Goal: Task Accomplishment & Management: Complete application form

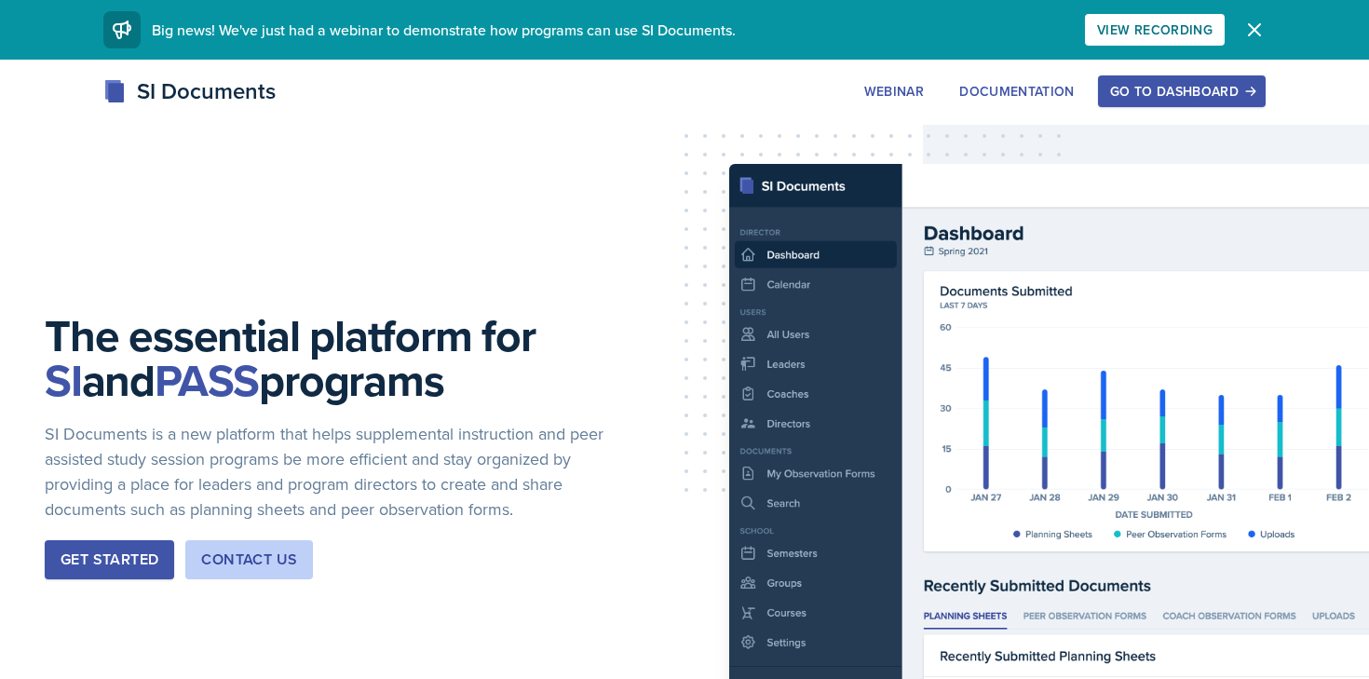
click at [1146, 96] on div "Go to Dashboard" at bounding box center [1181, 91] width 143 height 15
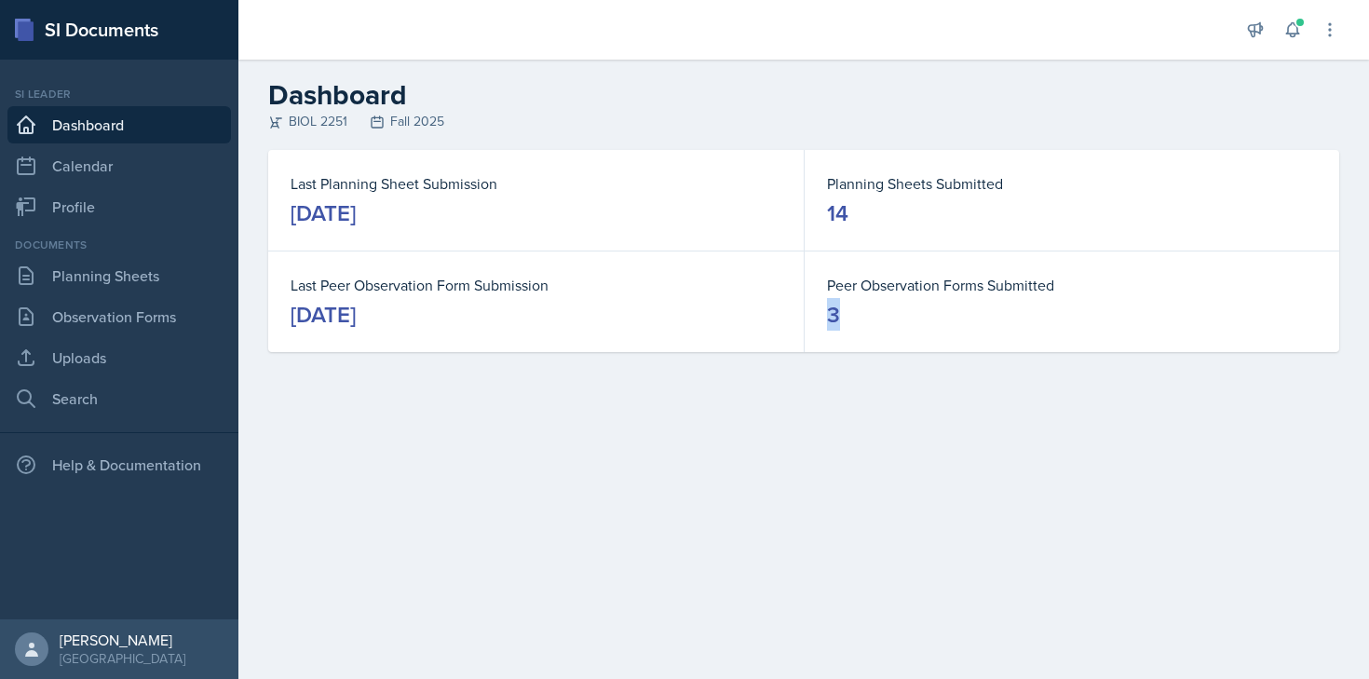
click at [870, 300] on dd "3" at bounding box center [1072, 315] width 490 height 30
click at [109, 313] on link "Observation Forms" at bounding box center [119, 316] width 224 height 37
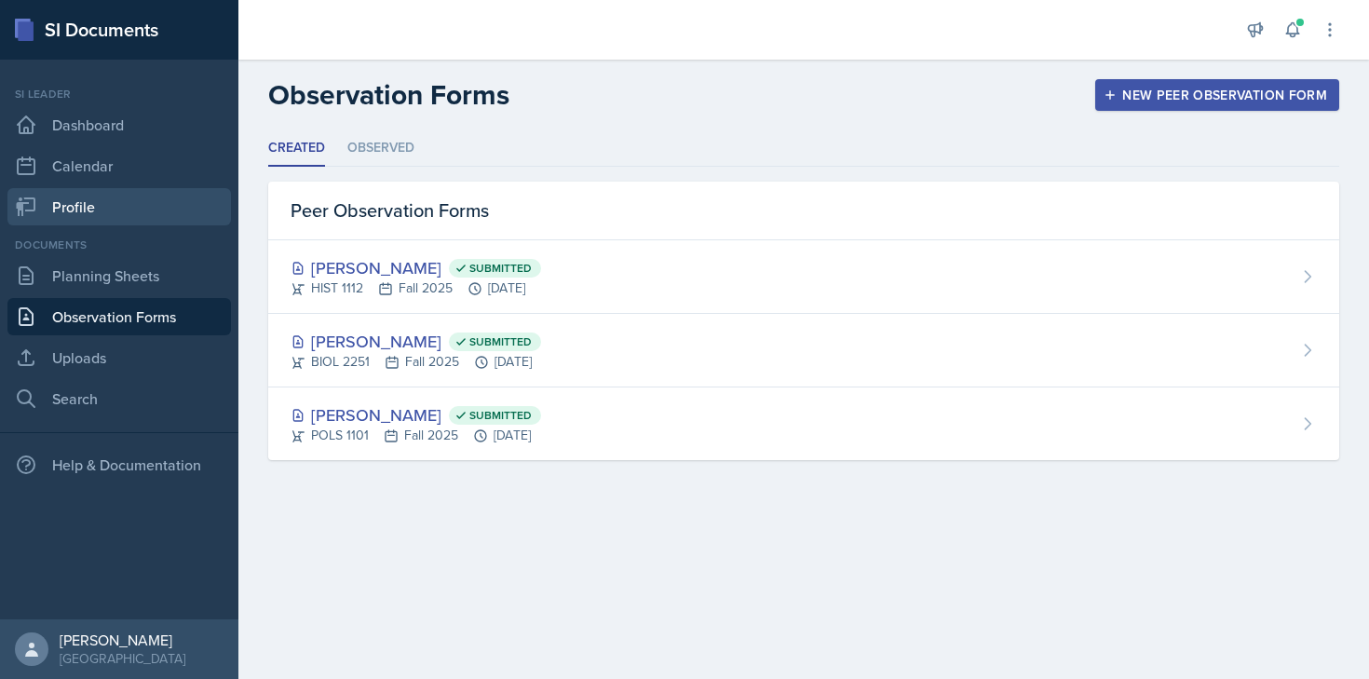
click at [138, 201] on link "Profile" at bounding box center [119, 206] width 224 height 37
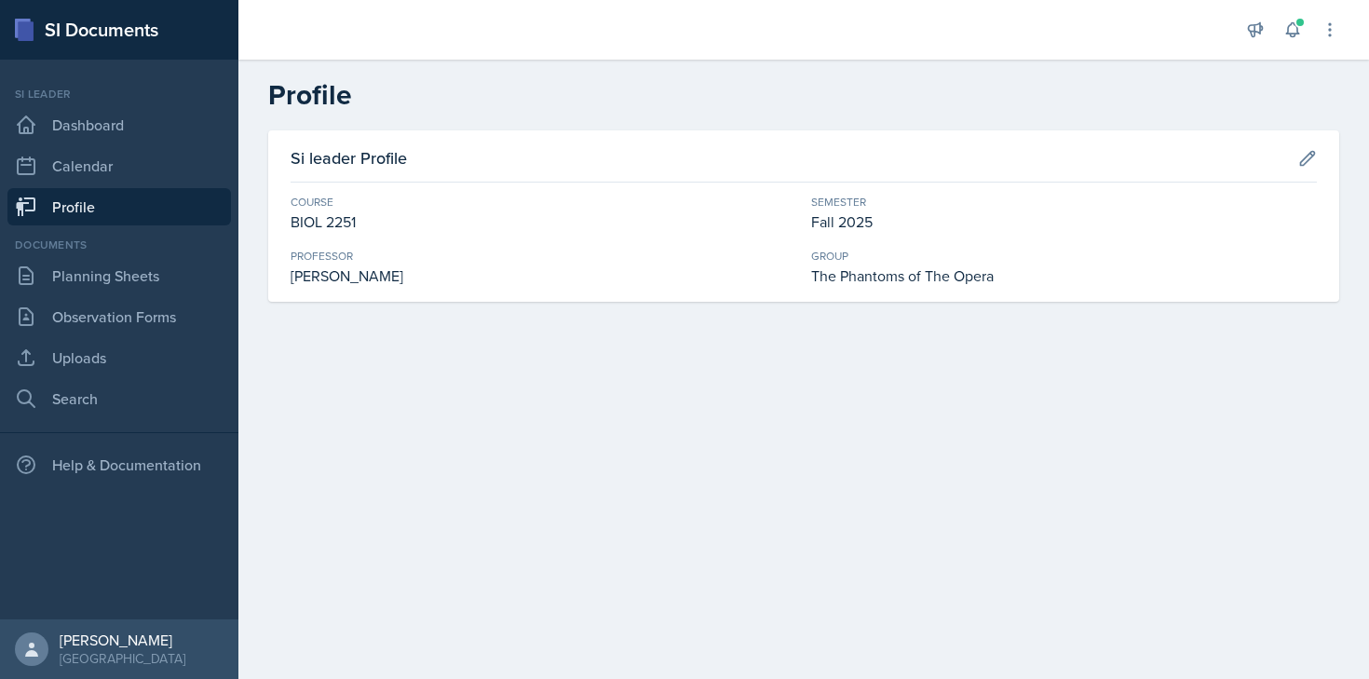
click at [493, 250] on div "Professor" at bounding box center [544, 256] width 506 height 17
click at [1063, 271] on div "The Phantoms of The Opera" at bounding box center [1064, 275] width 506 height 22
click at [1307, 165] on icon at bounding box center [1307, 158] width 19 height 19
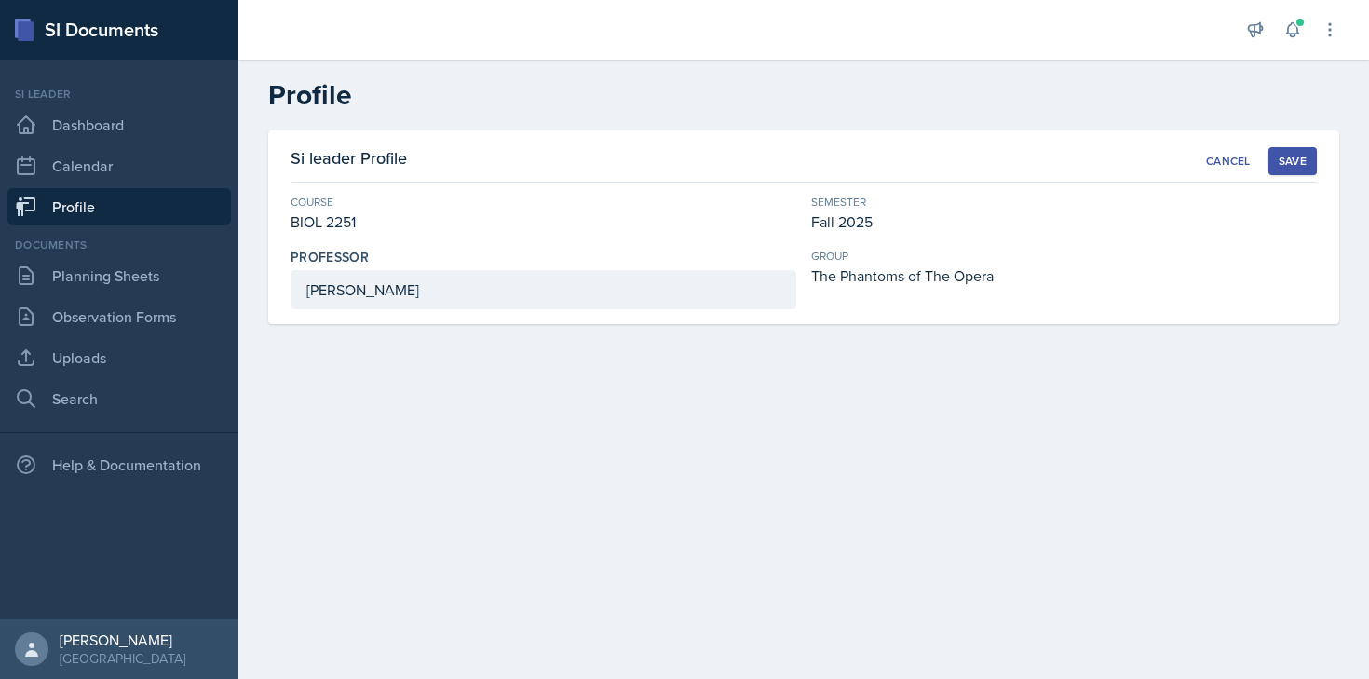
click at [1294, 158] on div "Save" at bounding box center [1293, 161] width 28 height 15
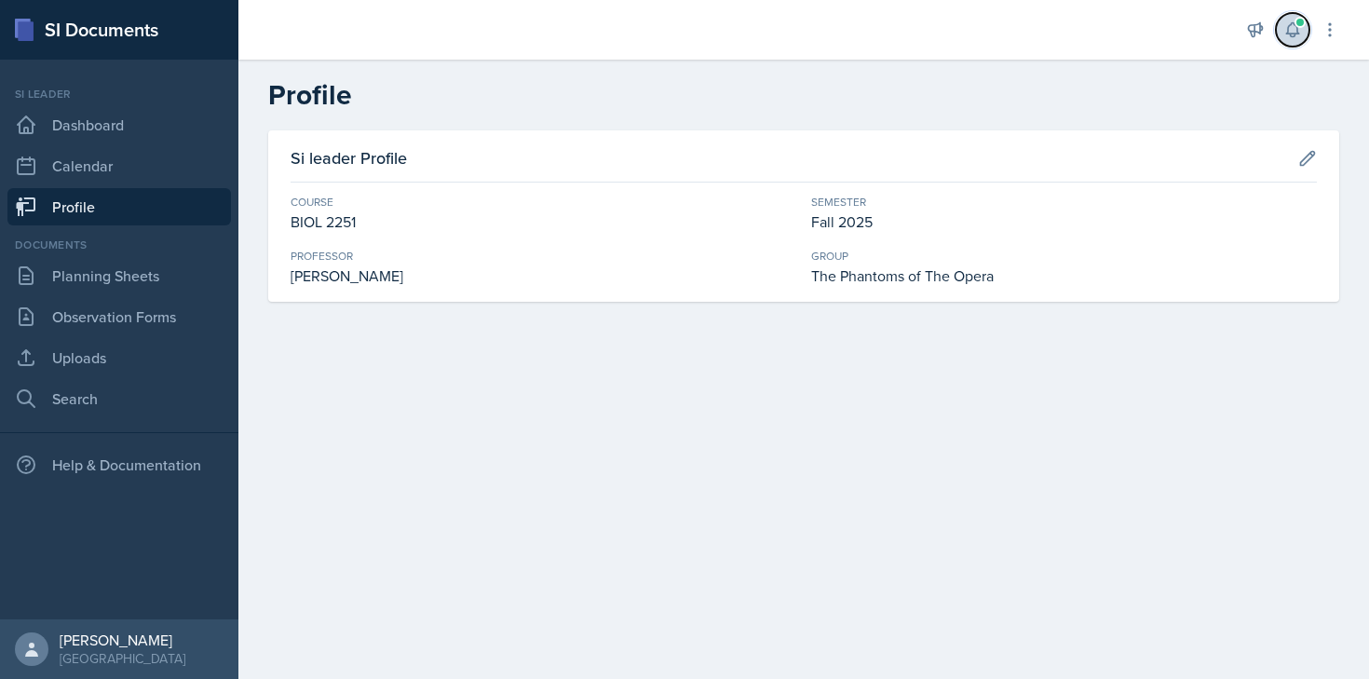
click at [1290, 31] on icon at bounding box center [1292, 29] width 19 height 19
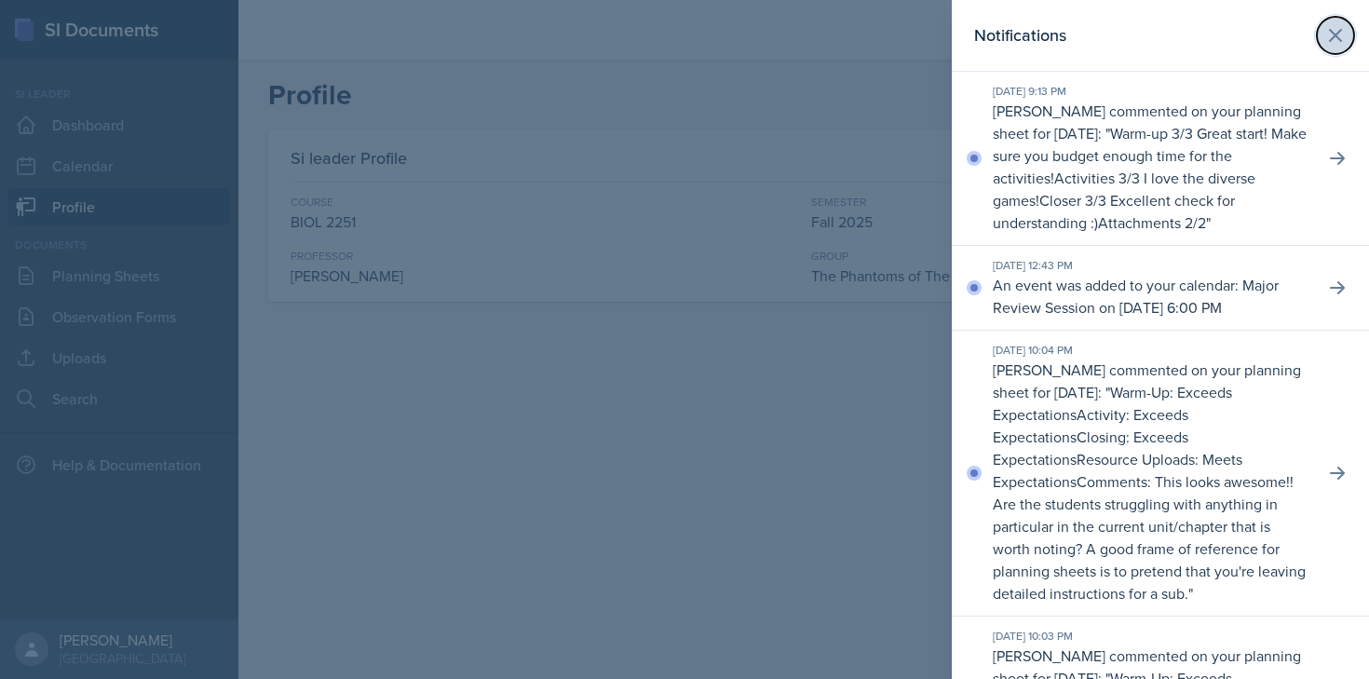
click at [1337, 28] on icon at bounding box center [1335, 35] width 22 height 22
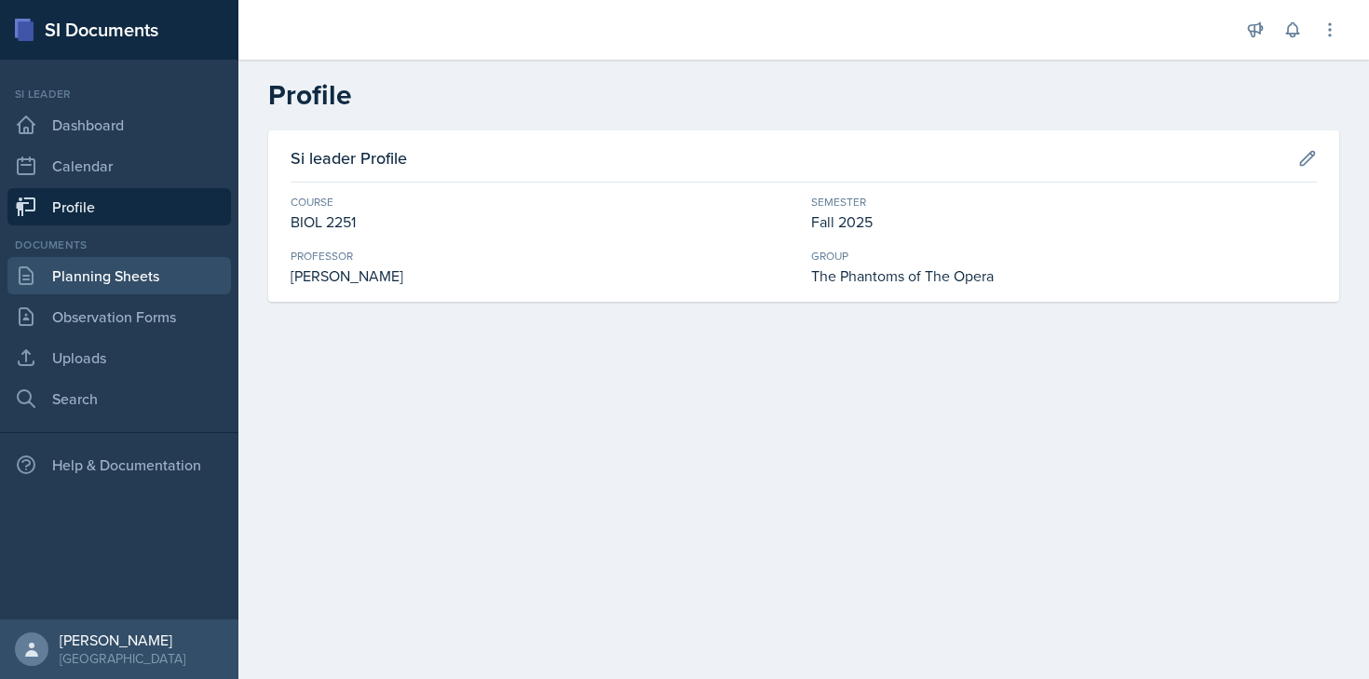
click at [200, 273] on link "Planning Sheets" at bounding box center [119, 275] width 224 height 37
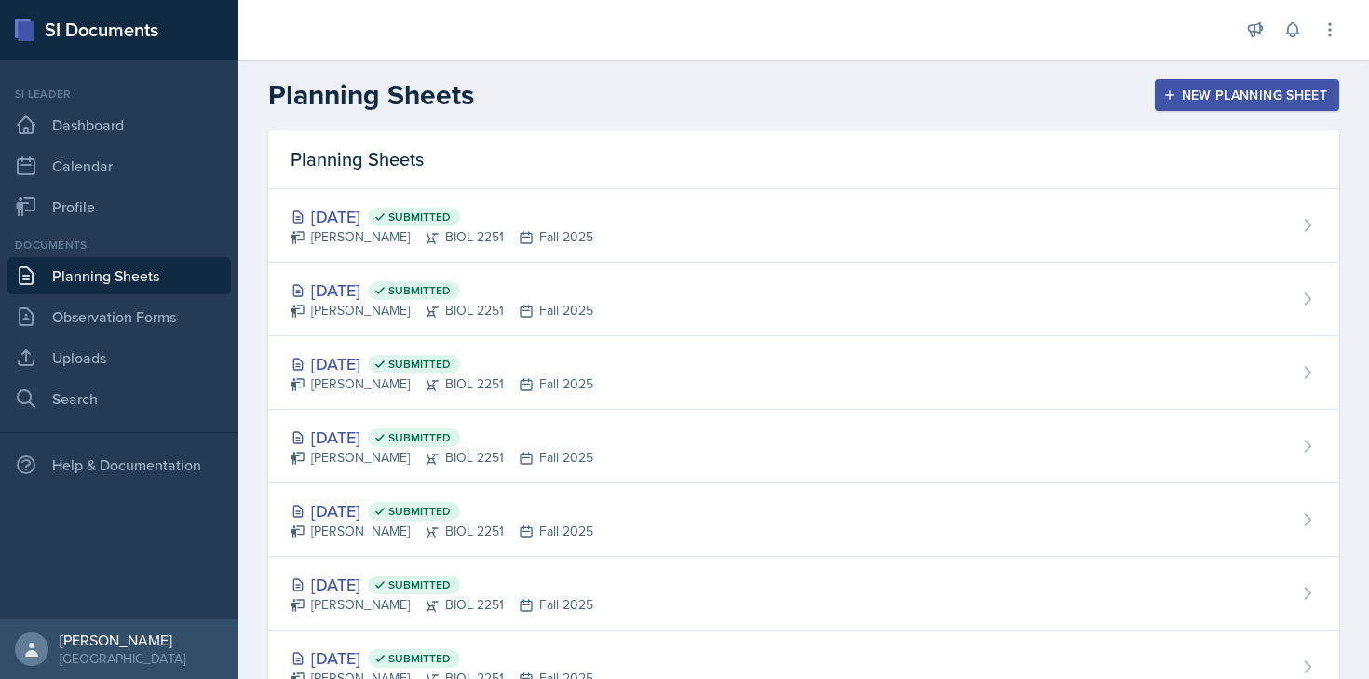
click at [1246, 90] on div "New Planning Sheet" at bounding box center [1247, 95] width 160 height 15
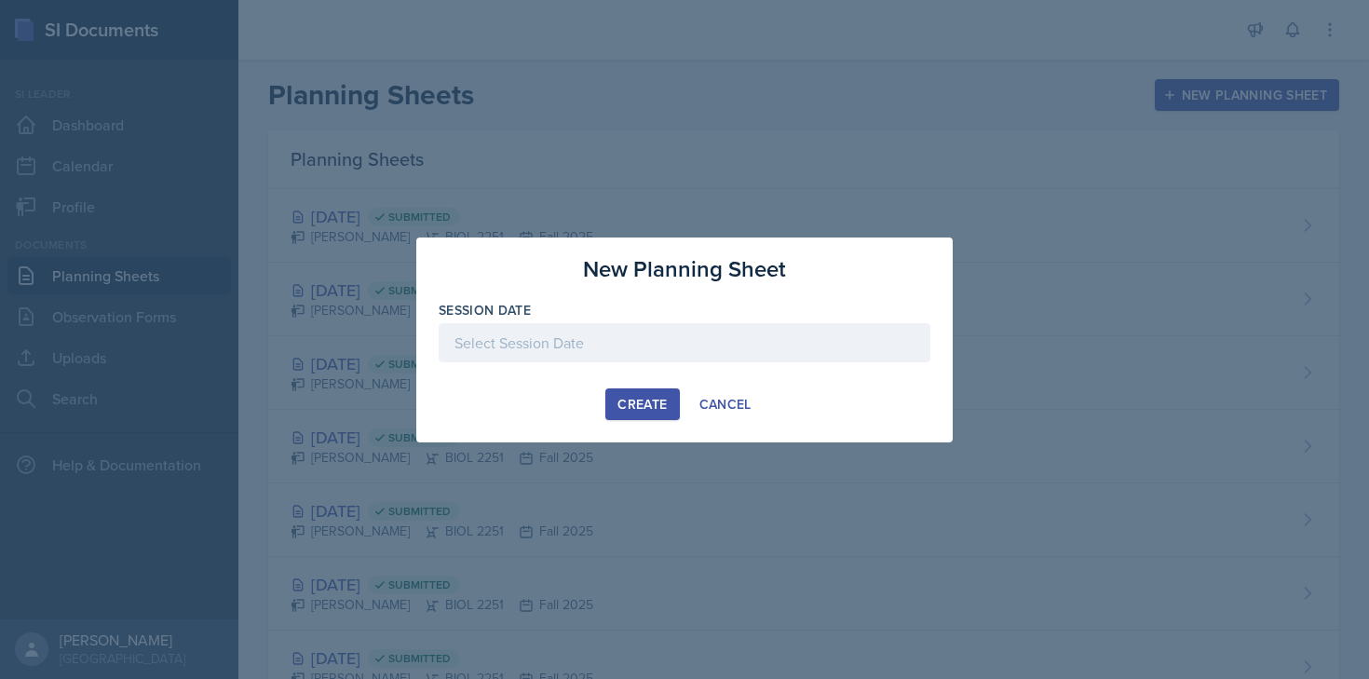
click at [626, 355] on div at bounding box center [685, 342] width 492 height 39
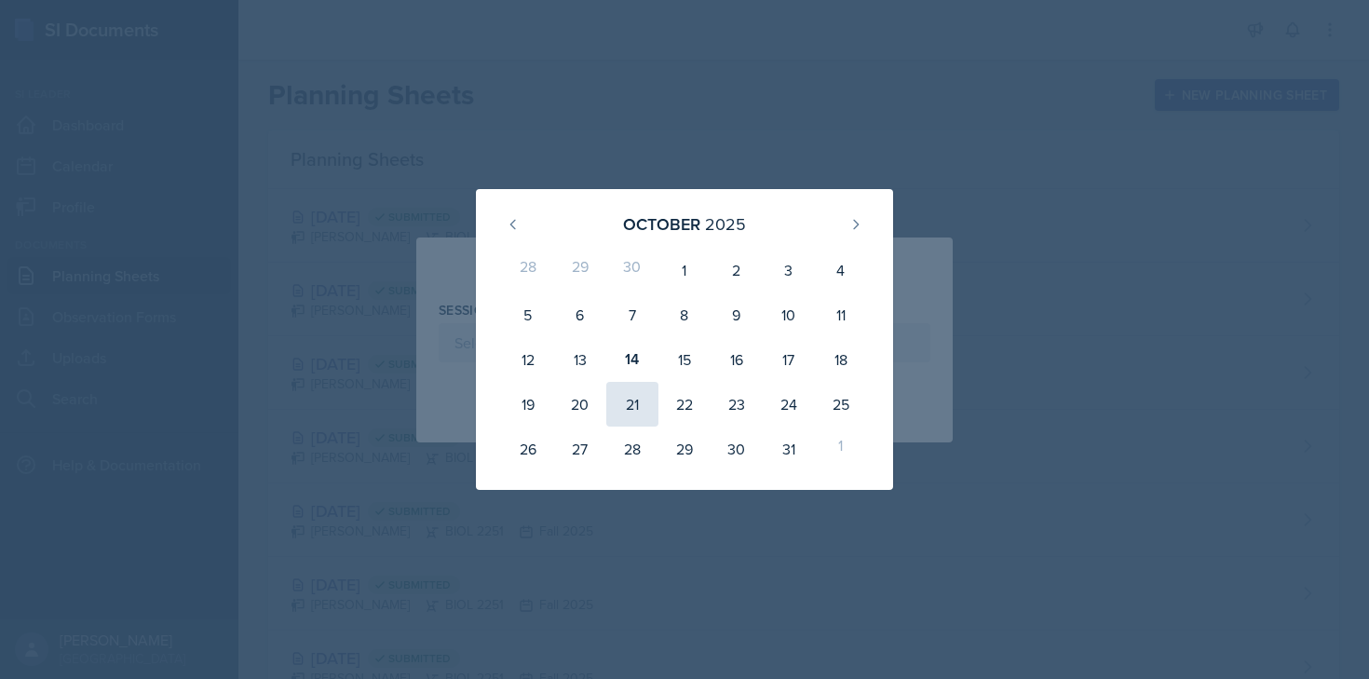
click at [627, 407] on div "21" at bounding box center [632, 404] width 52 height 45
type input "[DATE]"
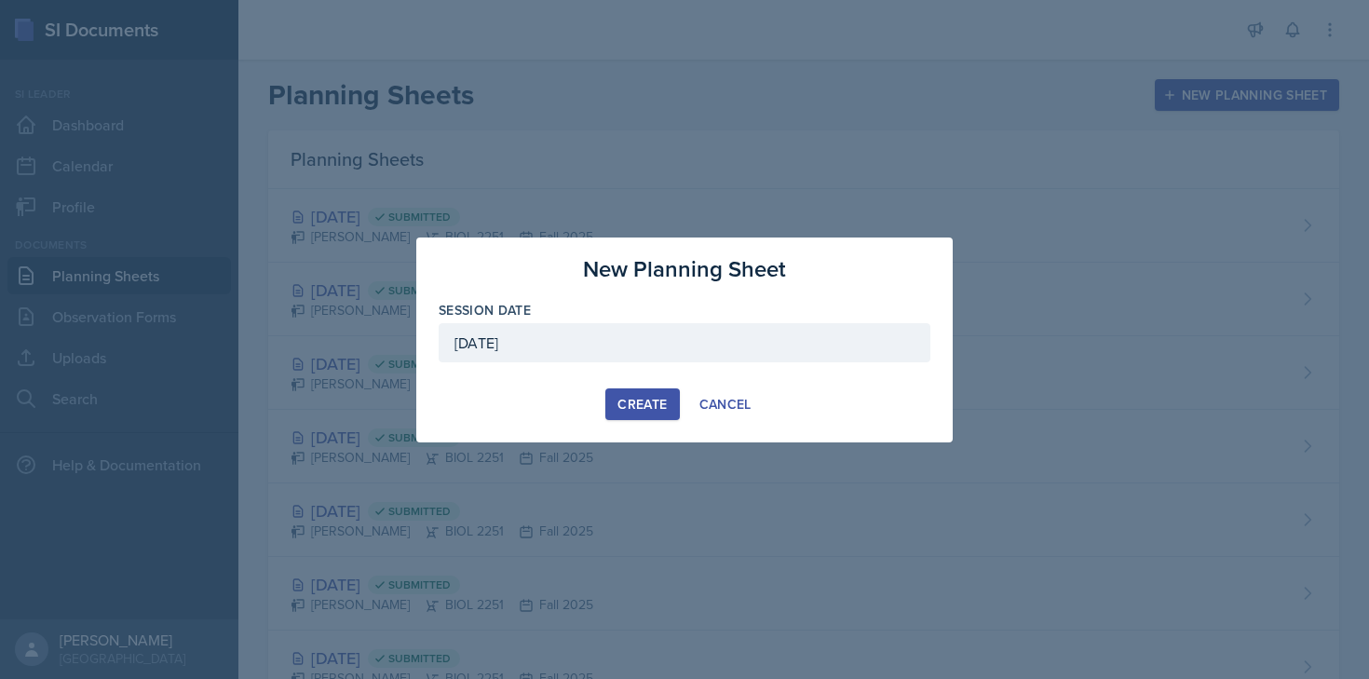
click at [637, 412] on div "Create" at bounding box center [641, 404] width 49 height 15
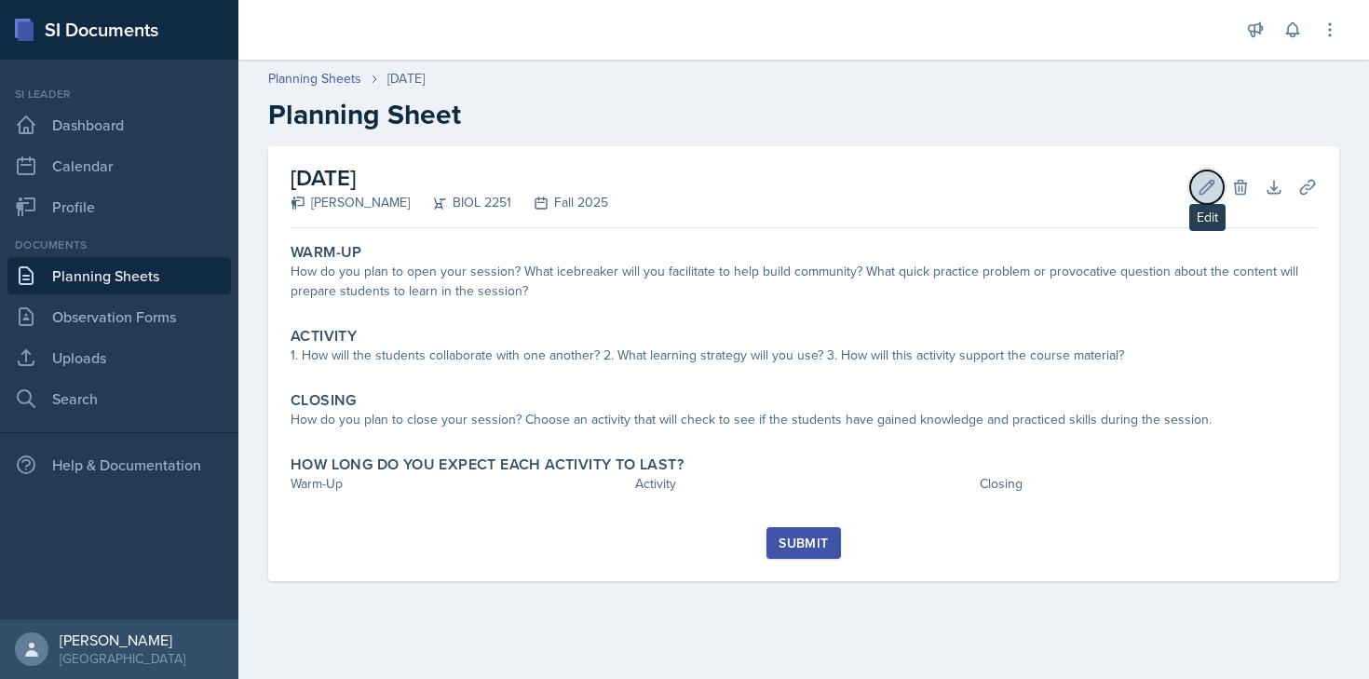
click at [1199, 185] on icon at bounding box center [1207, 187] width 19 height 19
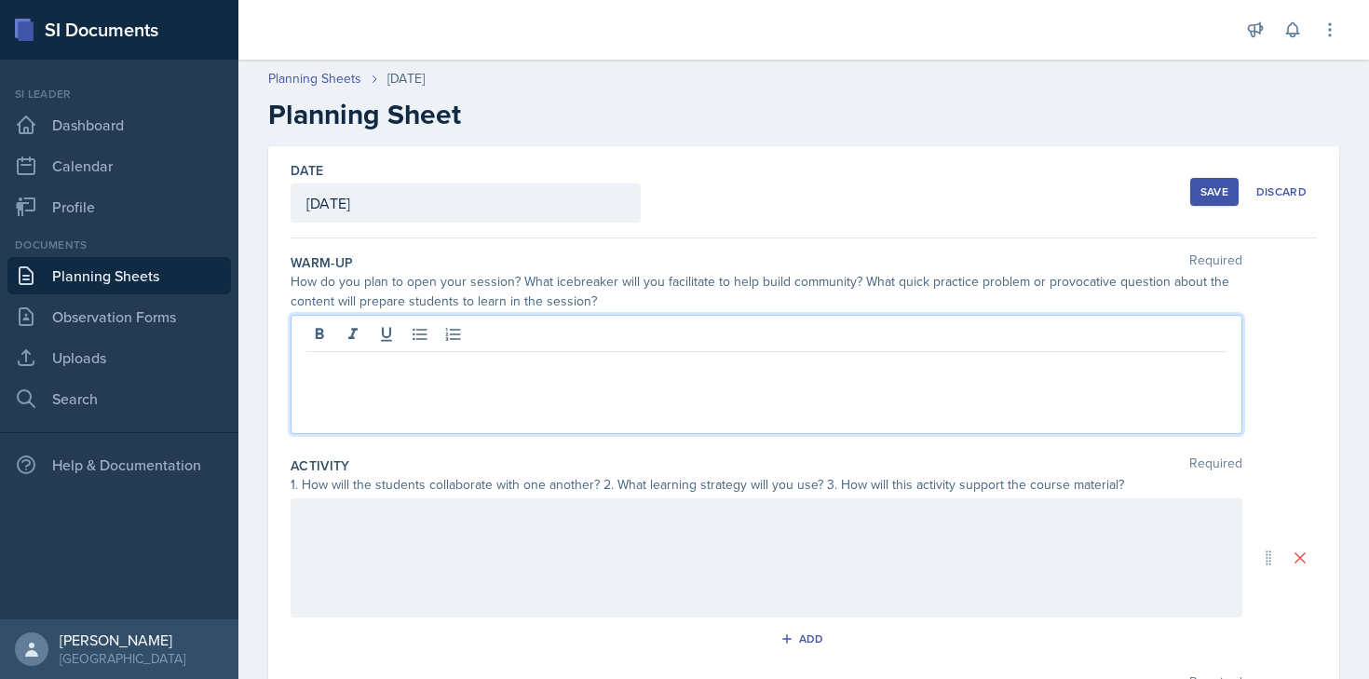
click at [530, 337] on div at bounding box center [767, 374] width 952 height 119
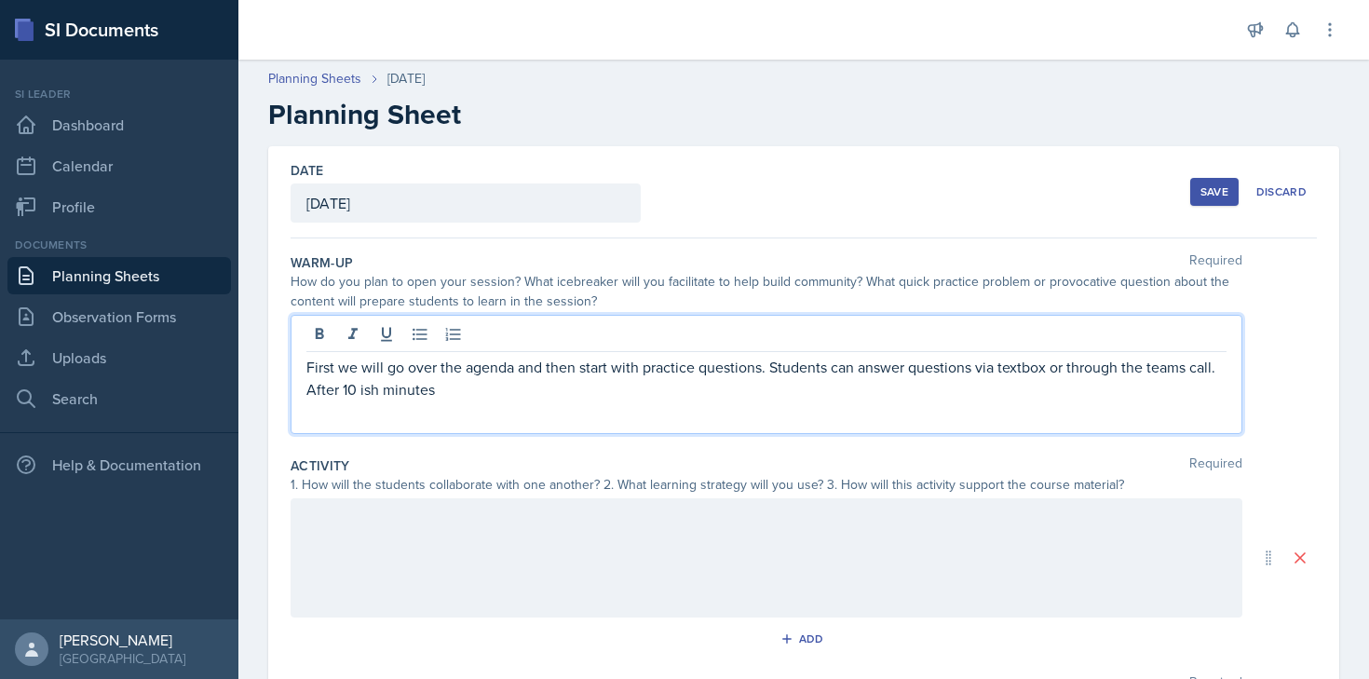
click at [511, 365] on p "First we will go over the agenda and then start with practice questions. Studen…" at bounding box center [766, 378] width 920 height 45
click at [761, 370] on p "First we will go over the agenda and then start with practice questions. Studen…" at bounding box center [766, 378] width 920 height 45
click at [857, 385] on p "First we will go over the agenda and then start with practice questions as well…" at bounding box center [766, 378] width 920 height 45
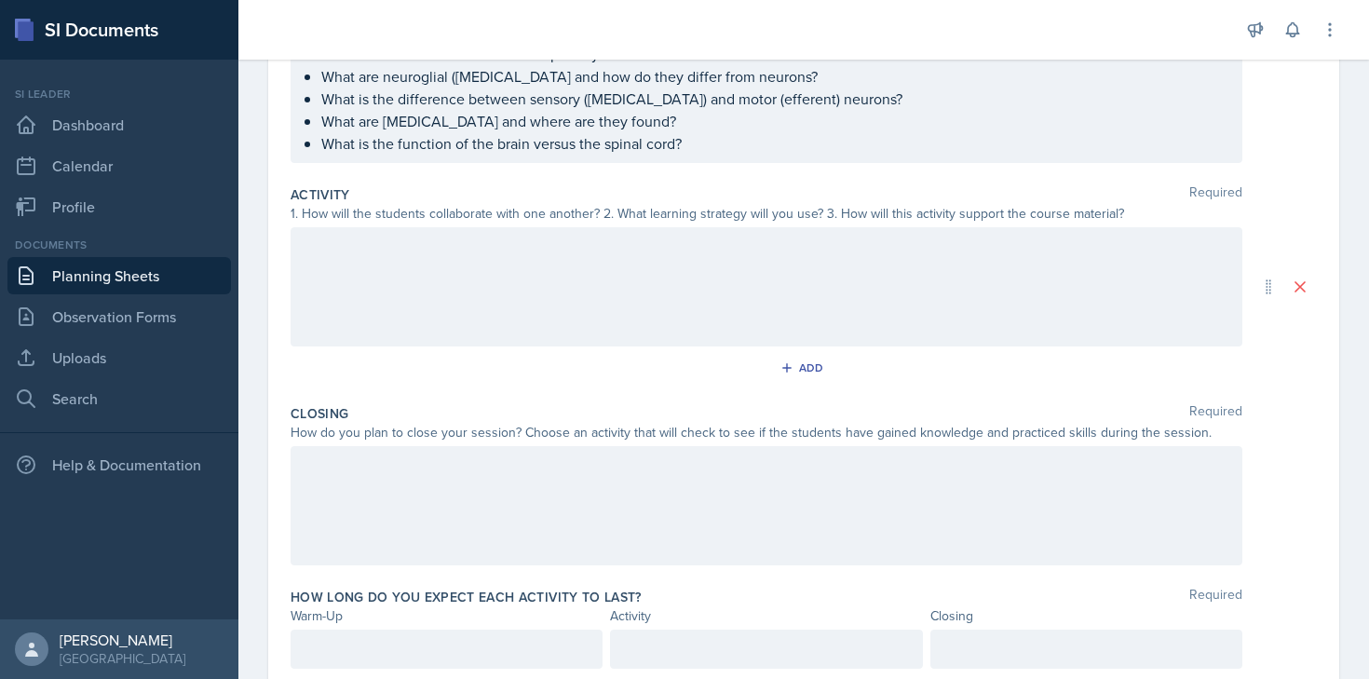
click at [697, 306] on div at bounding box center [767, 286] width 952 height 119
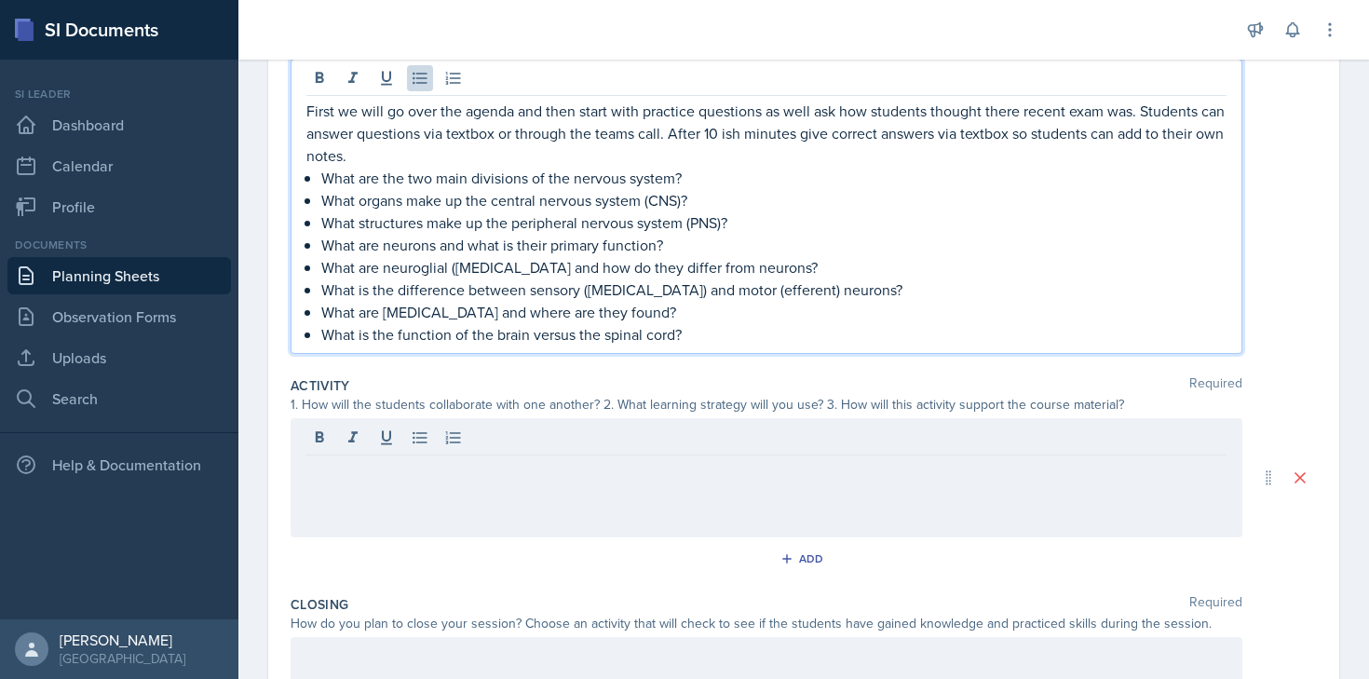
click at [696, 323] on p "What is the function of the brain versus the spinal cord?" at bounding box center [773, 334] width 905 height 22
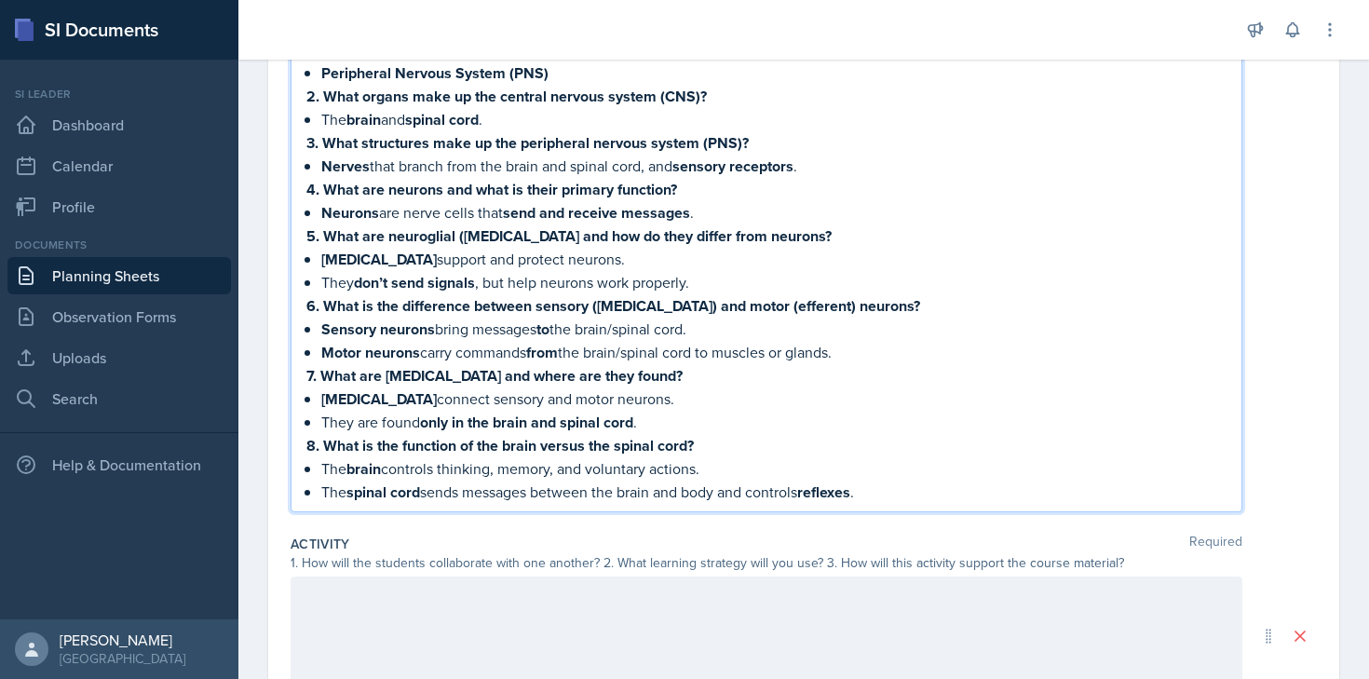
scroll to position [485, 0]
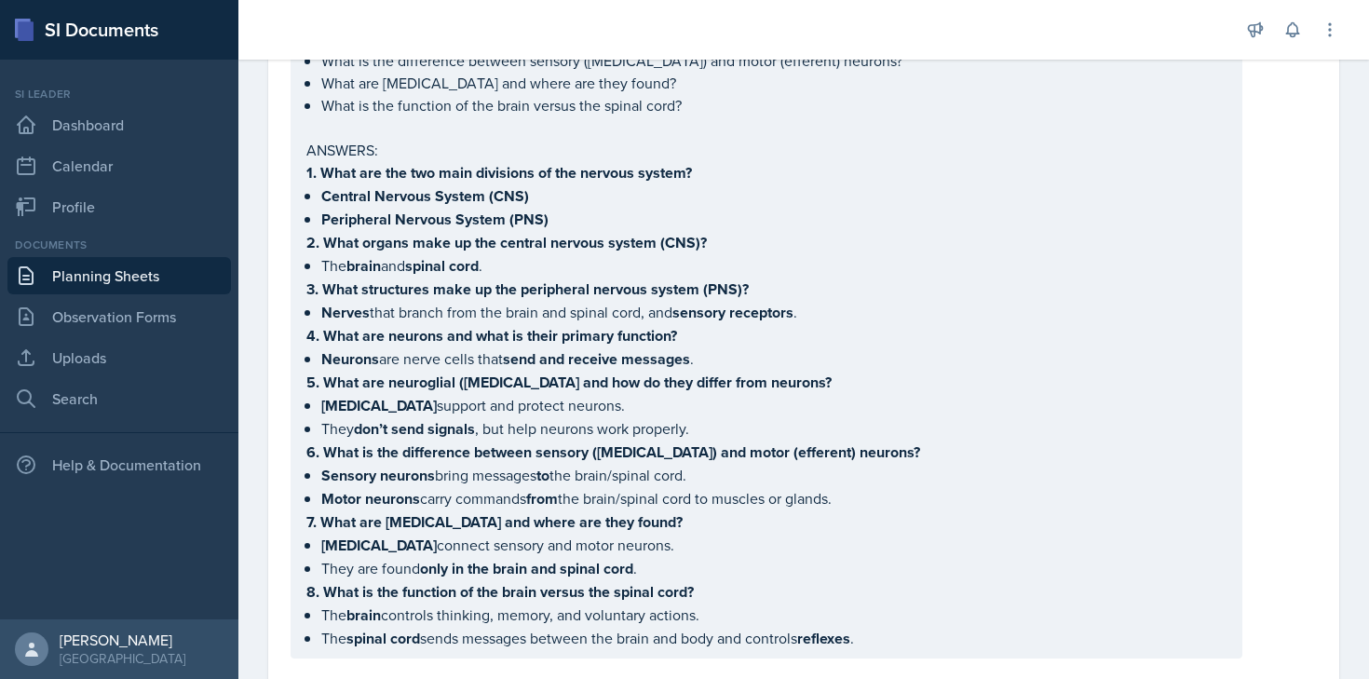
drag, startPoint x: 304, startPoint y: 165, endPoint x: 764, endPoint y: 540, distance: 593.7
click at [764, 540] on div "First we will go over the agenda and then start with practice questions as well…" at bounding box center [767, 244] width 952 height 829
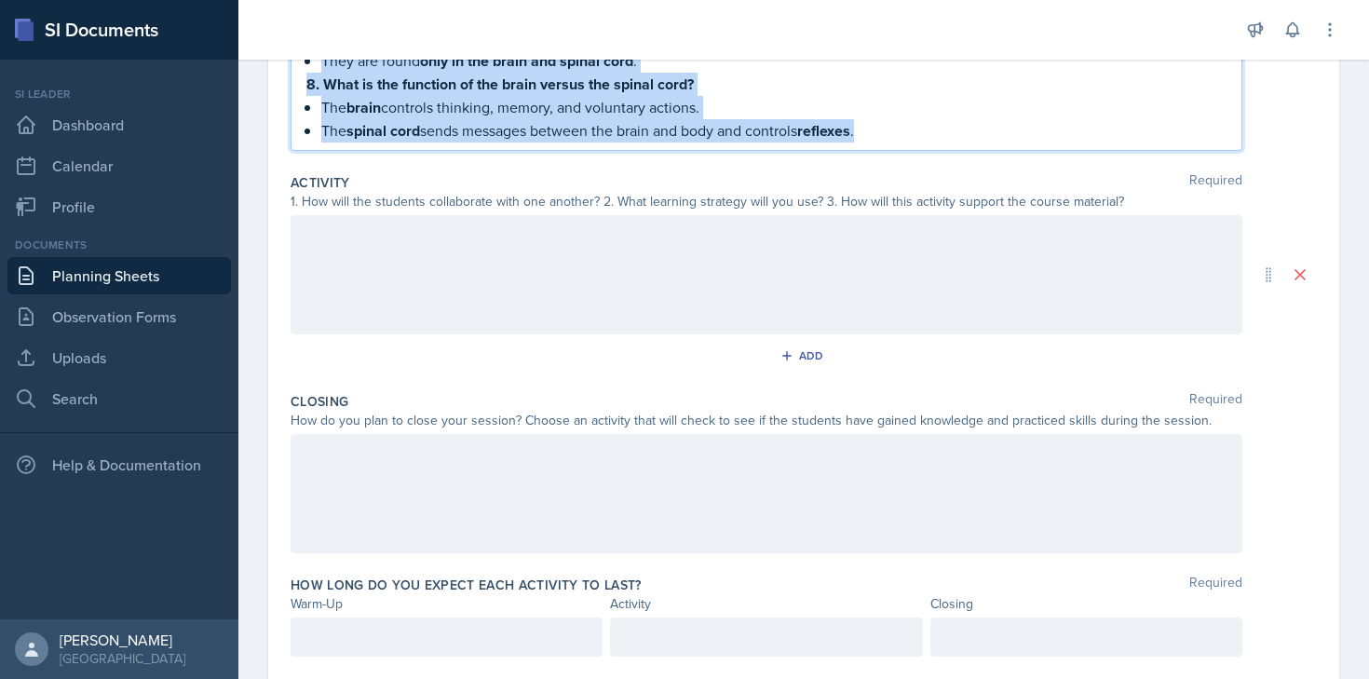
scroll to position [1035, 0]
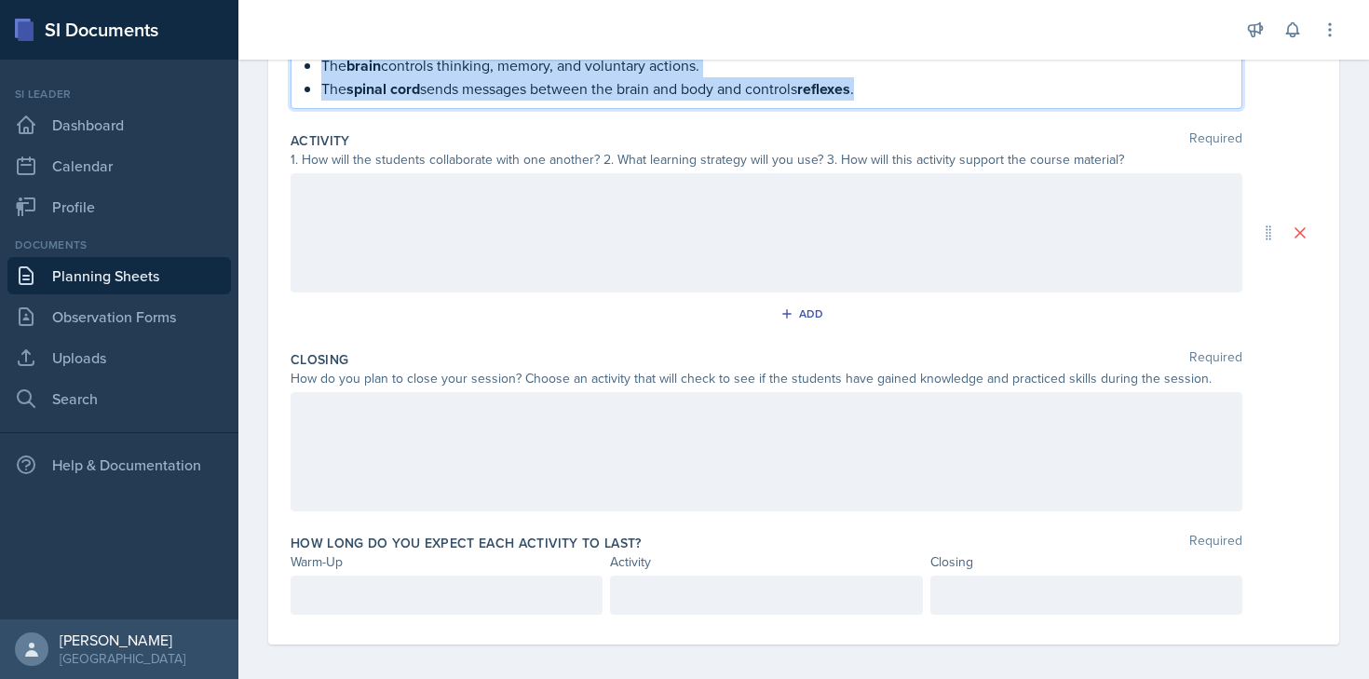
drag, startPoint x: 306, startPoint y: 173, endPoint x: 878, endPoint y: 87, distance: 578.3
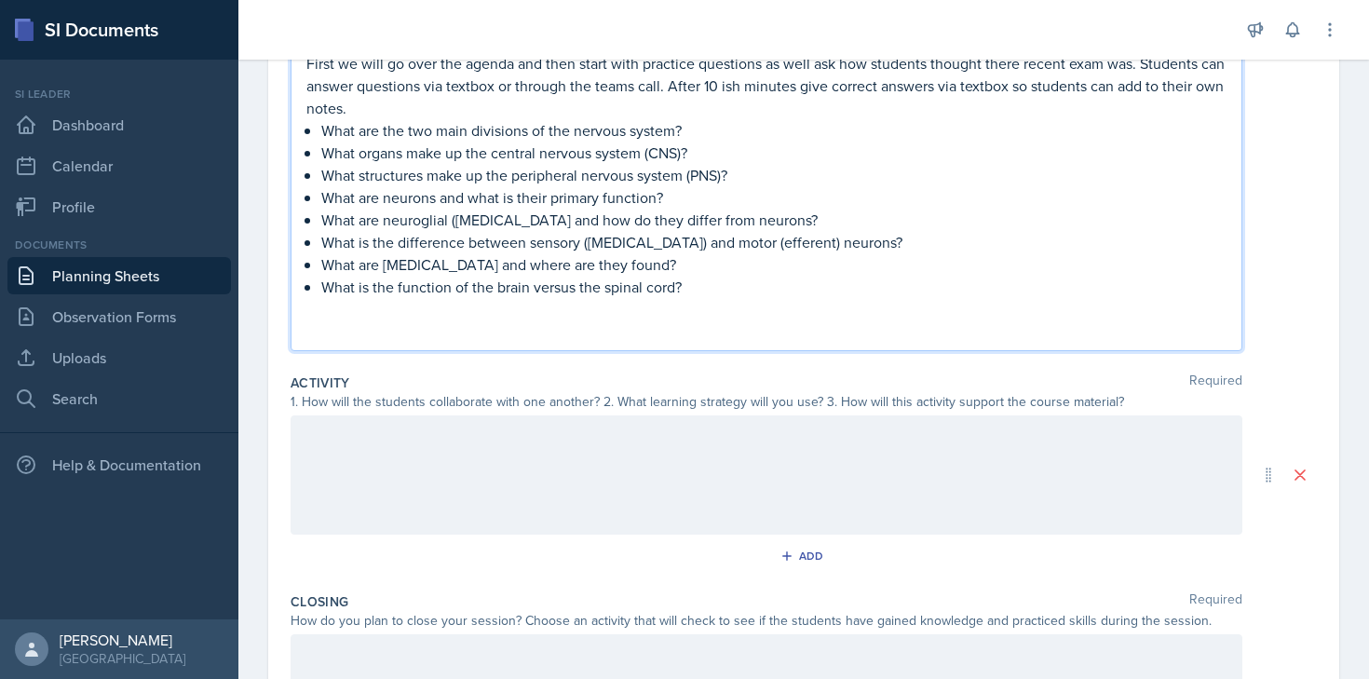
scroll to position [300, 0]
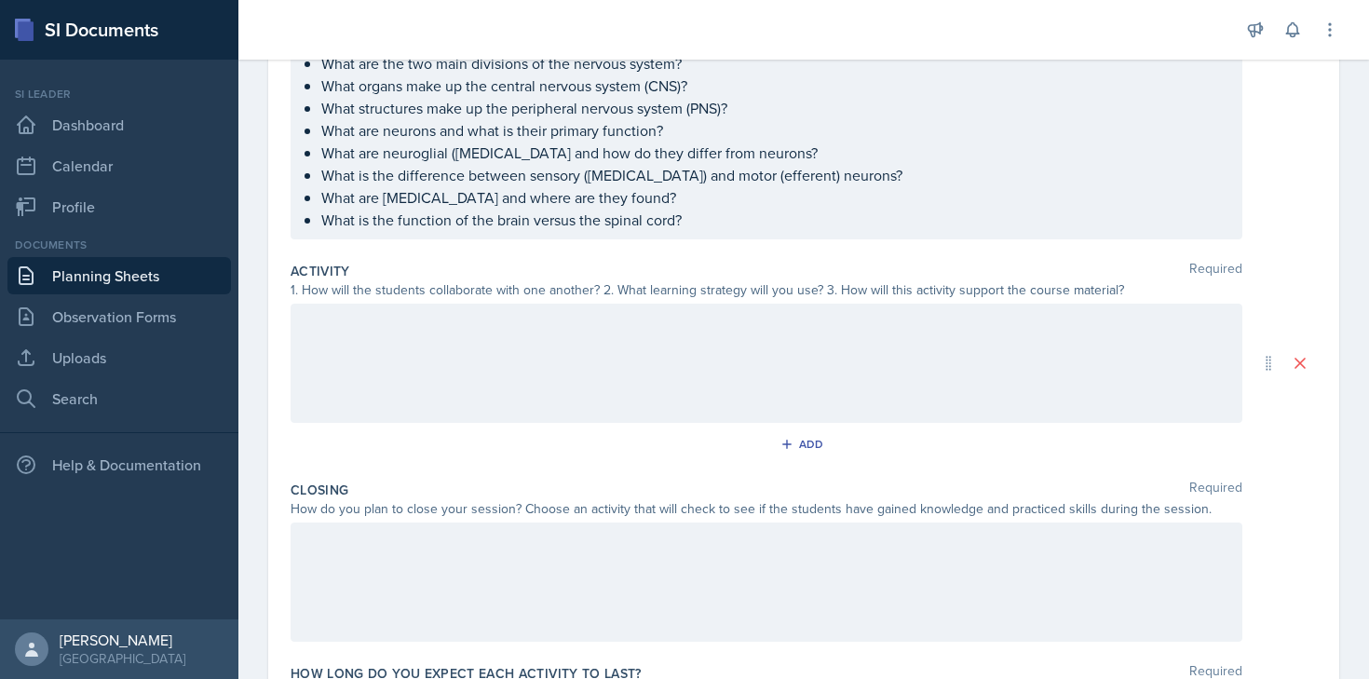
click at [501, 369] on div at bounding box center [767, 363] width 952 height 119
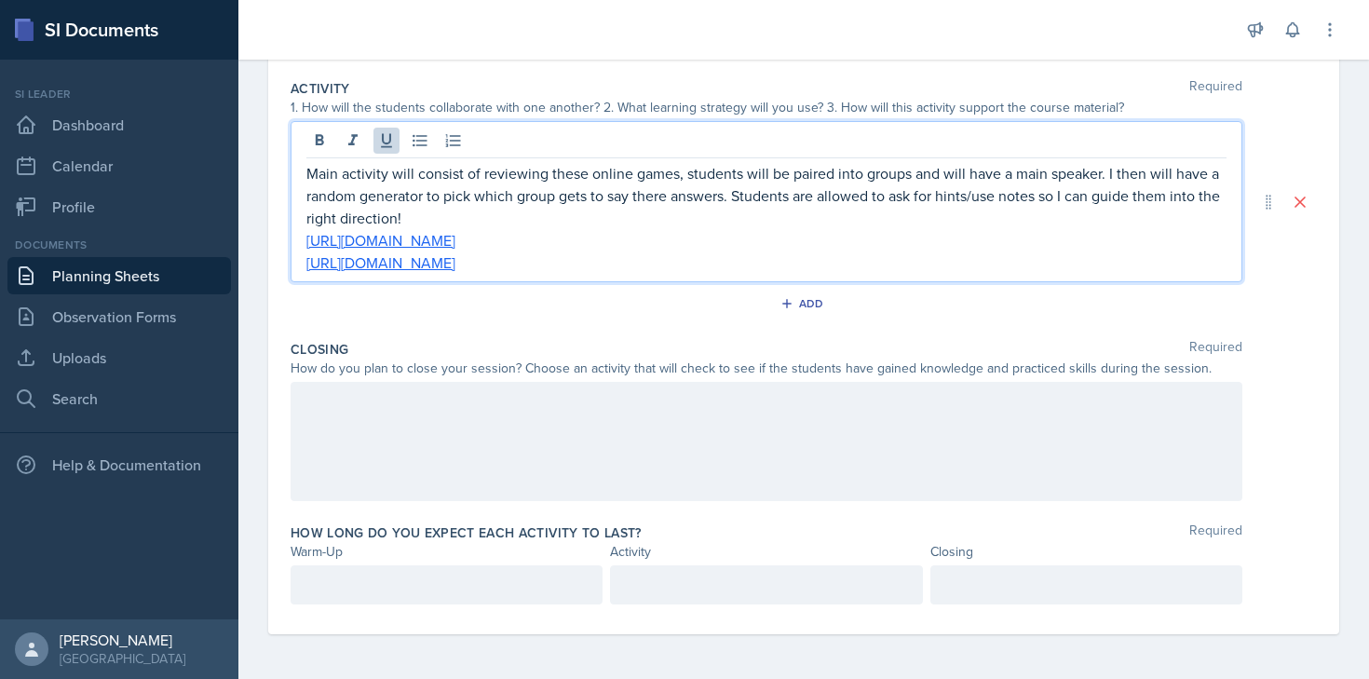
click at [562, 457] on div at bounding box center [767, 441] width 952 height 119
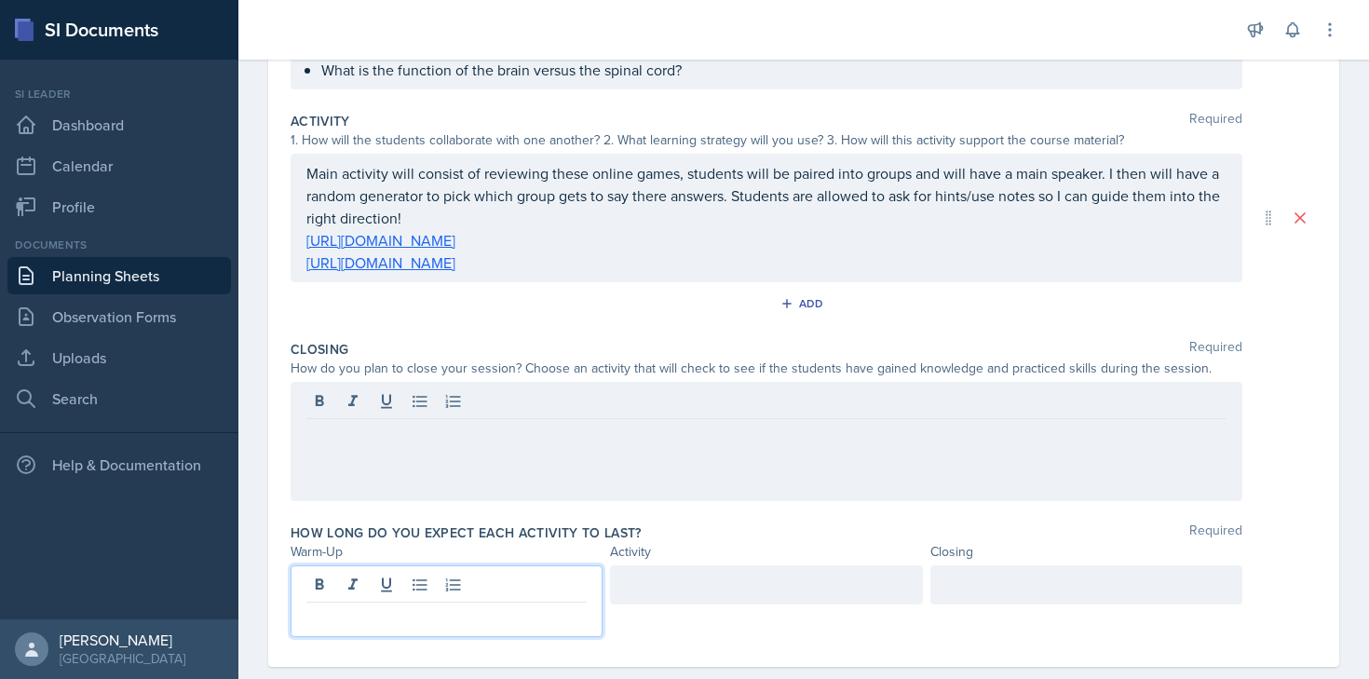
click at [505, 606] on p at bounding box center [446, 617] width 280 height 22
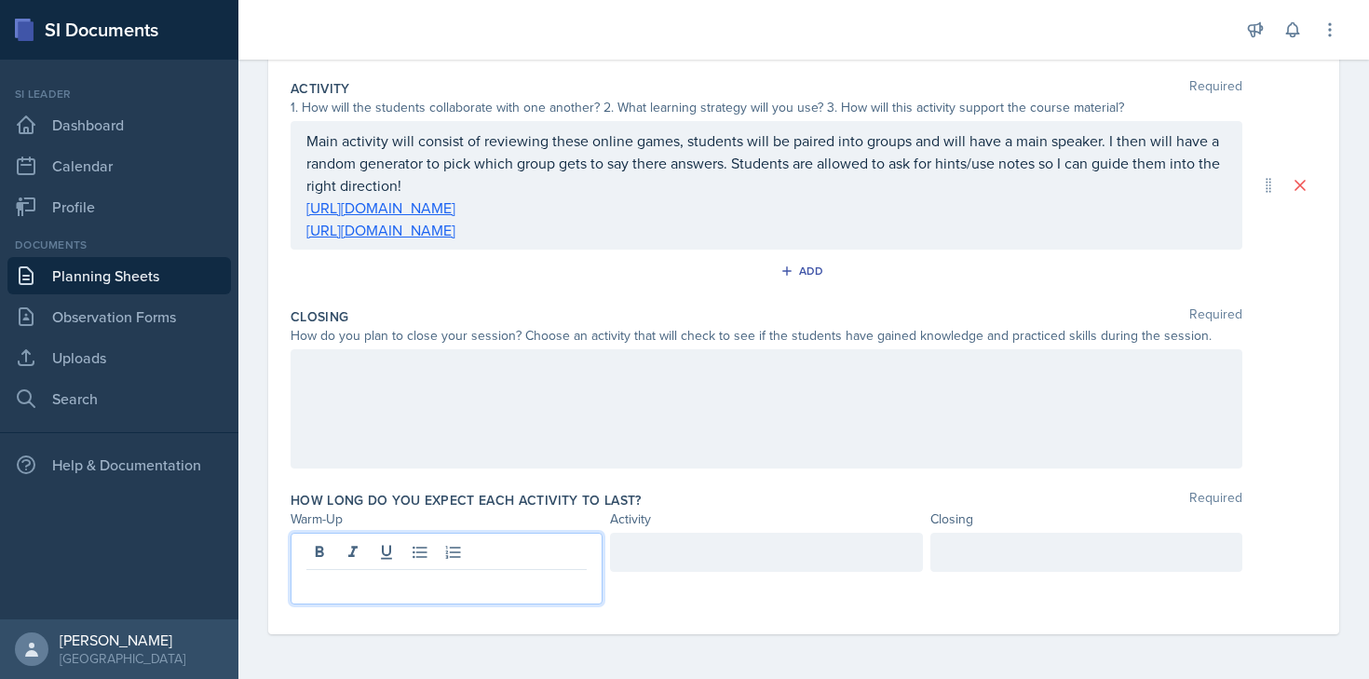
click at [792, 556] on div at bounding box center [766, 552] width 312 height 39
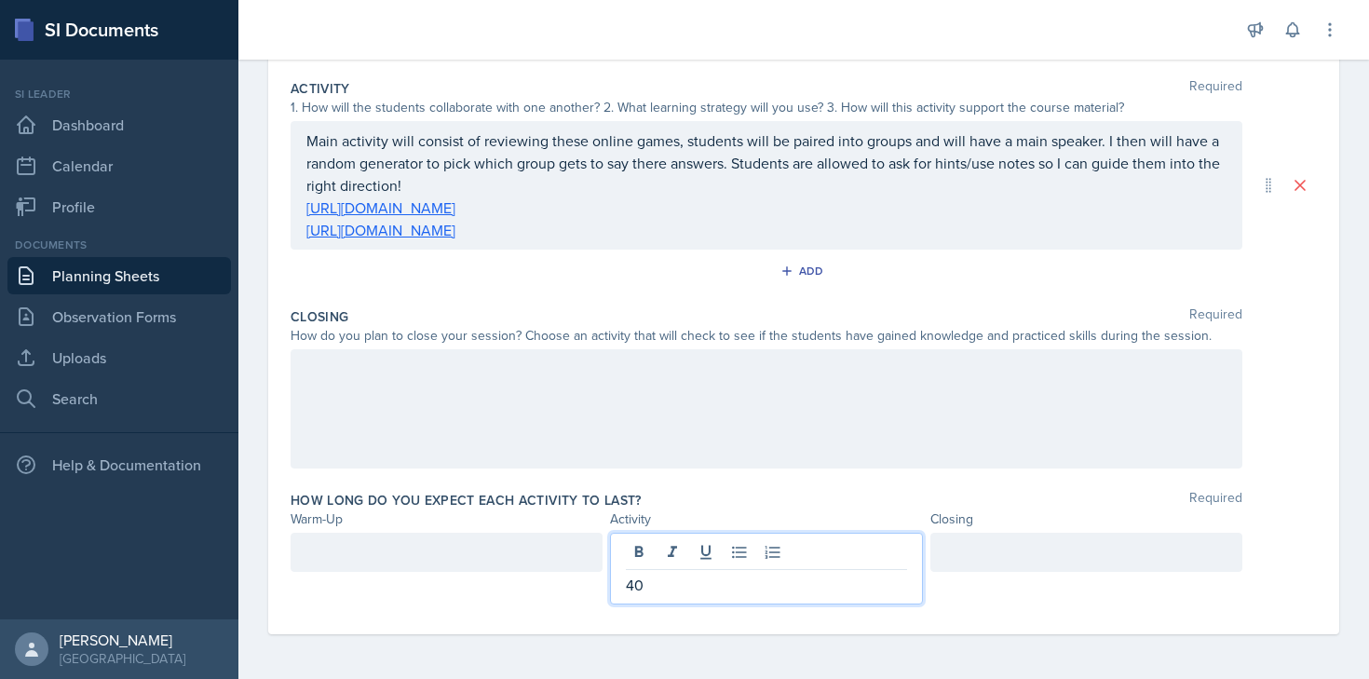
click at [532, 528] on div "Warm-Up" at bounding box center [447, 519] width 312 height 20
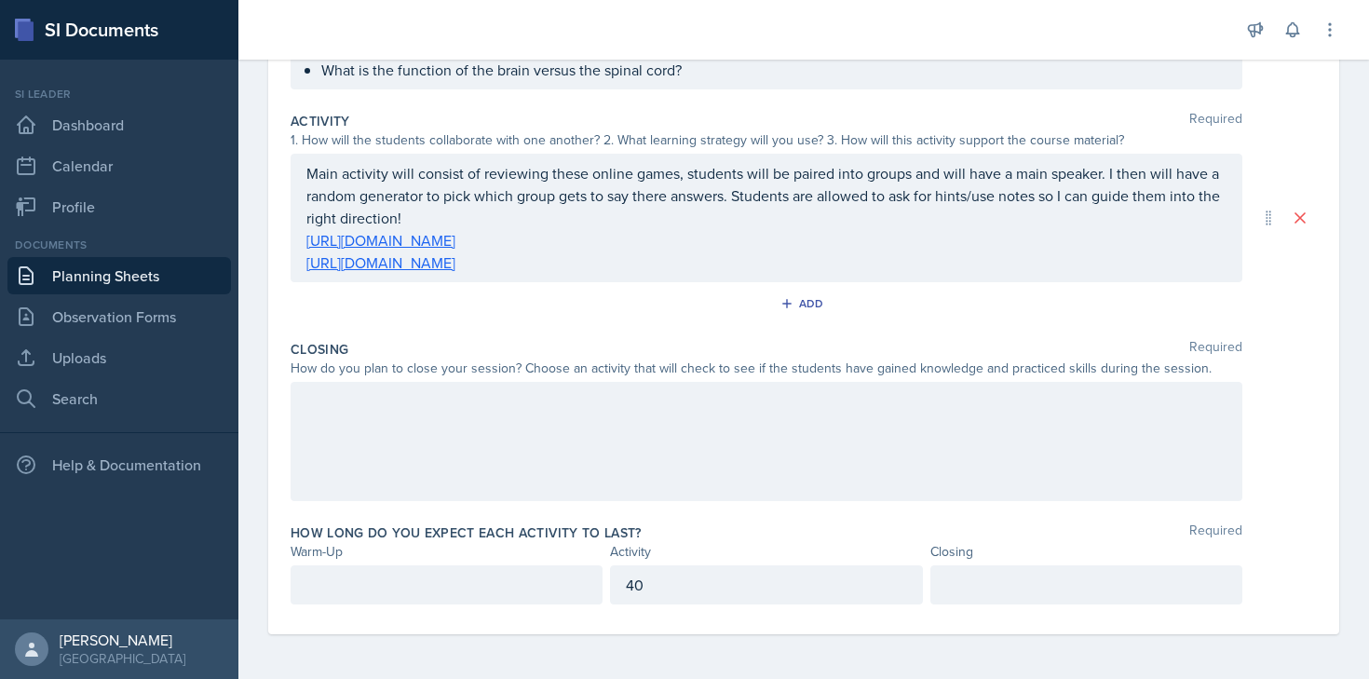
click at [535, 581] on p at bounding box center [446, 585] width 280 height 22
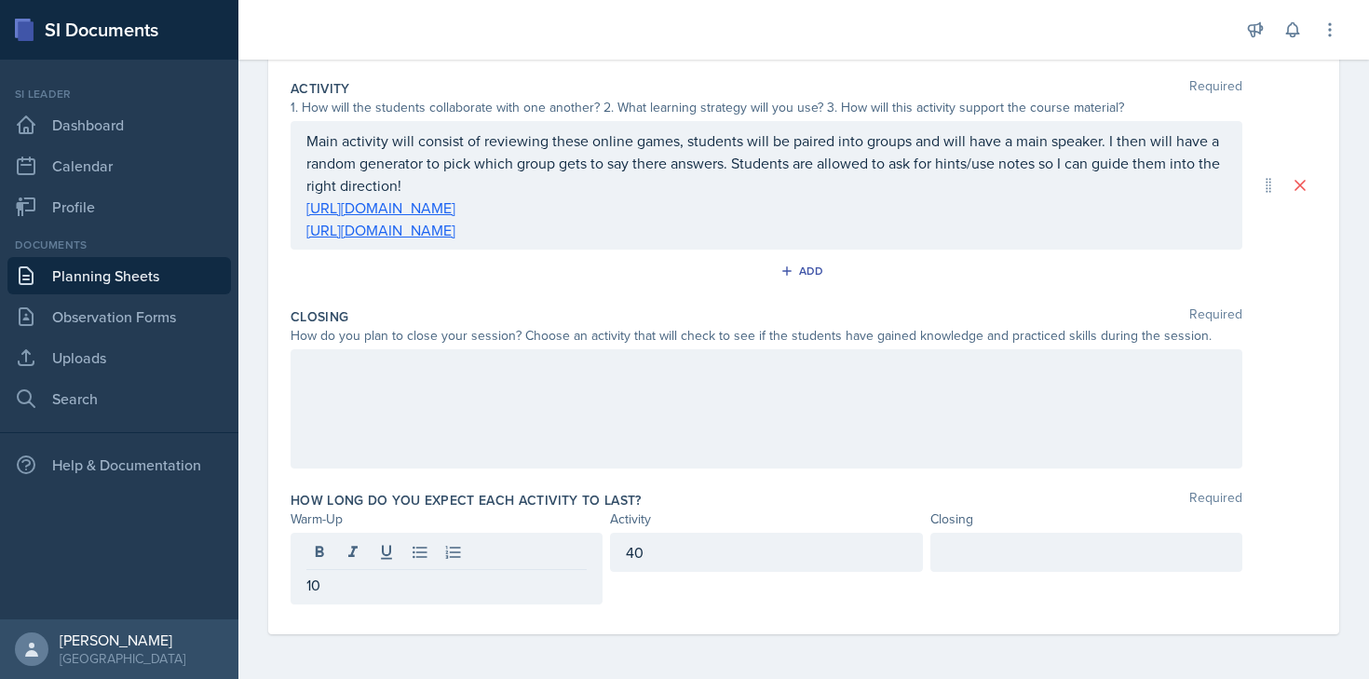
click at [974, 567] on div at bounding box center [1086, 552] width 312 height 39
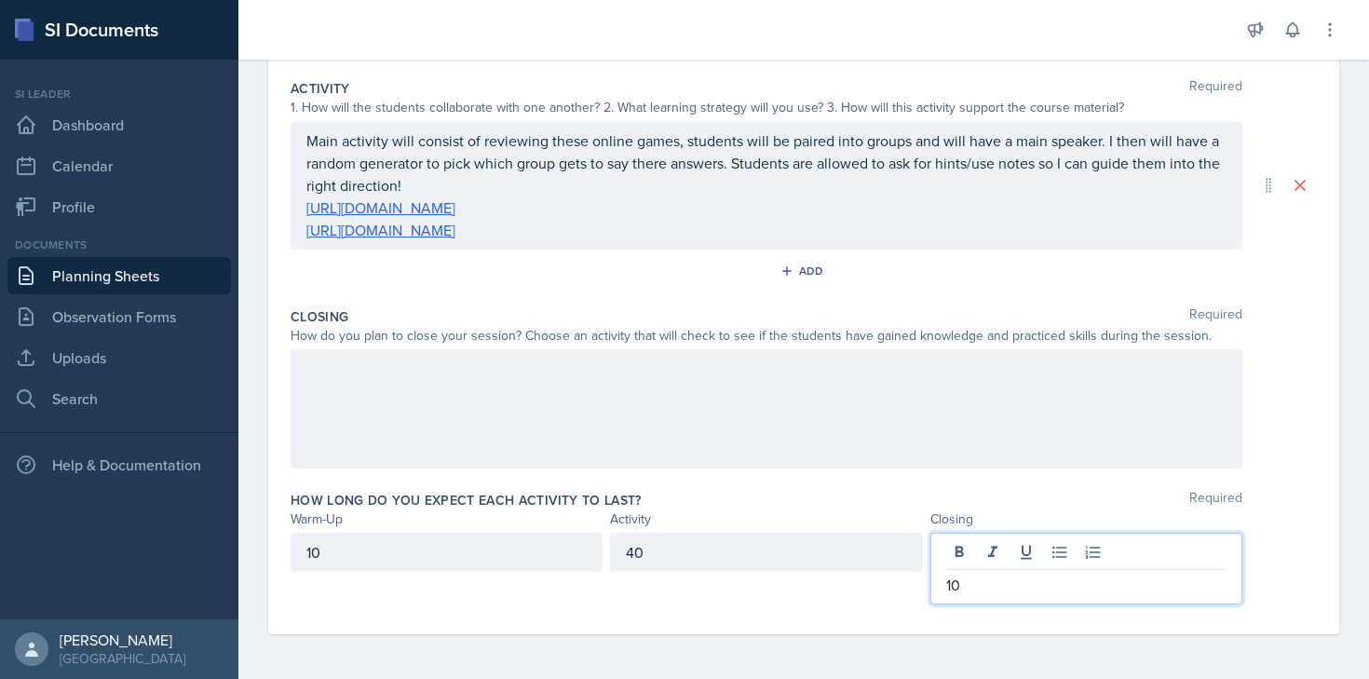
click at [605, 381] on div at bounding box center [767, 408] width 952 height 119
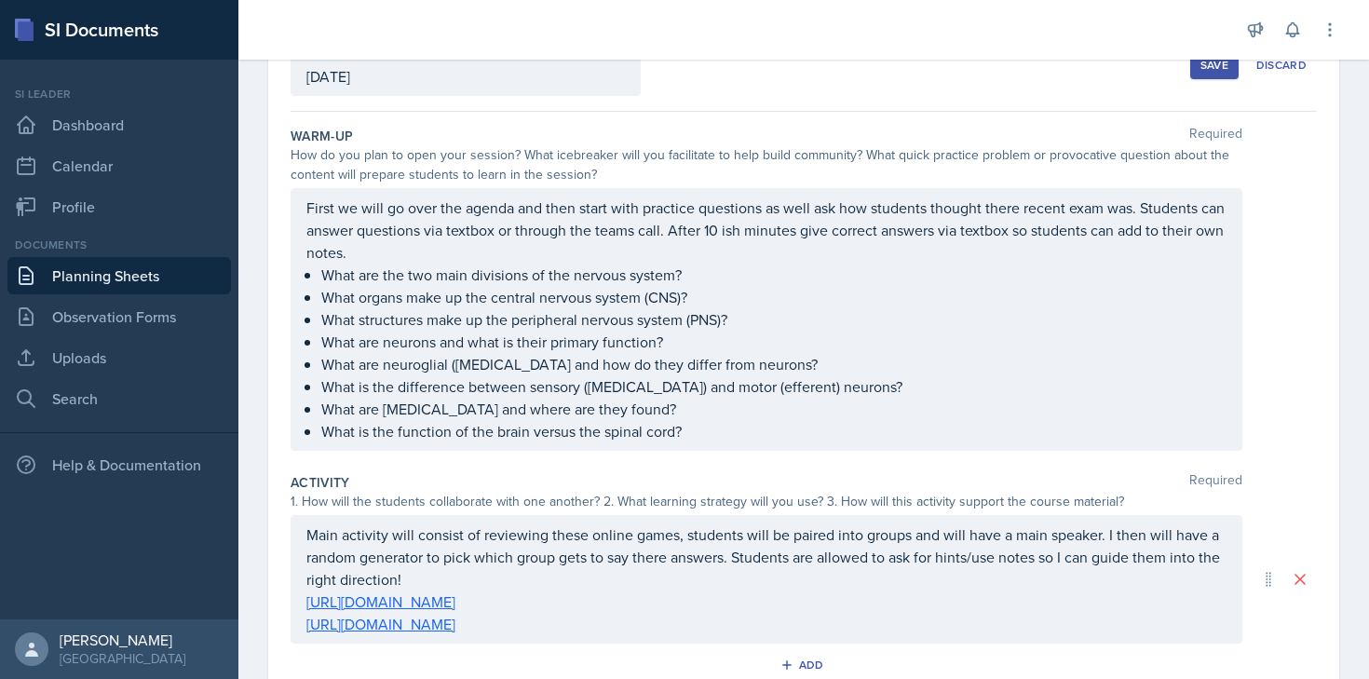
scroll to position [0, 0]
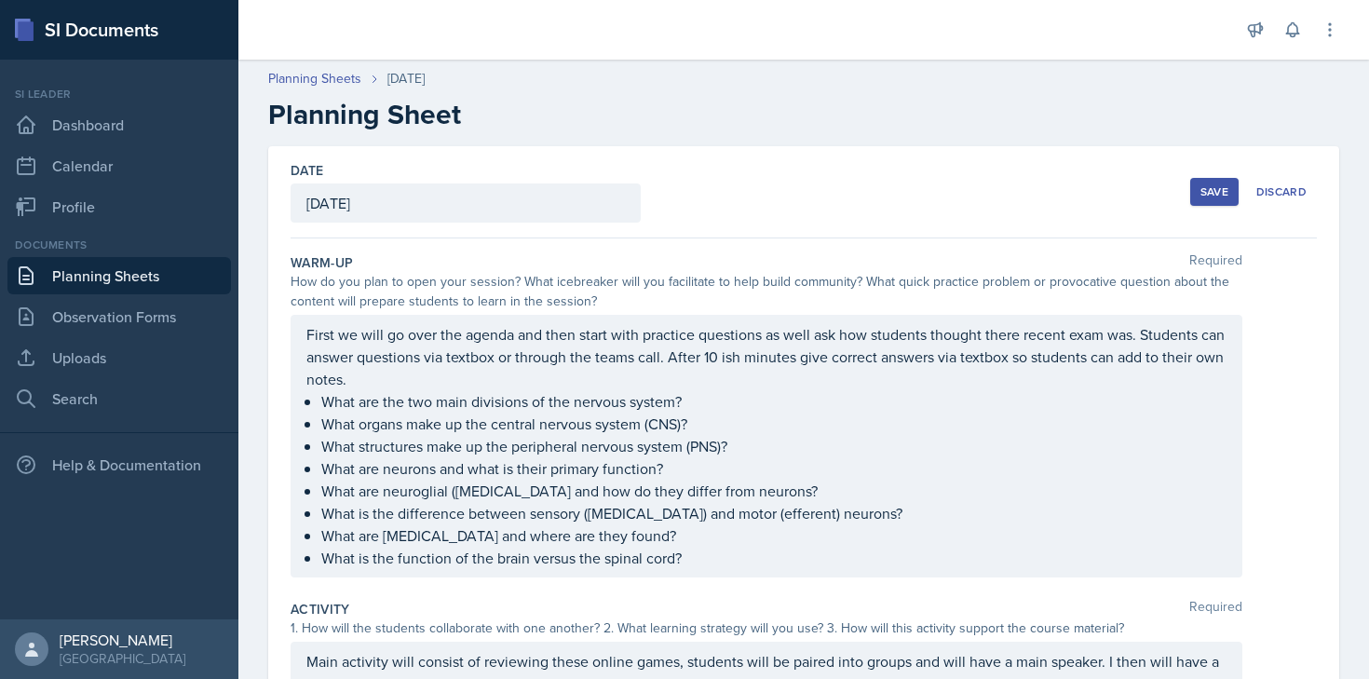
click at [462, 357] on p "First we will go over the agenda and then start with practice questions as well…" at bounding box center [766, 356] width 920 height 67
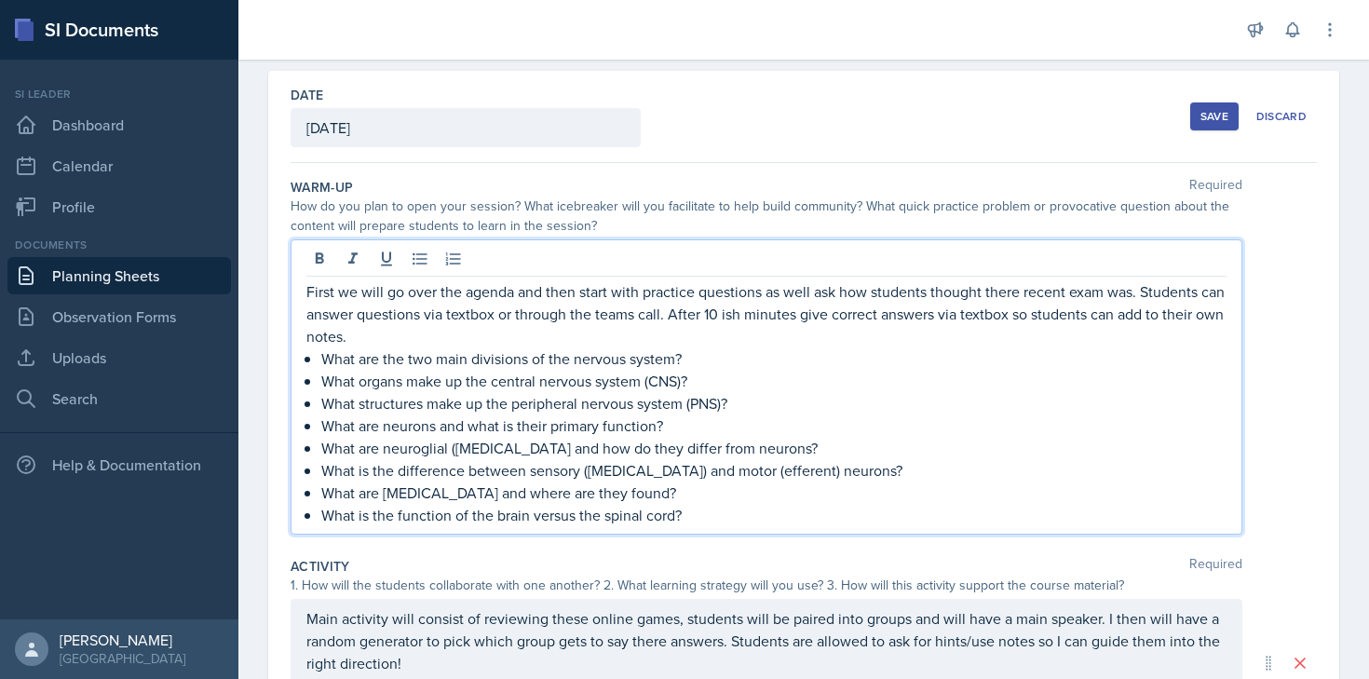
scroll to position [78, 0]
drag, startPoint x: 1143, startPoint y: 291, endPoint x: 1128, endPoint y: 329, distance: 41.0
click at [1128, 329] on p "First we will go over the agenda and then start with practice questions as well…" at bounding box center [766, 311] width 920 height 67
copy p "Students can answer questions via textbox or through the teams call. After 10 i…"
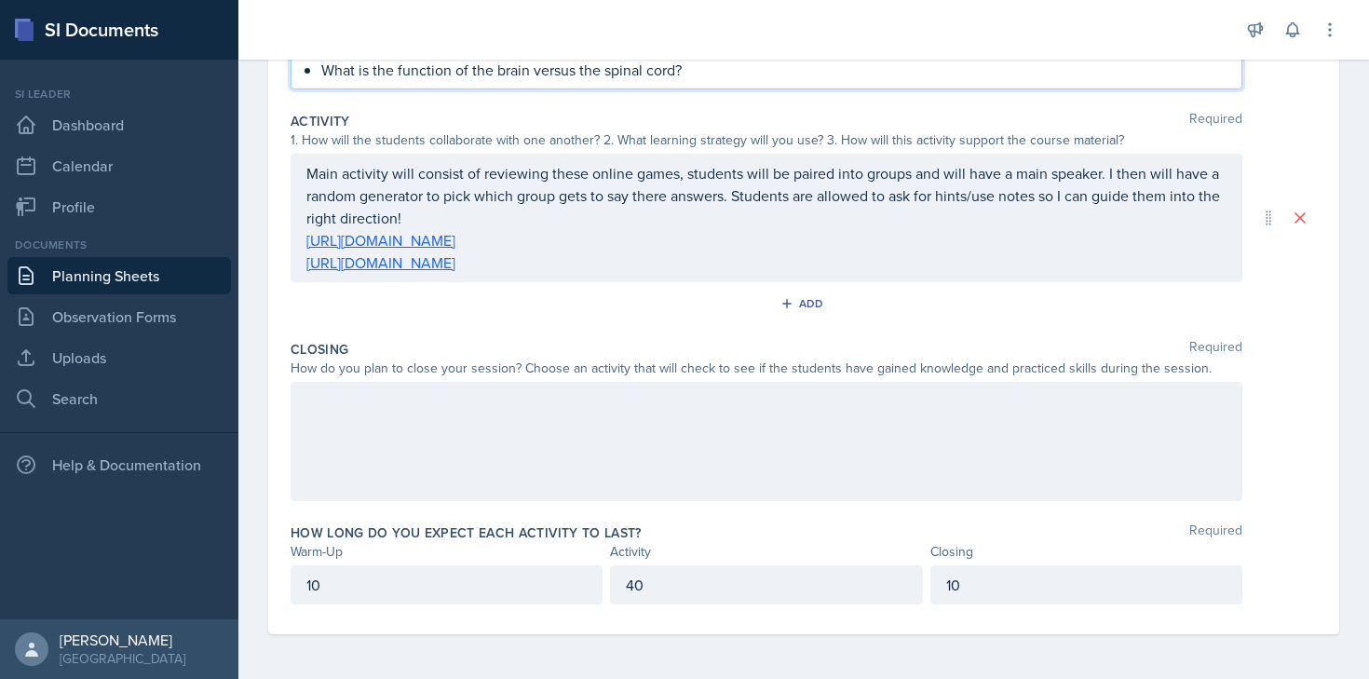
click at [779, 436] on div at bounding box center [767, 441] width 952 height 119
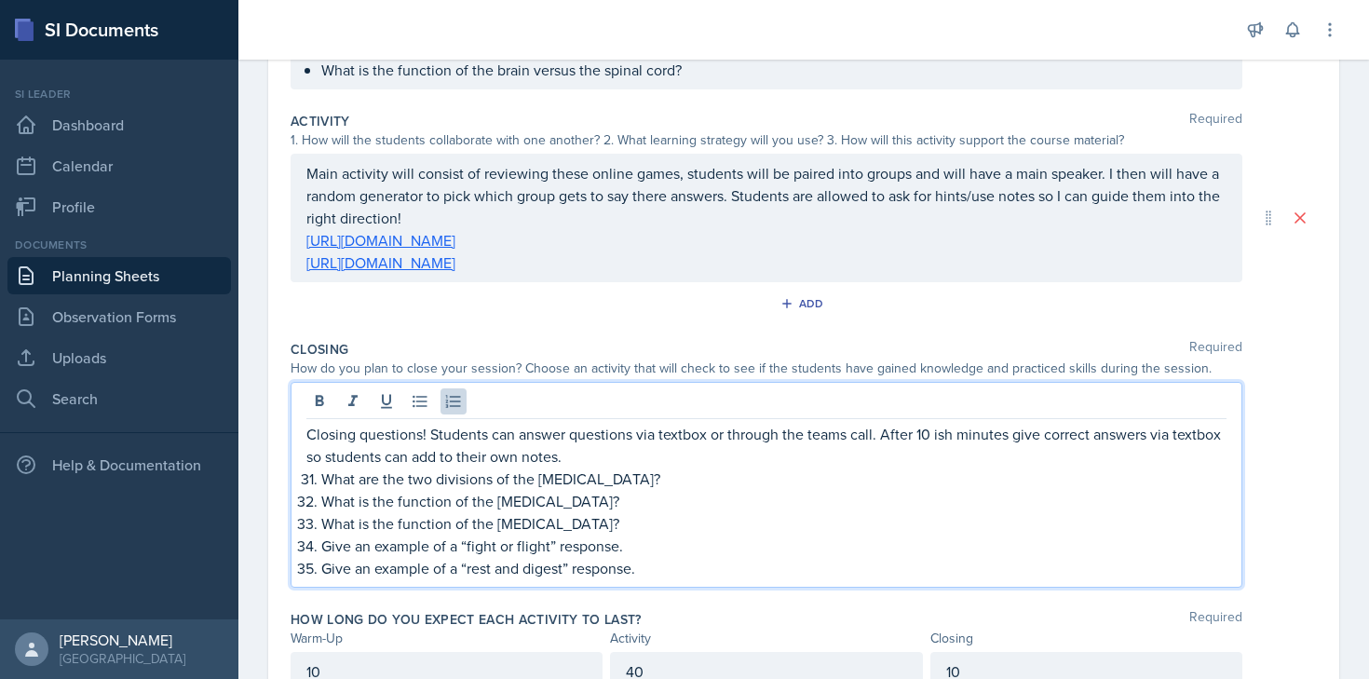
scroll to position [521, 0]
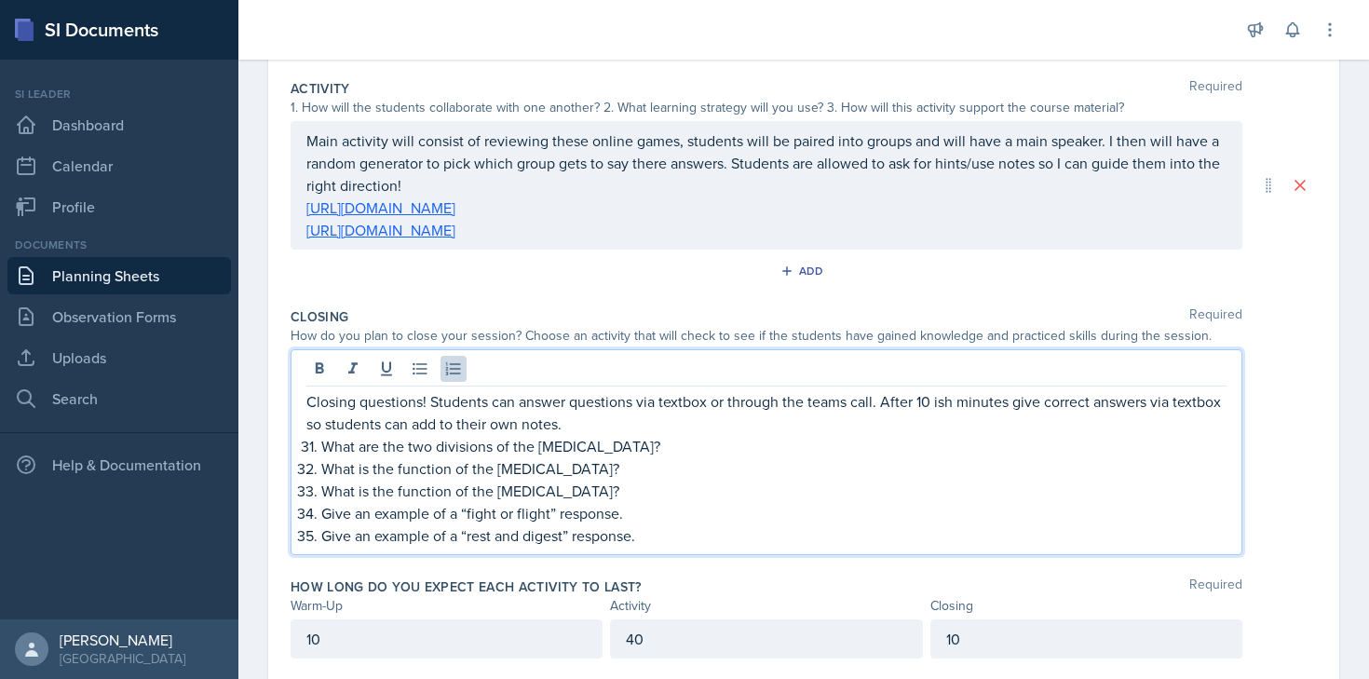
click at [635, 420] on p "Closing questions! Students can answer questions via textbox or through the tea…" at bounding box center [766, 412] width 920 height 45
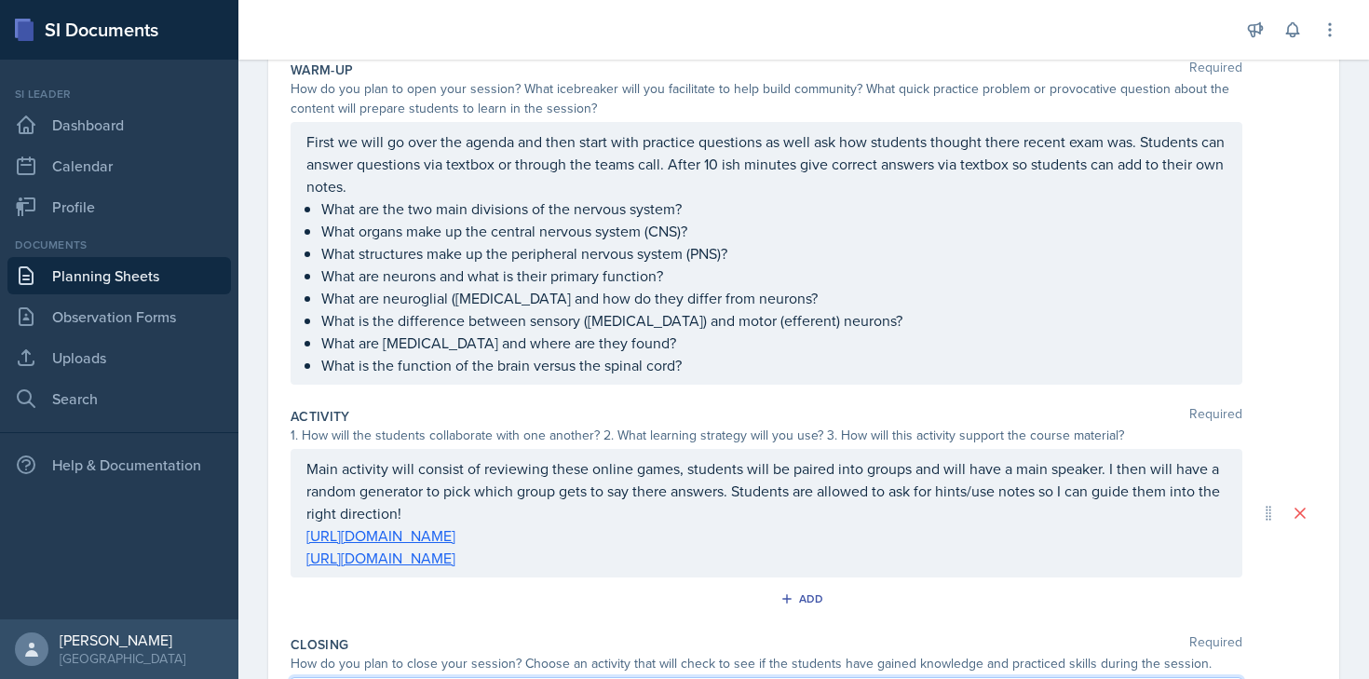
scroll to position [0, 0]
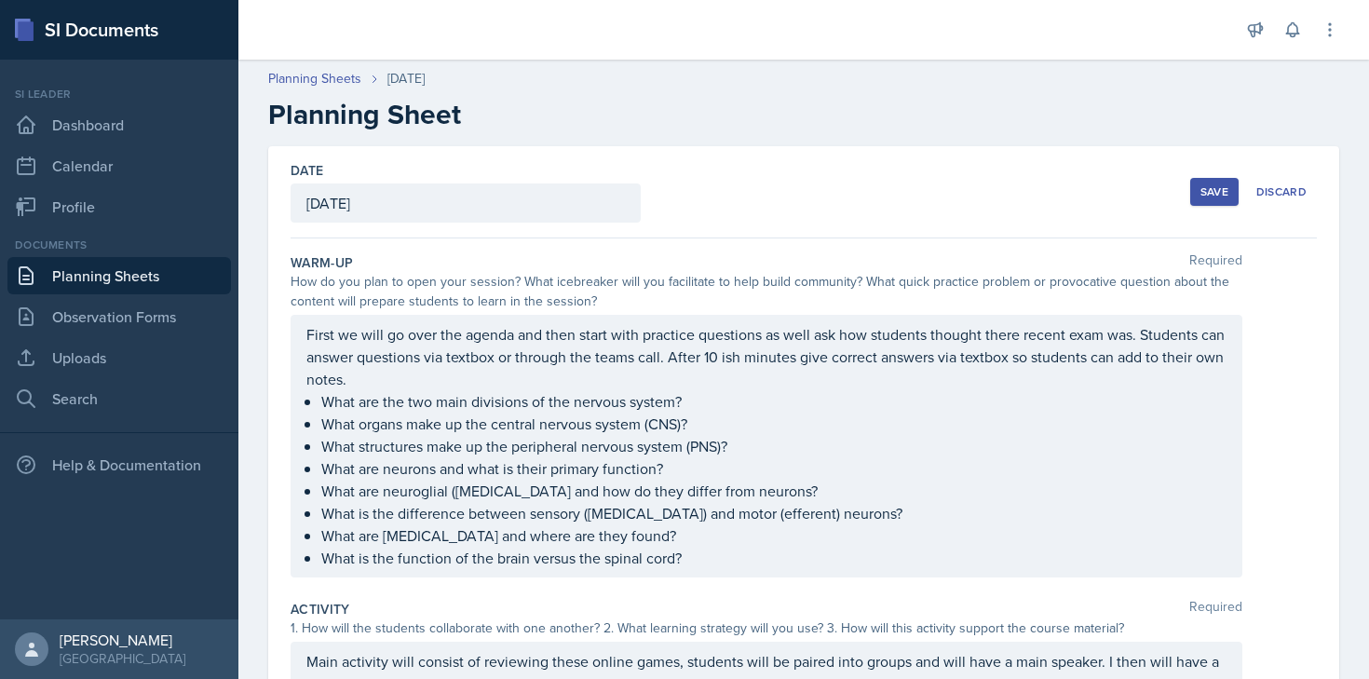
click at [570, 374] on p "First we will go over the agenda and then start with practice questions as well…" at bounding box center [766, 356] width 920 height 67
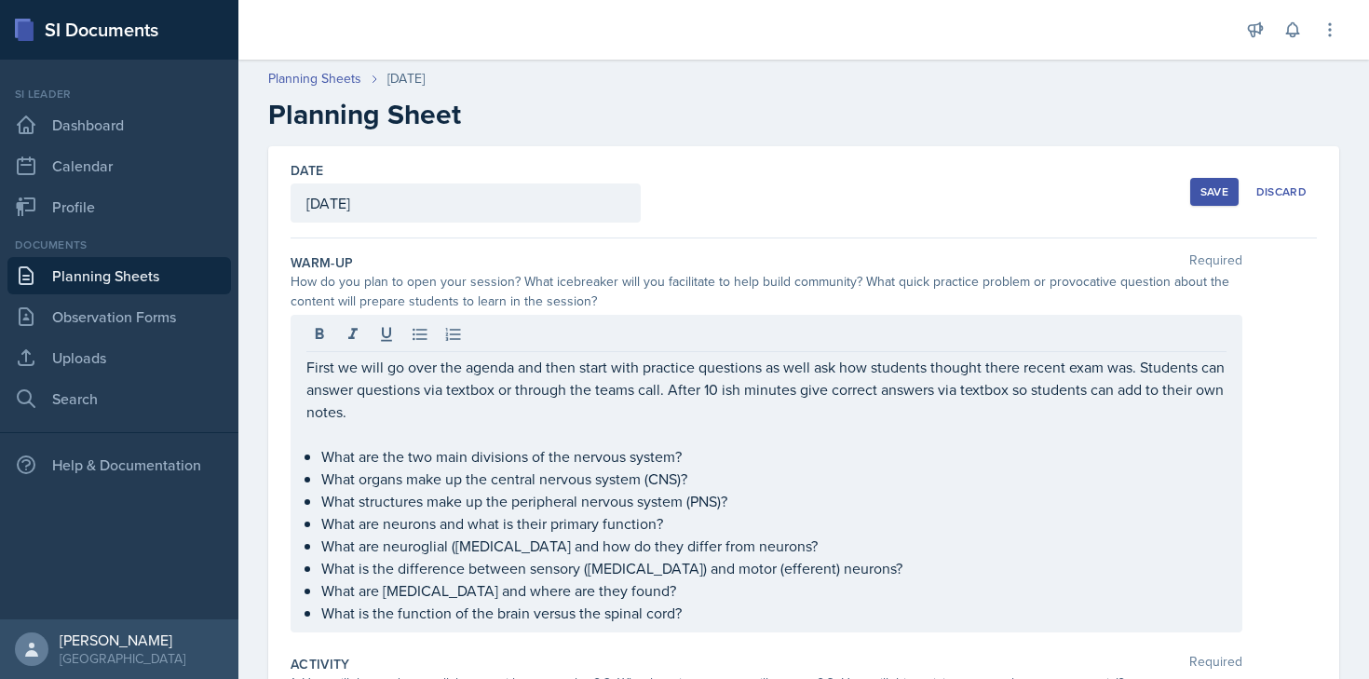
click at [1225, 196] on div "Save" at bounding box center [1214, 191] width 28 height 15
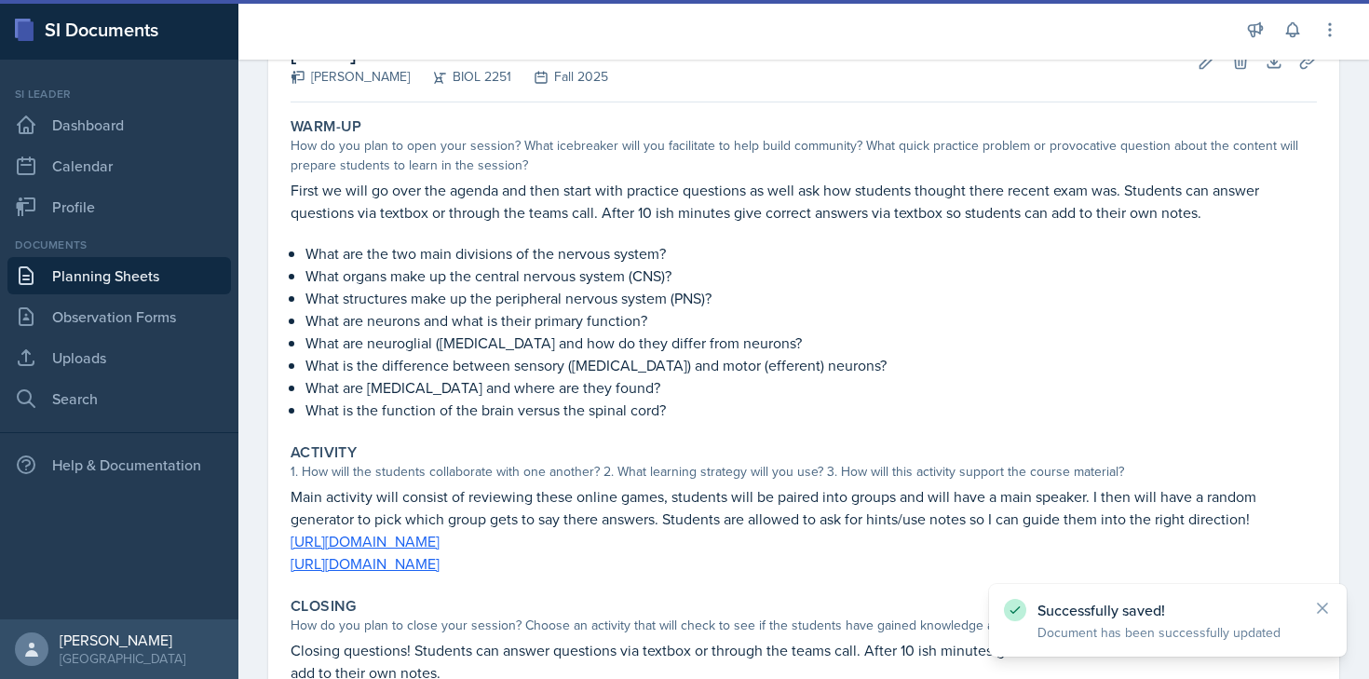
scroll to position [476, 0]
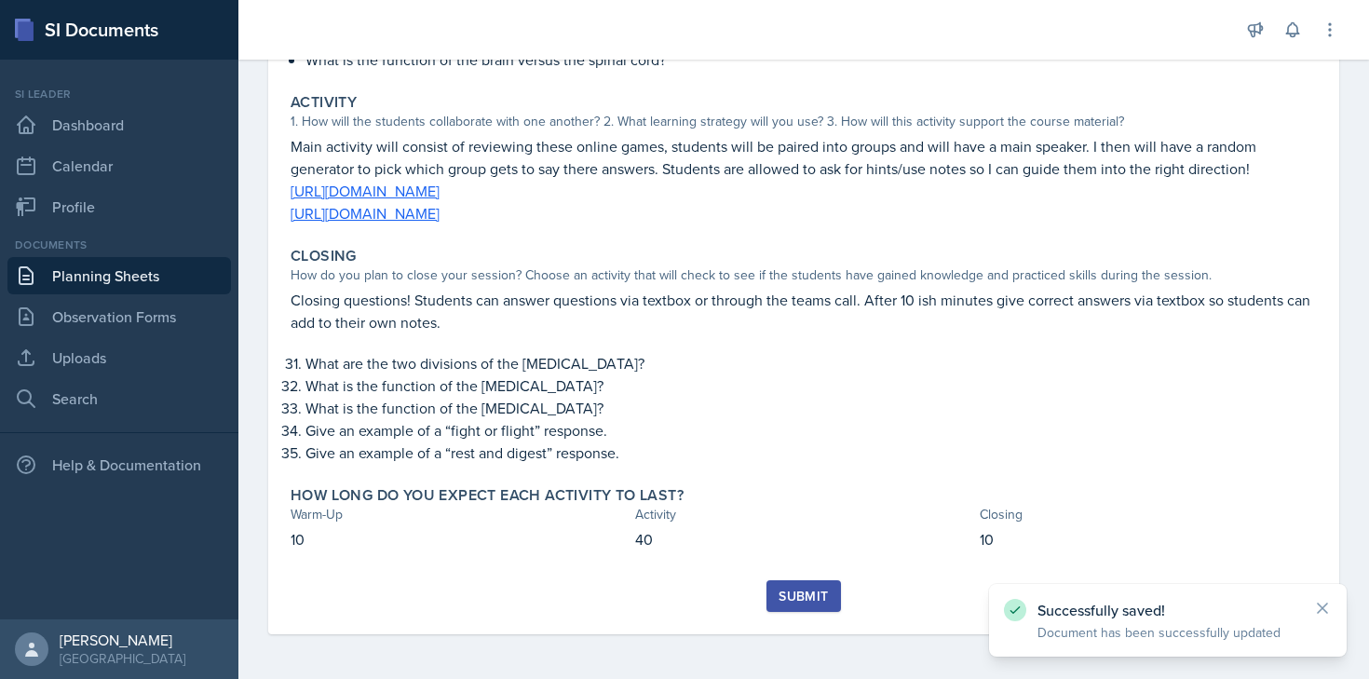
click at [793, 602] on div "Submit" at bounding box center [803, 596] width 49 height 15
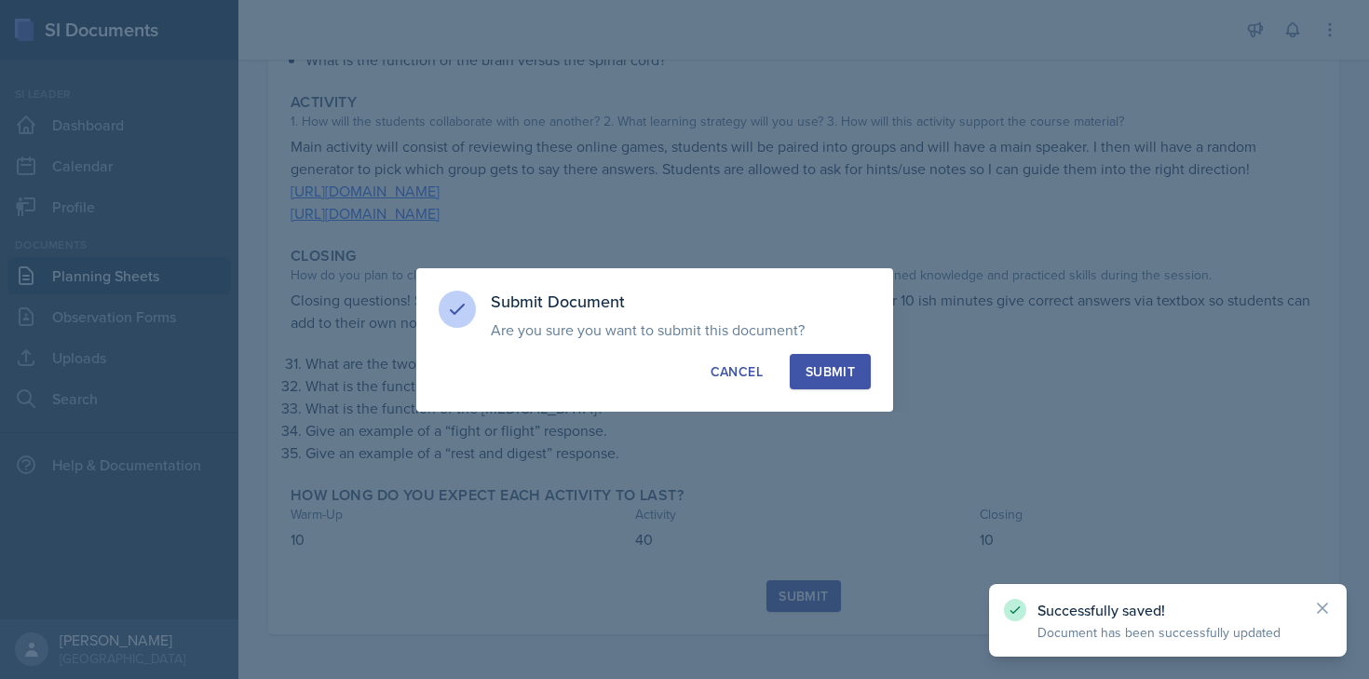
click at [827, 367] on div "Submit" at bounding box center [830, 371] width 49 height 19
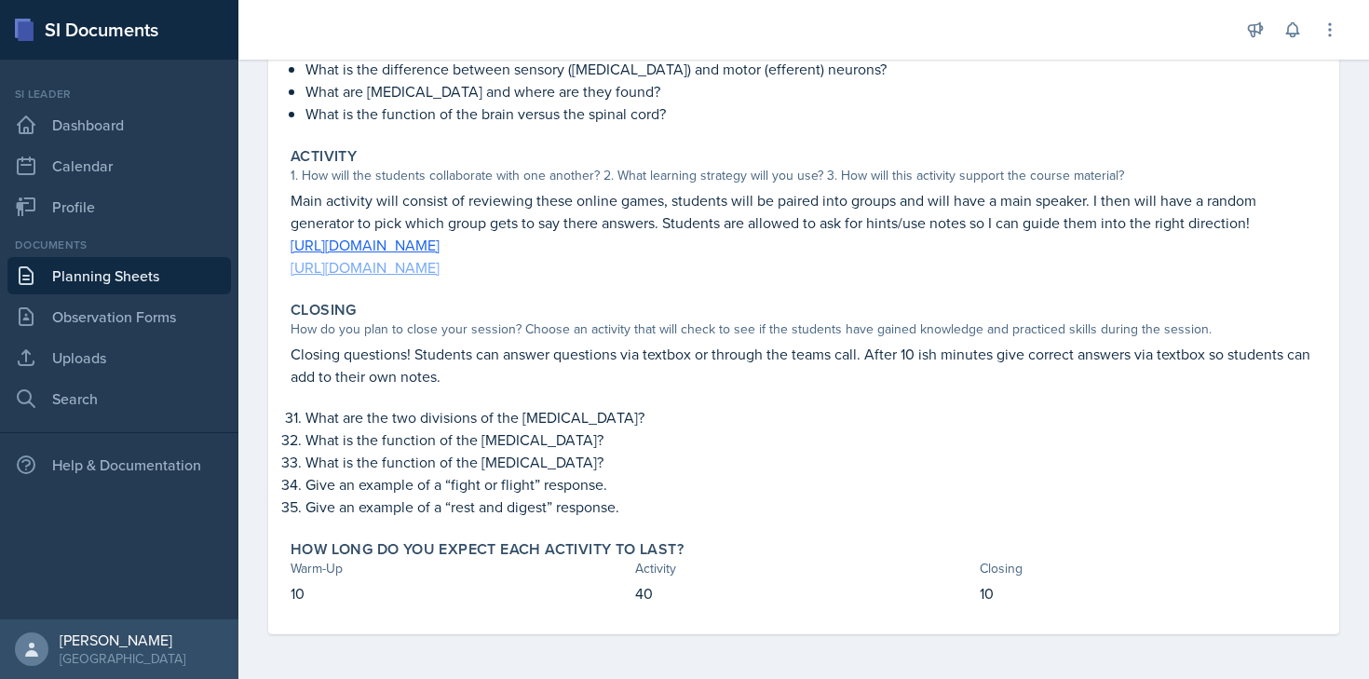
scroll to position [0, 0]
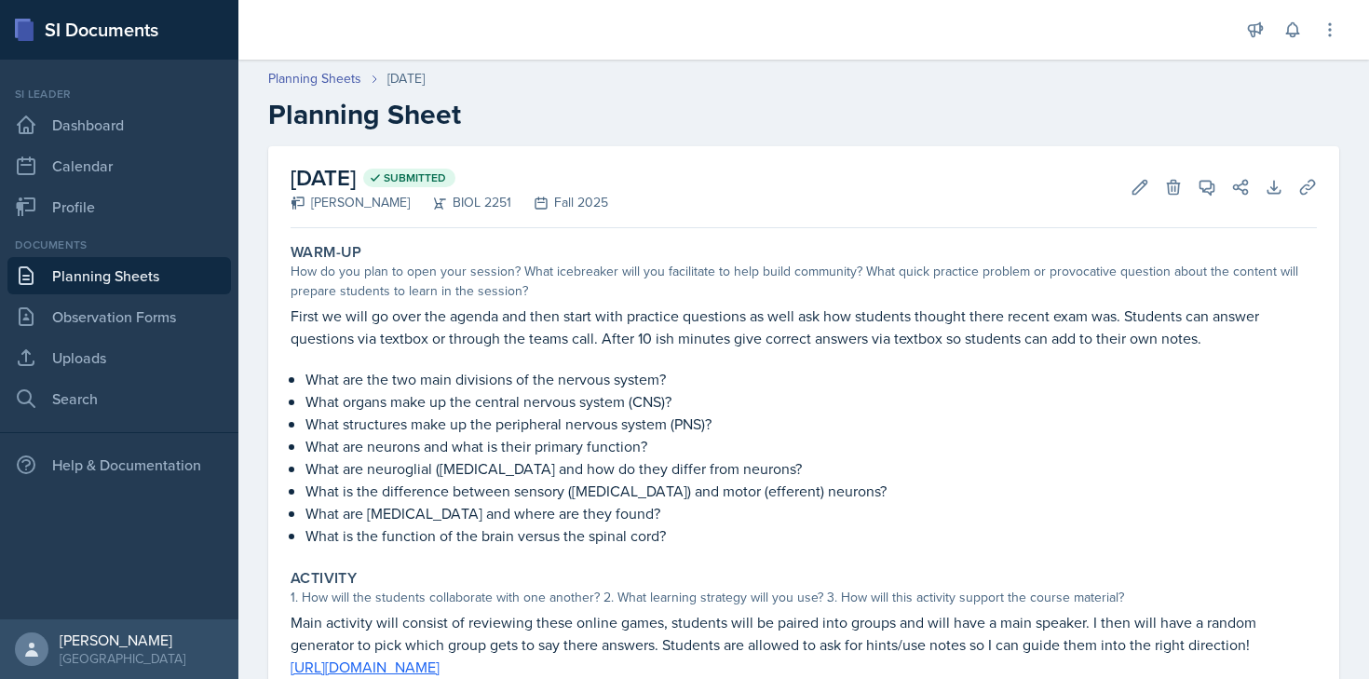
click at [132, 280] on link "Planning Sheets" at bounding box center [119, 275] width 224 height 37
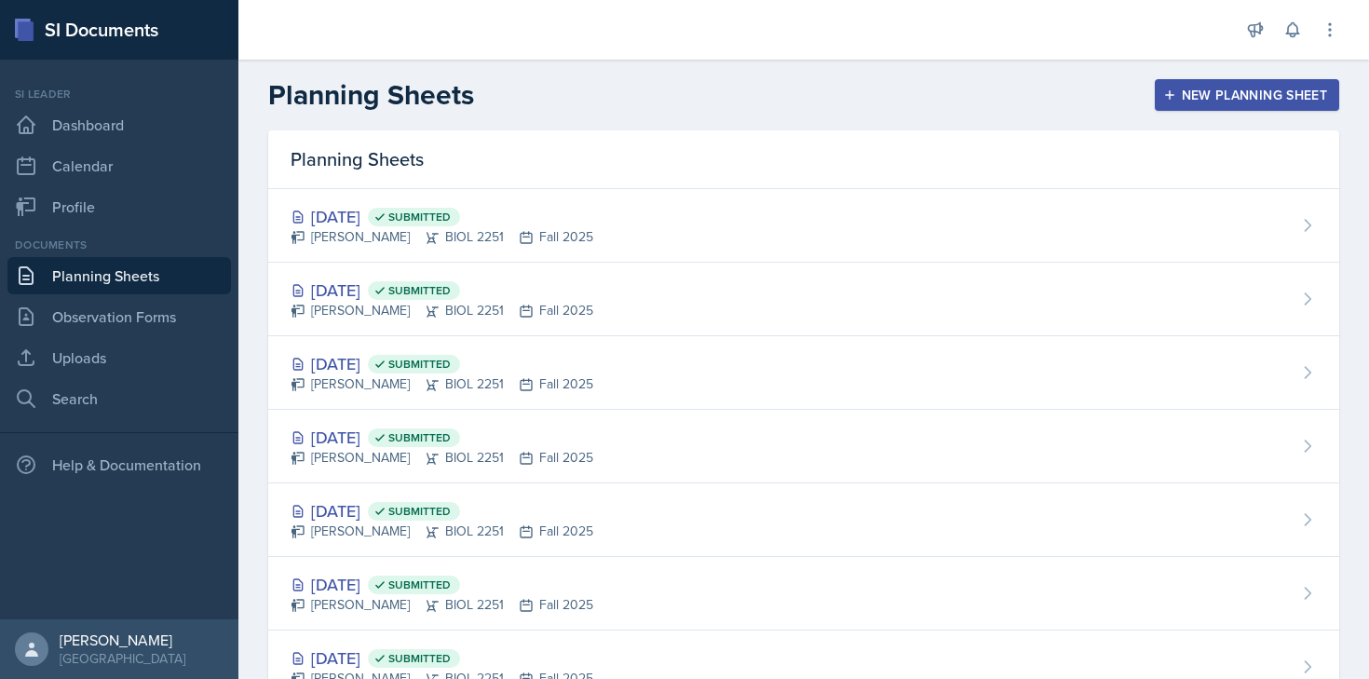
click at [1247, 107] on button "New Planning Sheet" at bounding box center [1247, 95] width 184 height 32
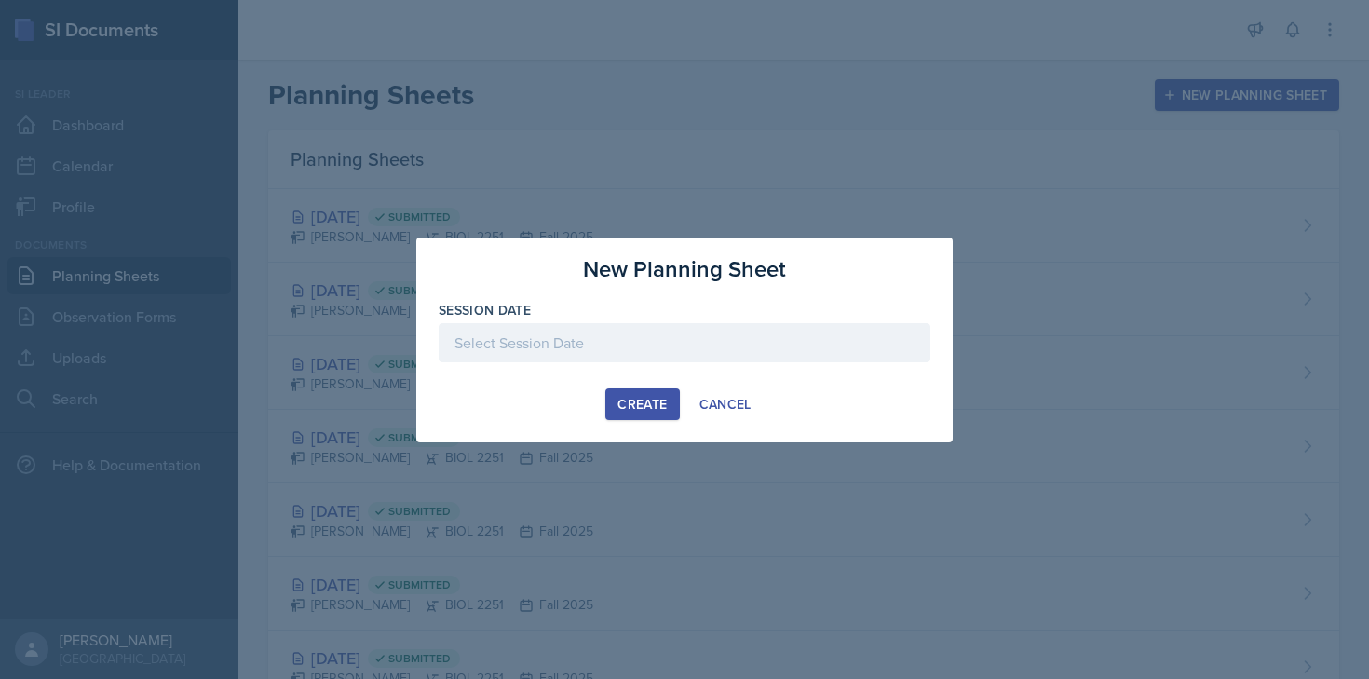
click at [613, 345] on div at bounding box center [685, 342] width 492 height 39
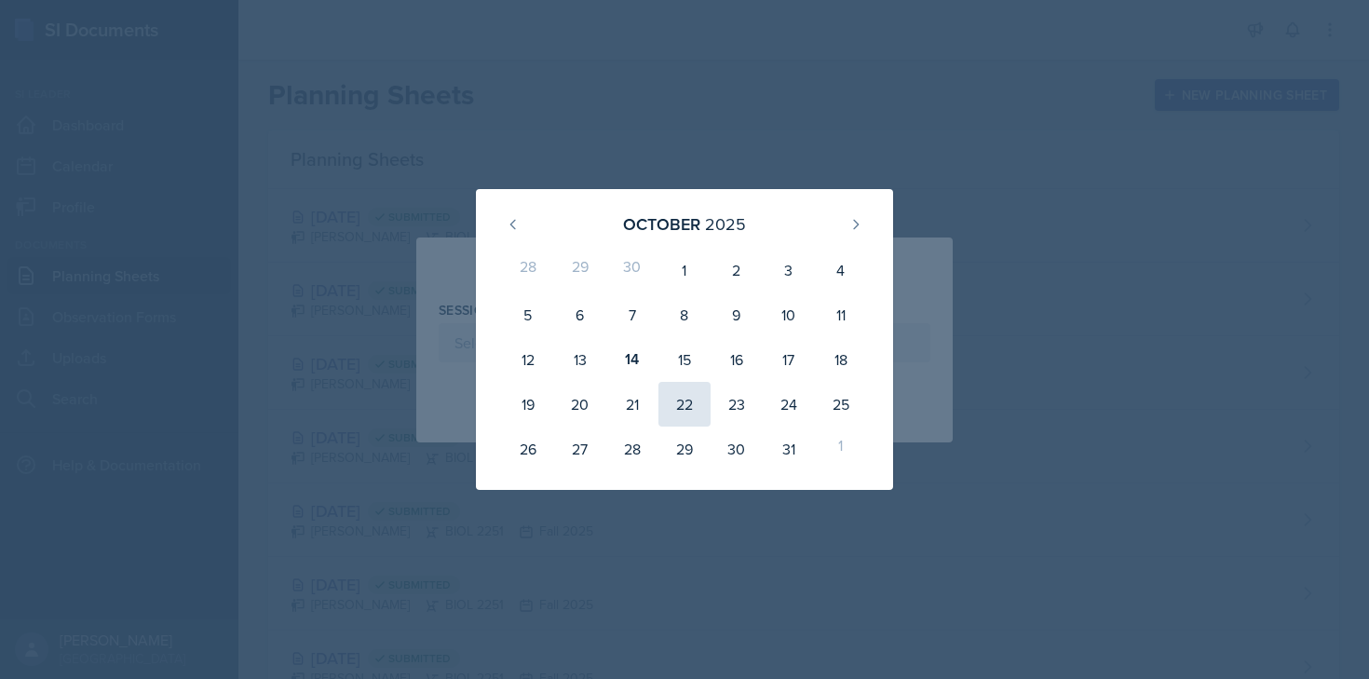
click at [699, 397] on div "22" at bounding box center [684, 404] width 52 height 45
type input "[DATE]"
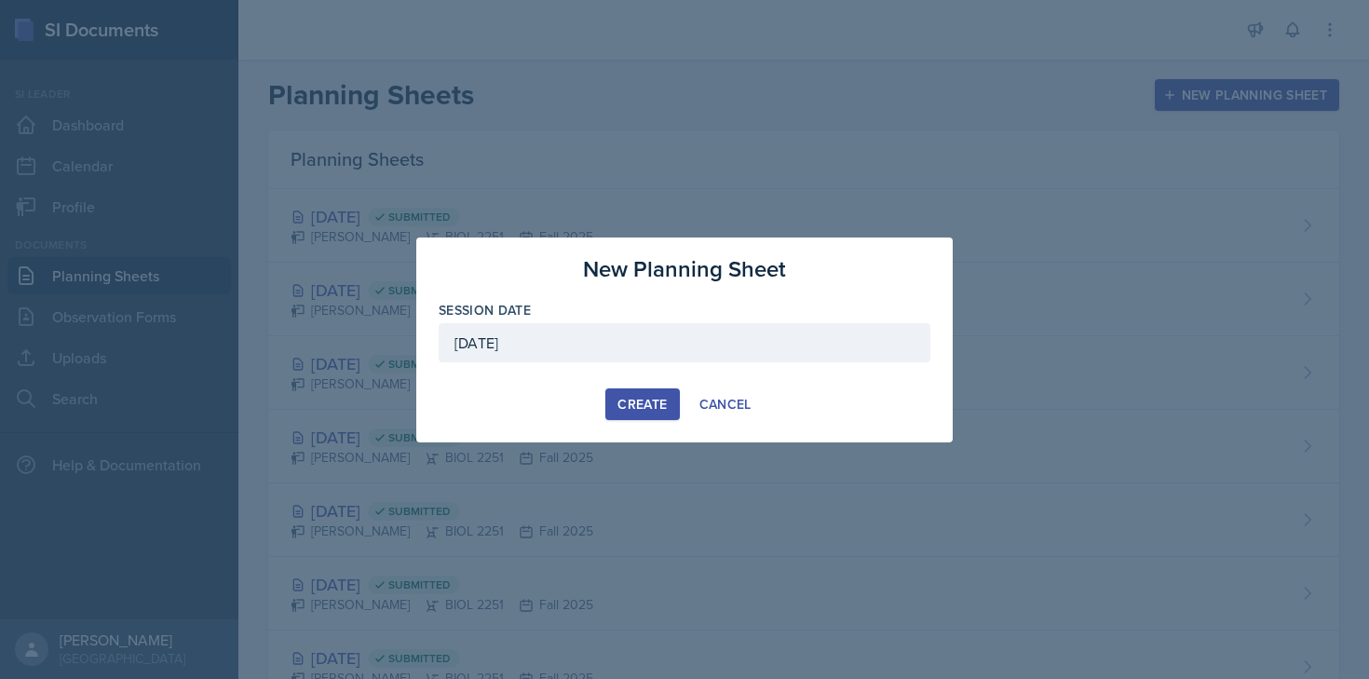
click at [636, 400] on div "Create" at bounding box center [641, 404] width 49 height 15
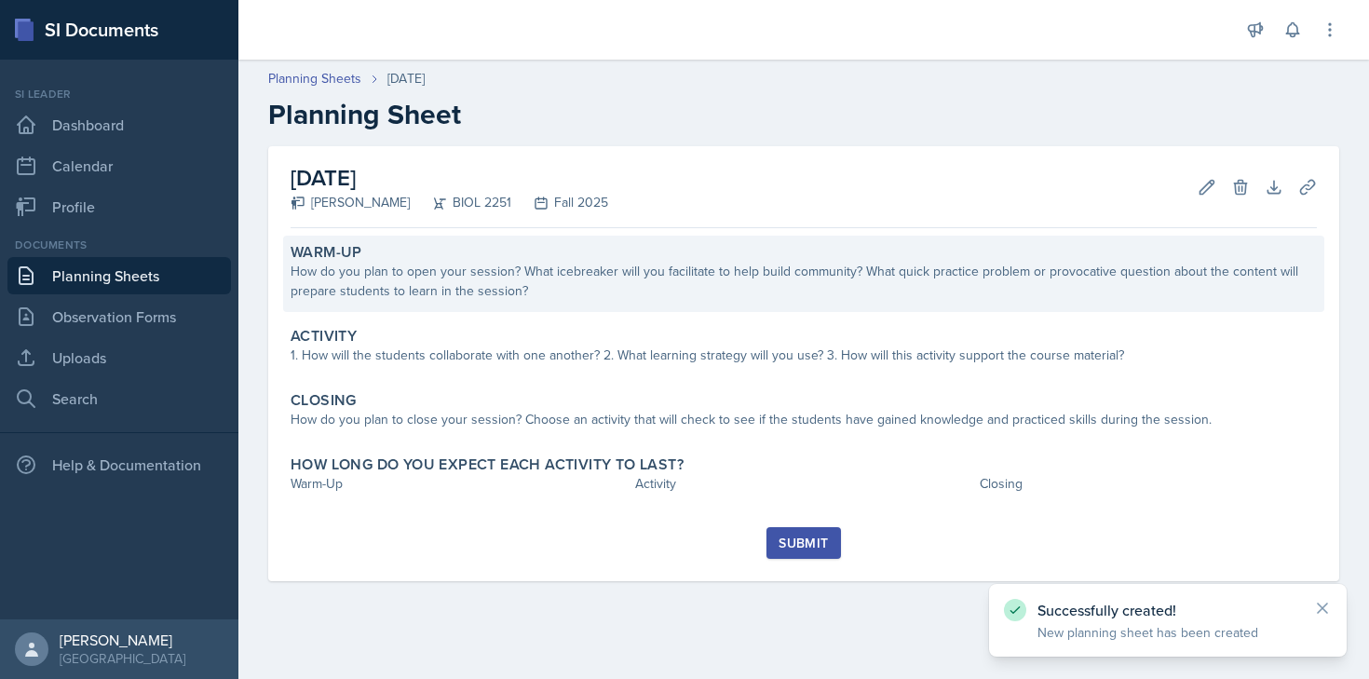
click at [515, 279] on div "How do you plan to open your session? What icebreaker will you facilitate to he…" at bounding box center [804, 281] width 1026 height 39
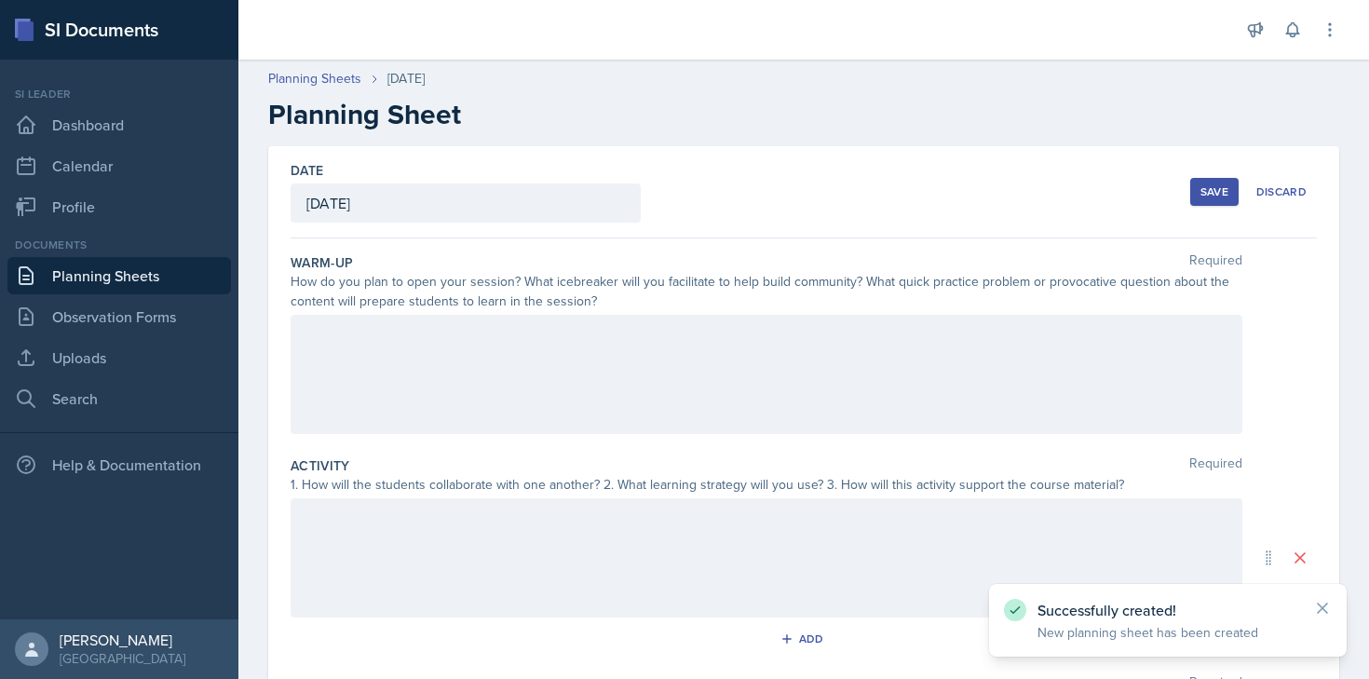
click at [496, 350] on div at bounding box center [767, 374] width 952 height 119
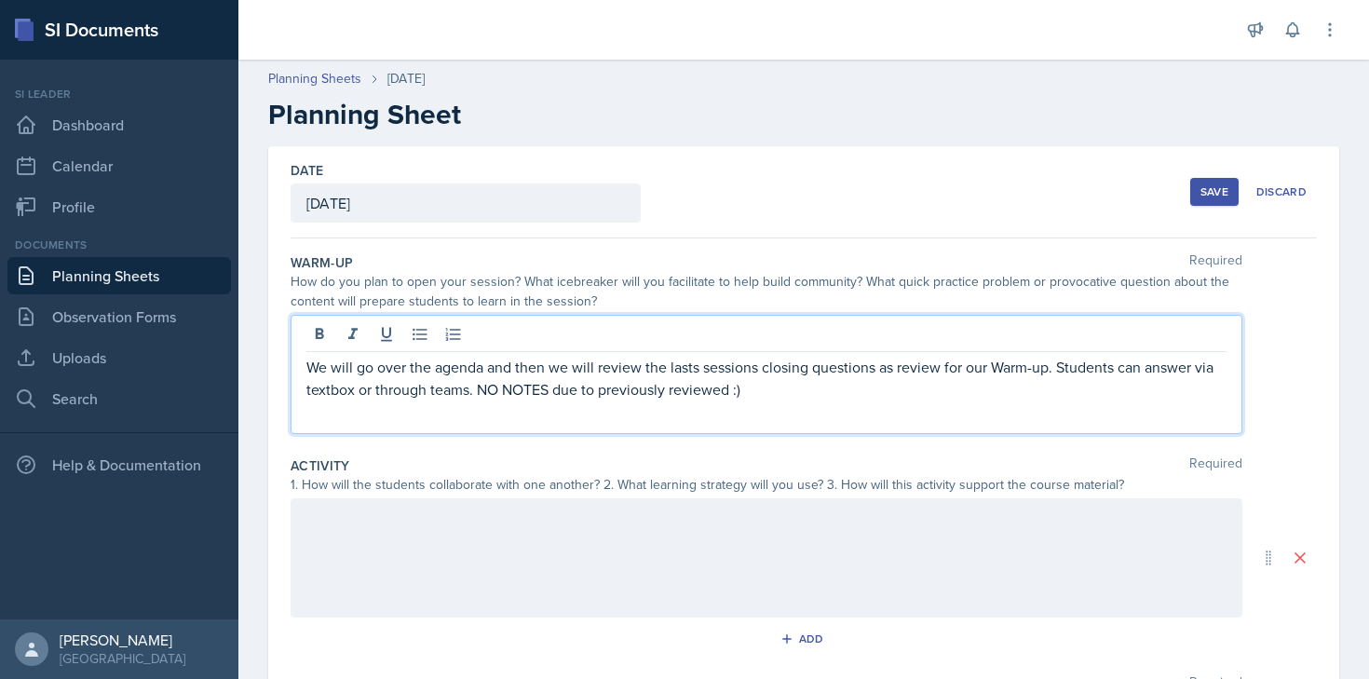
click at [597, 393] on p "We will go over the agenda and then we will review the lasts sessions closing q…" at bounding box center [766, 378] width 920 height 45
click at [570, 405] on p at bounding box center [766, 411] width 920 height 22
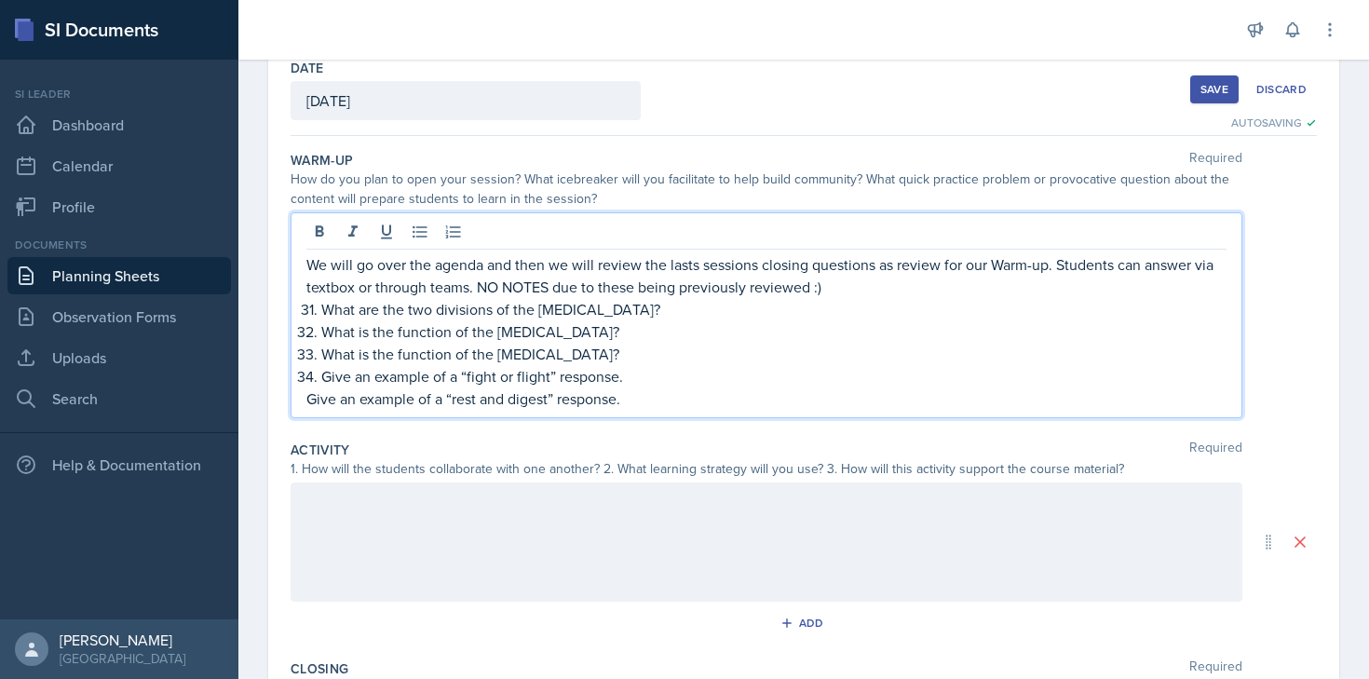
scroll to position [106, 0]
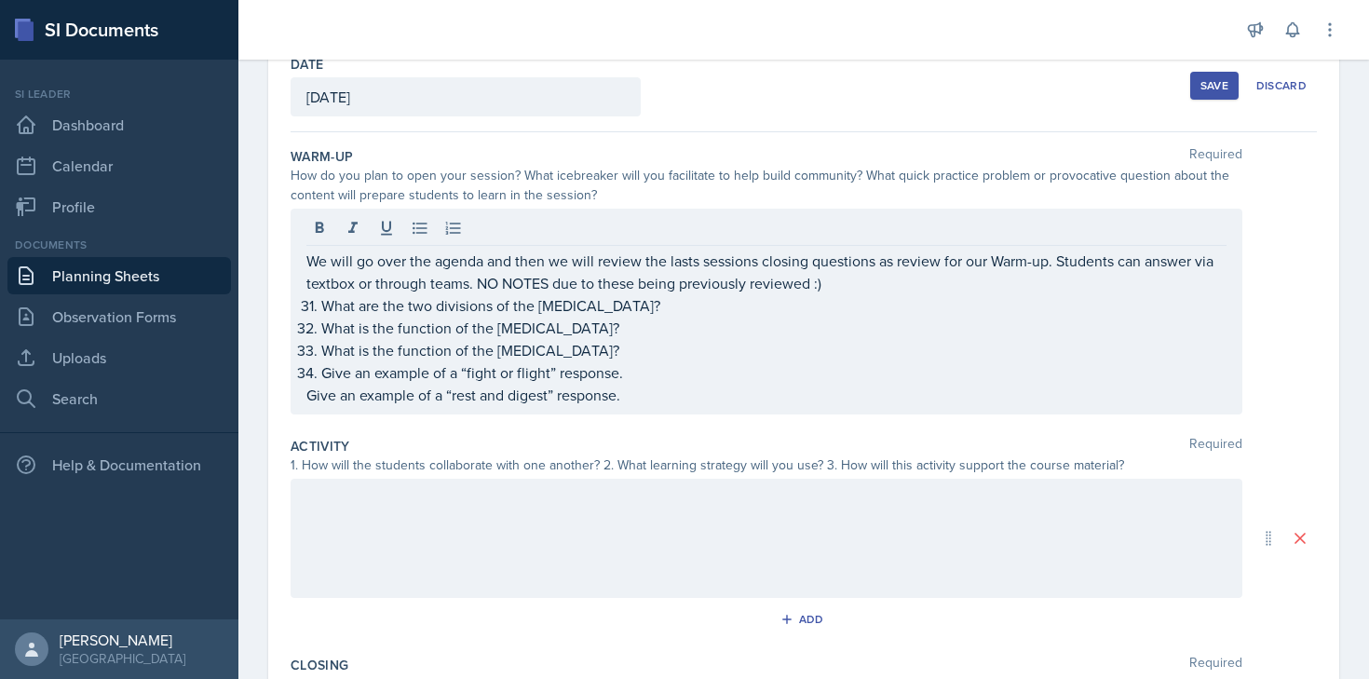
click at [295, 403] on div "We will go over the agenda and then we will review the lasts sessions closing q…" at bounding box center [767, 312] width 952 height 206
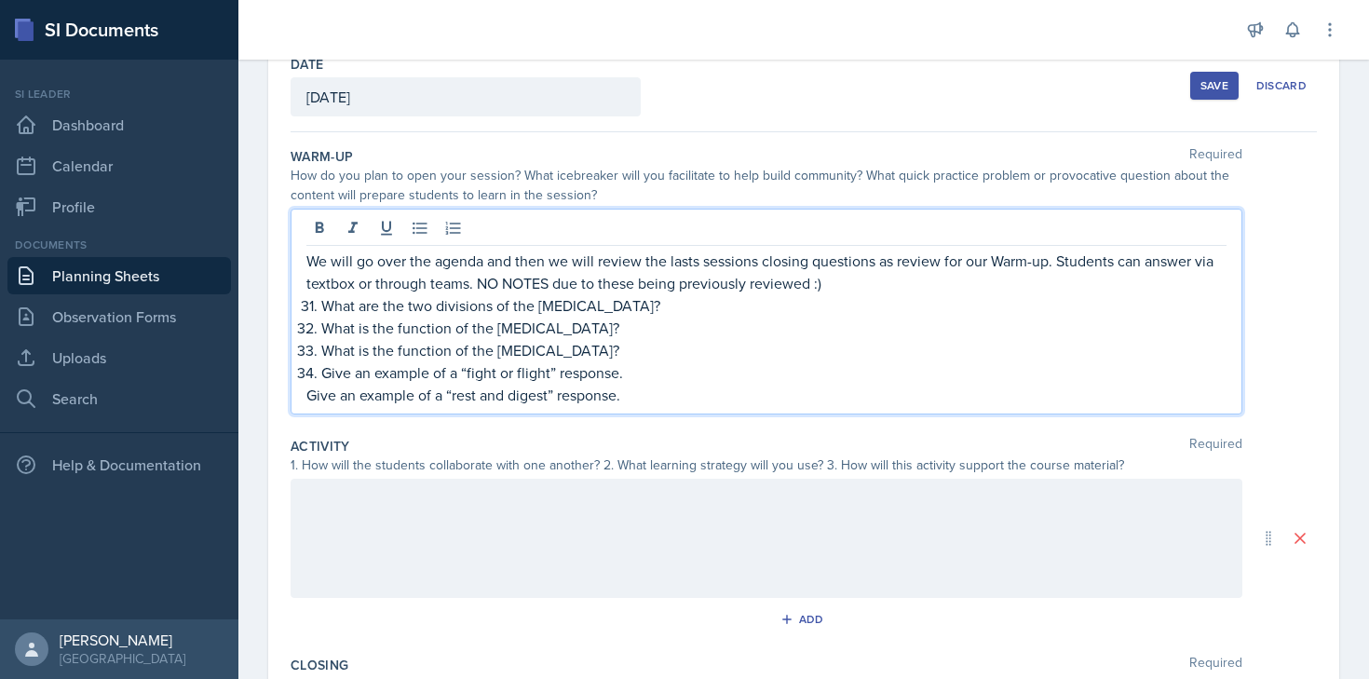
click at [297, 399] on div "We will go over the agenda and then we will review the lasts sessions closing q…" at bounding box center [767, 312] width 952 height 206
click at [321, 311] on li "What are the two divisions of the [MEDICAL_DATA]?" at bounding box center [773, 305] width 905 height 22
click at [321, 335] on li "What is the function of the [MEDICAL_DATA]?" at bounding box center [773, 328] width 905 height 22
click at [337, 515] on div at bounding box center [767, 538] width 952 height 119
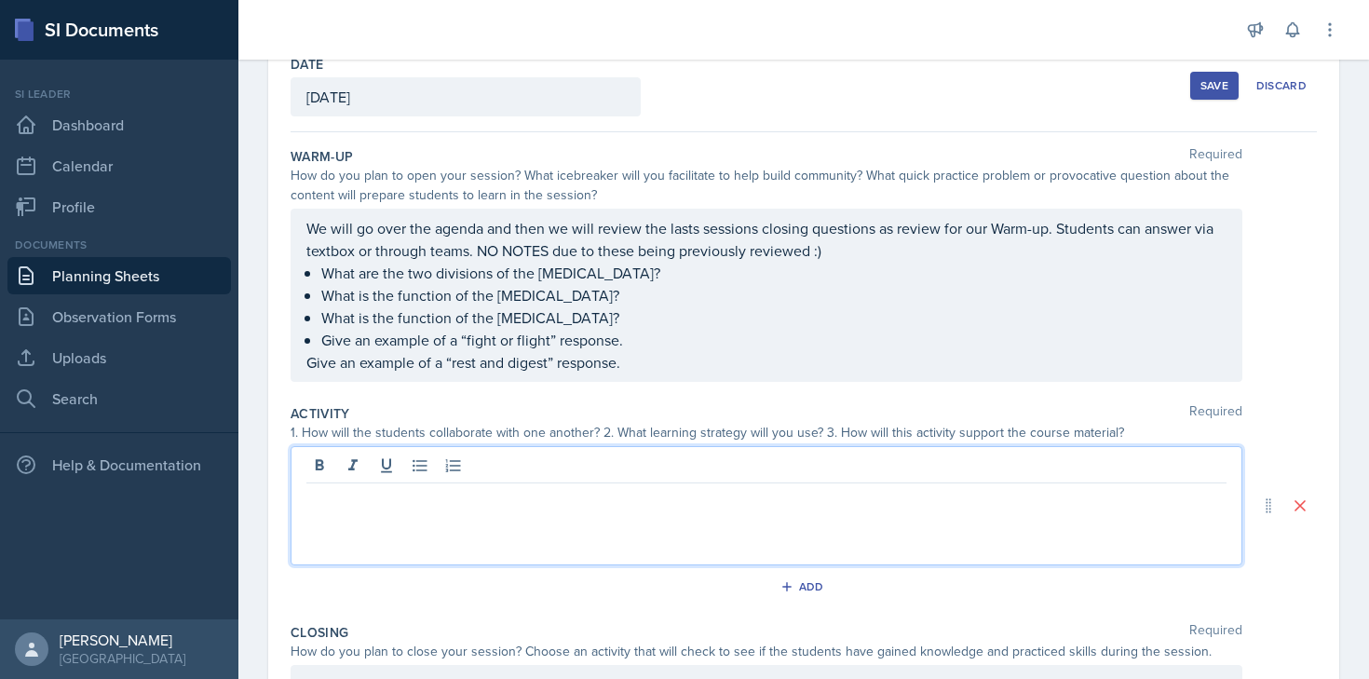
scroll to position [139, 0]
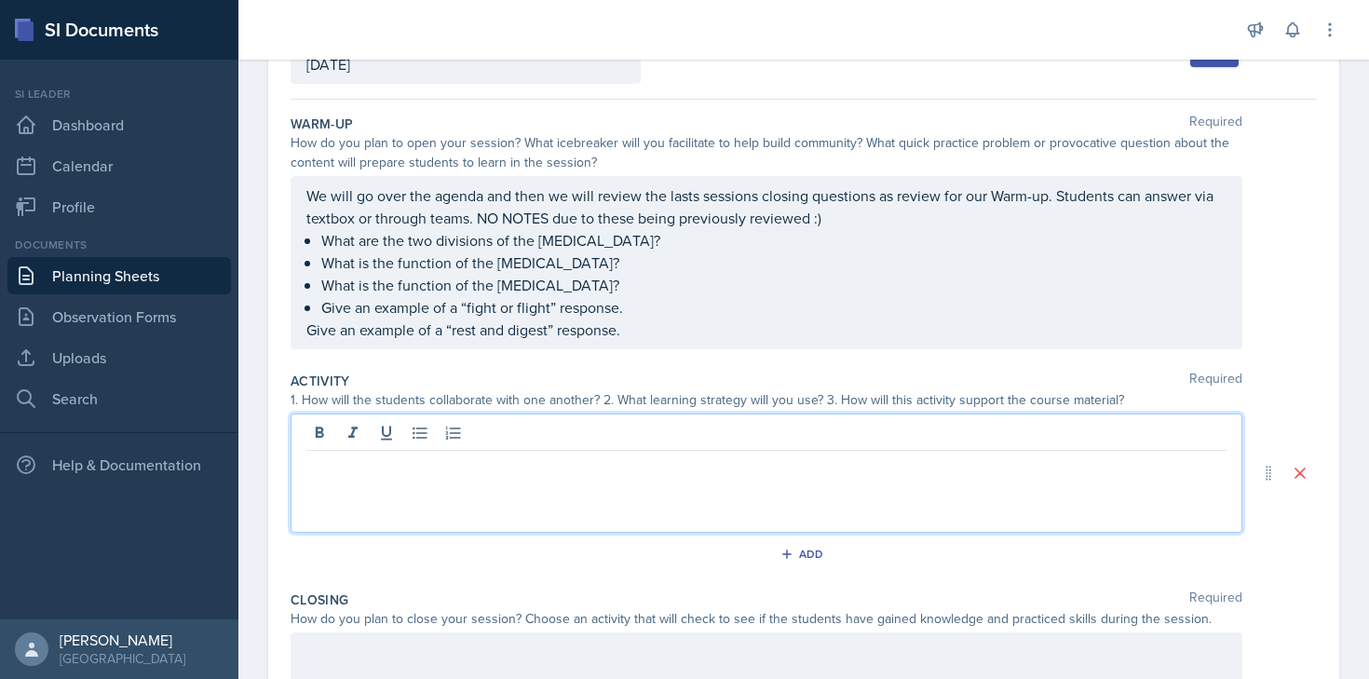
click at [298, 329] on div "We will go over the agenda and then we will review the lasts sessions closing q…" at bounding box center [767, 262] width 952 height 173
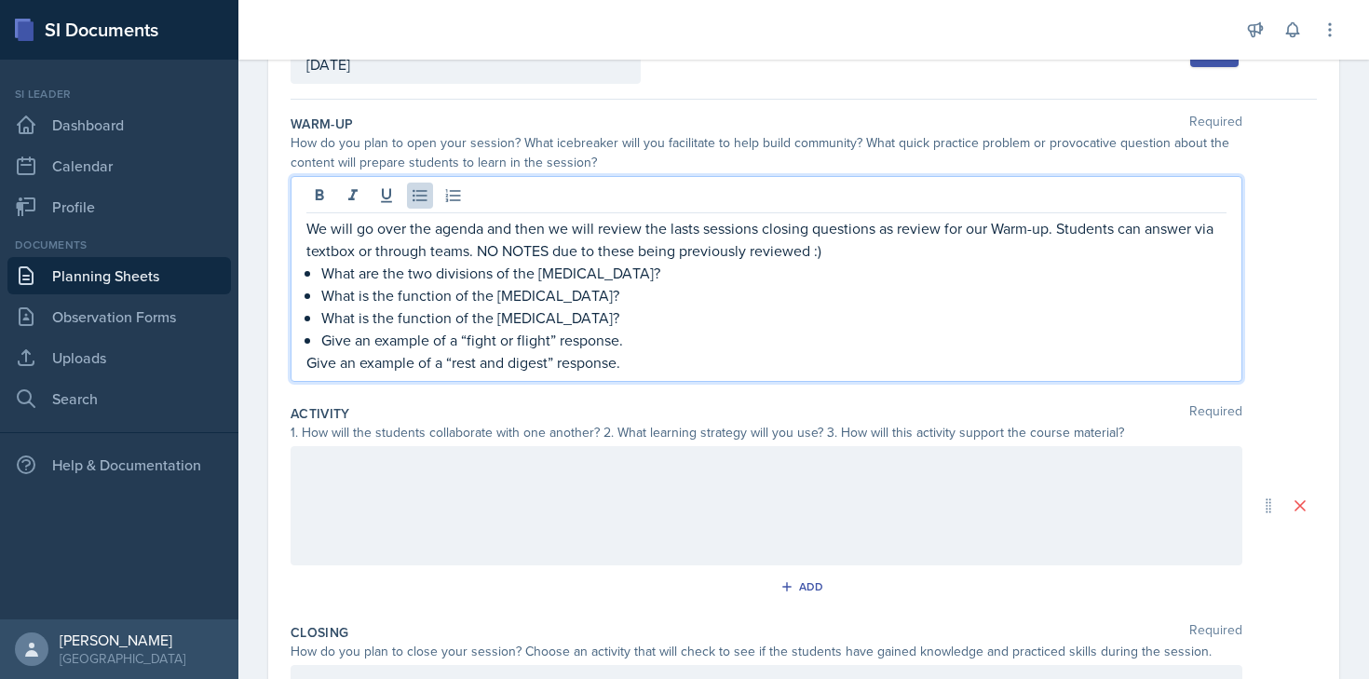
scroll to position [171, 0]
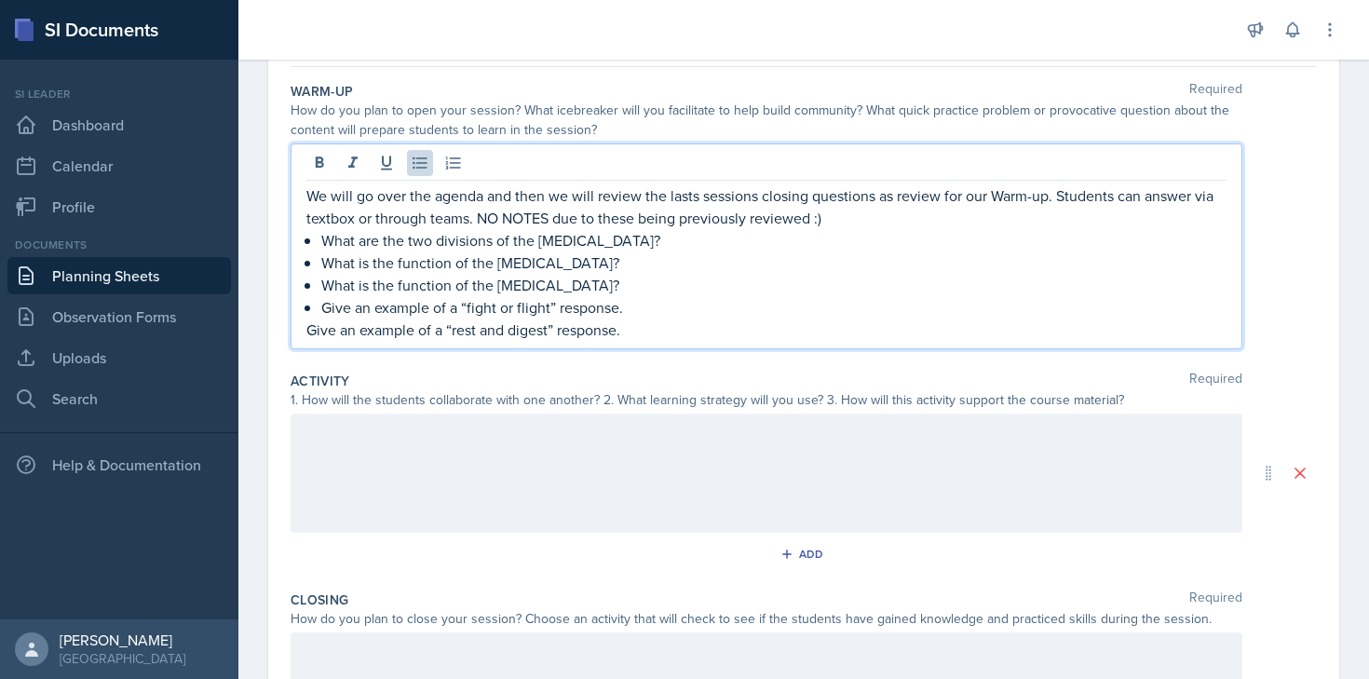
click at [309, 332] on p "Give an example of a “rest and digest” response." at bounding box center [766, 329] width 920 height 22
click at [452, 432] on div at bounding box center [767, 472] width 952 height 119
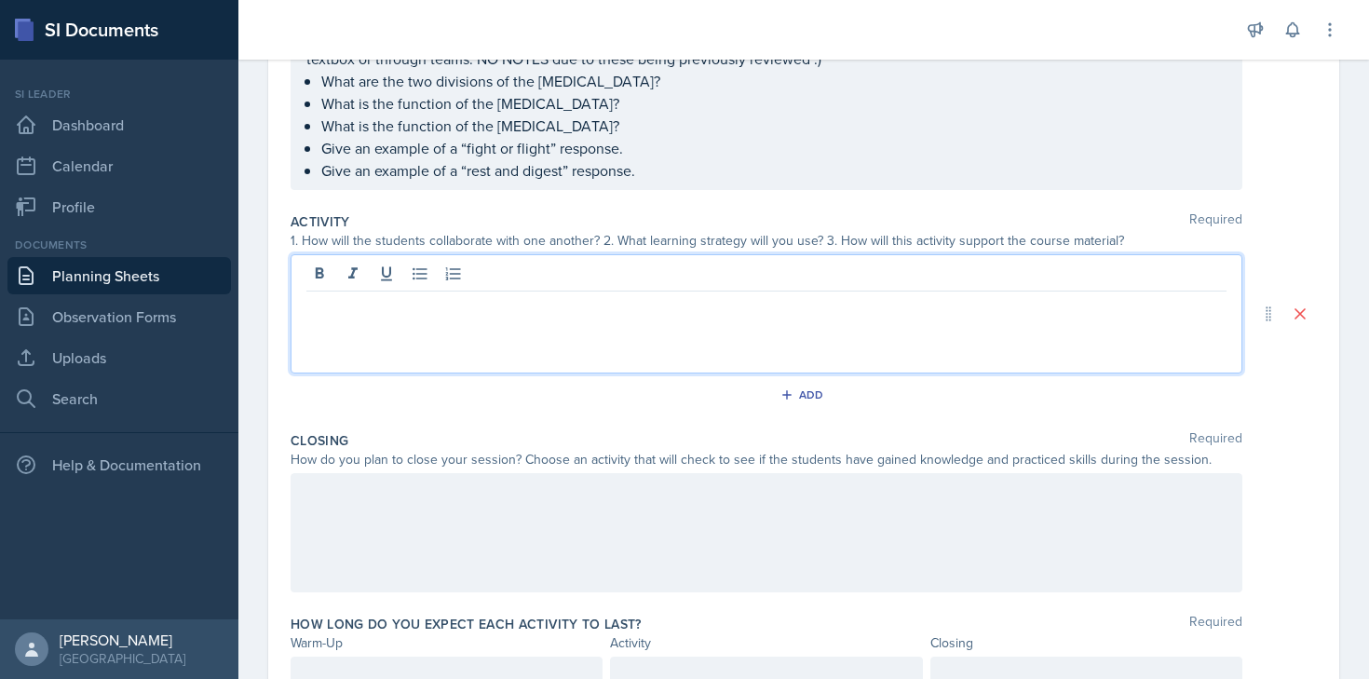
scroll to position [389, 0]
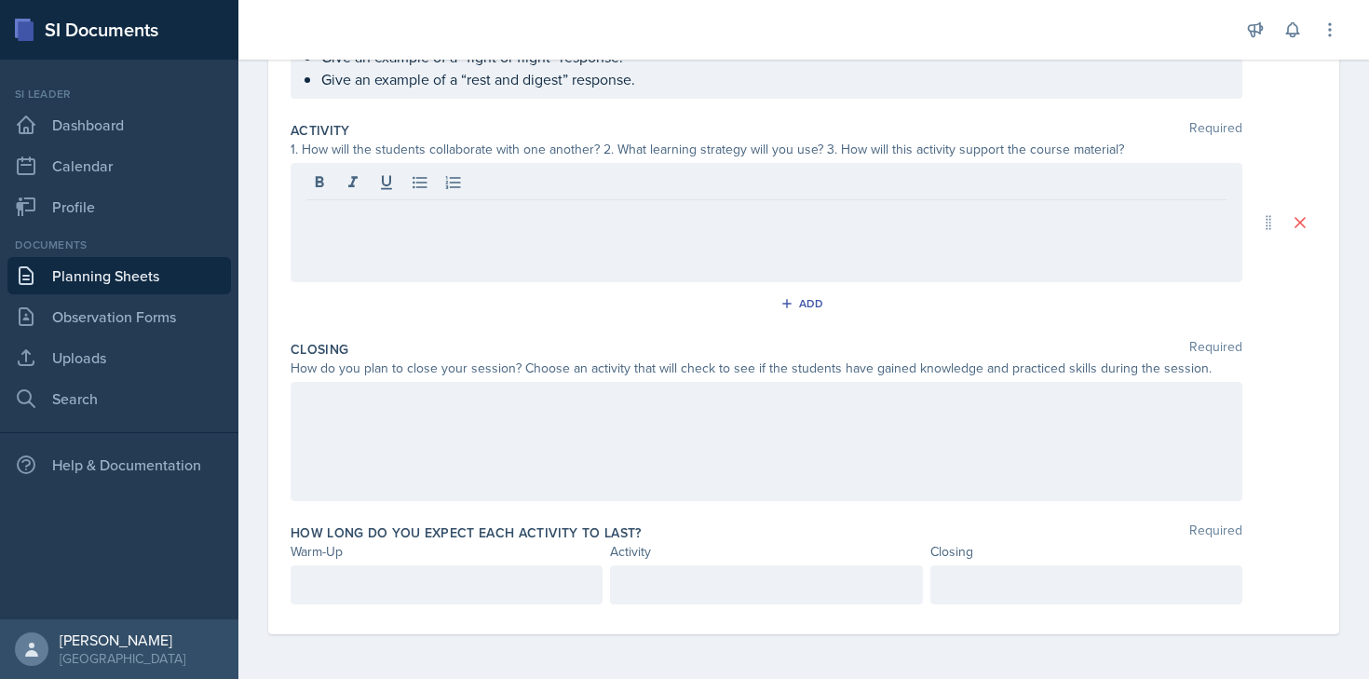
click at [440, 473] on div at bounding box center [767, 441] width 952 height 119
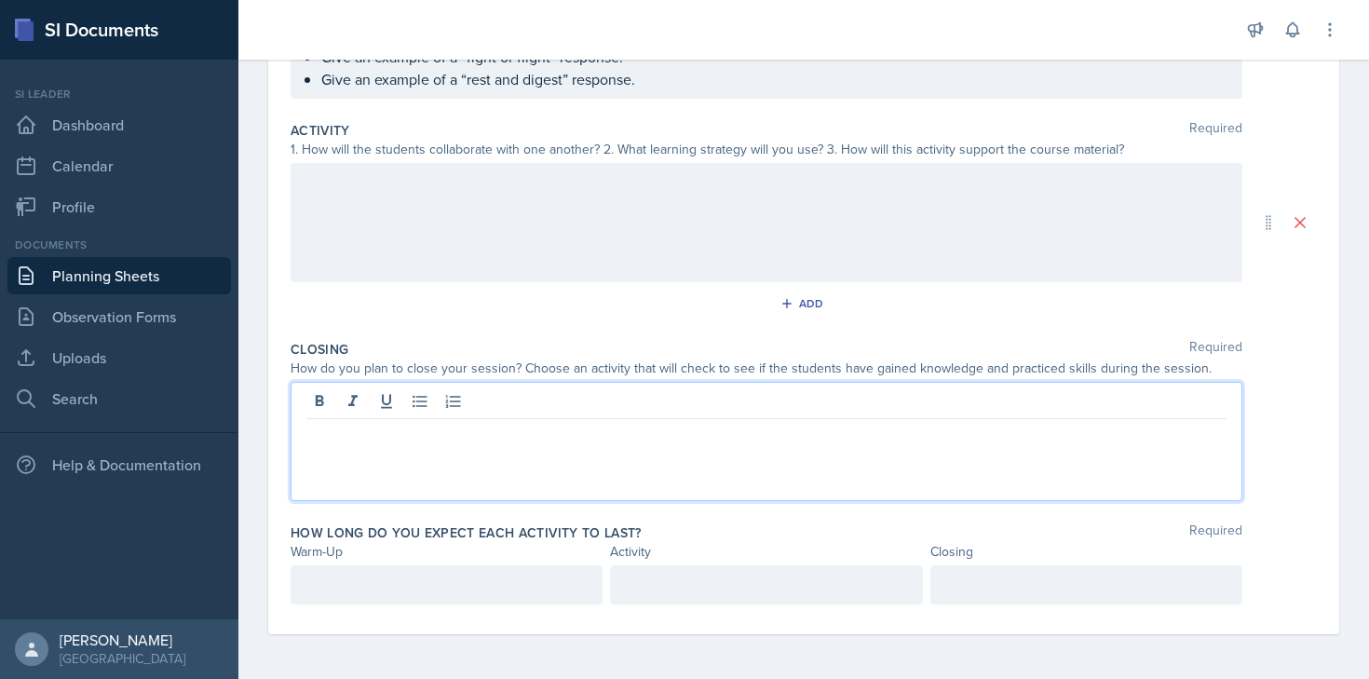
click at [481, 226] on div at bounding box center [767, 222] width 952 height 119
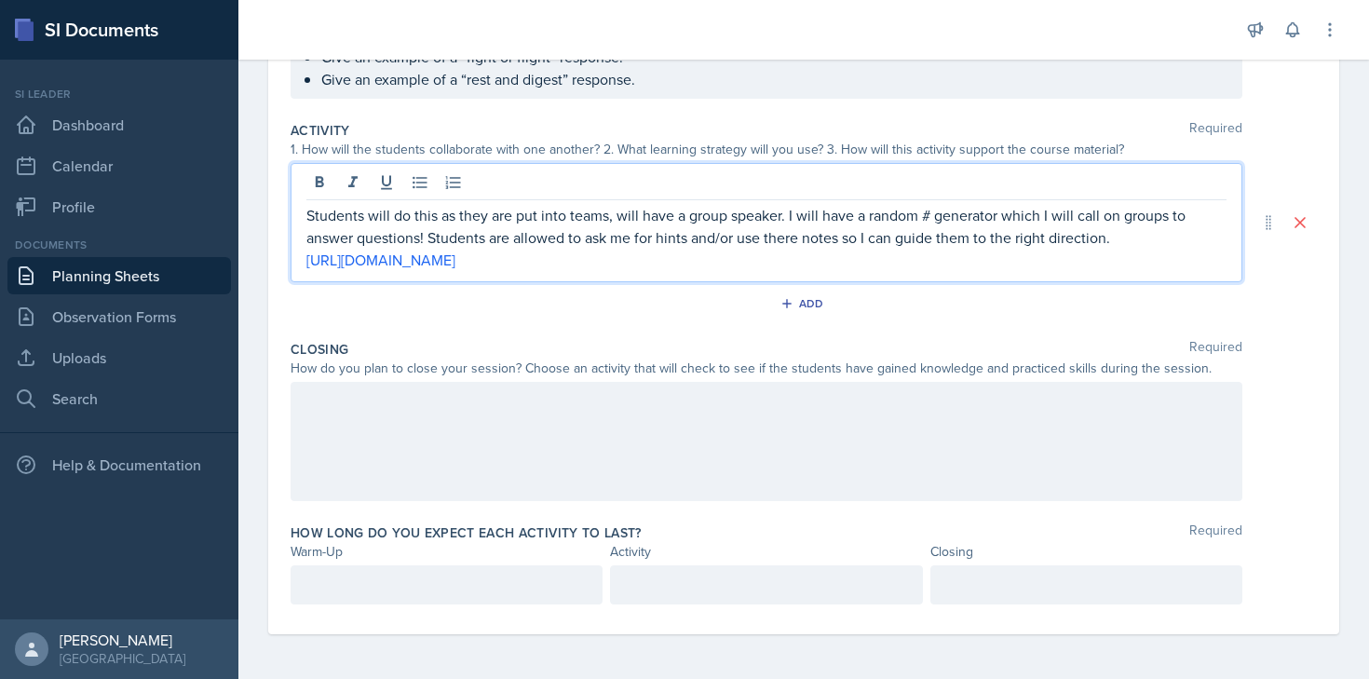
scroll to position [409, 0]
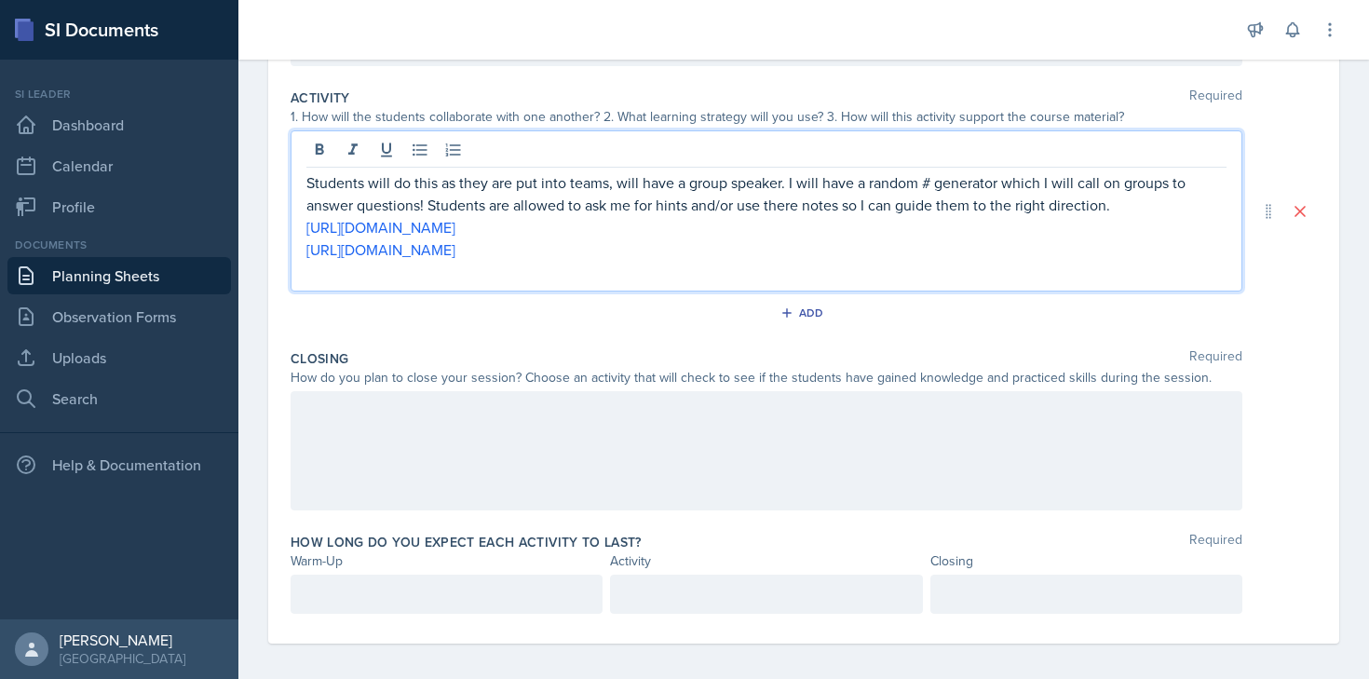
click at [437, 468] on div at bounding box center [767, 450] width 952 height 119
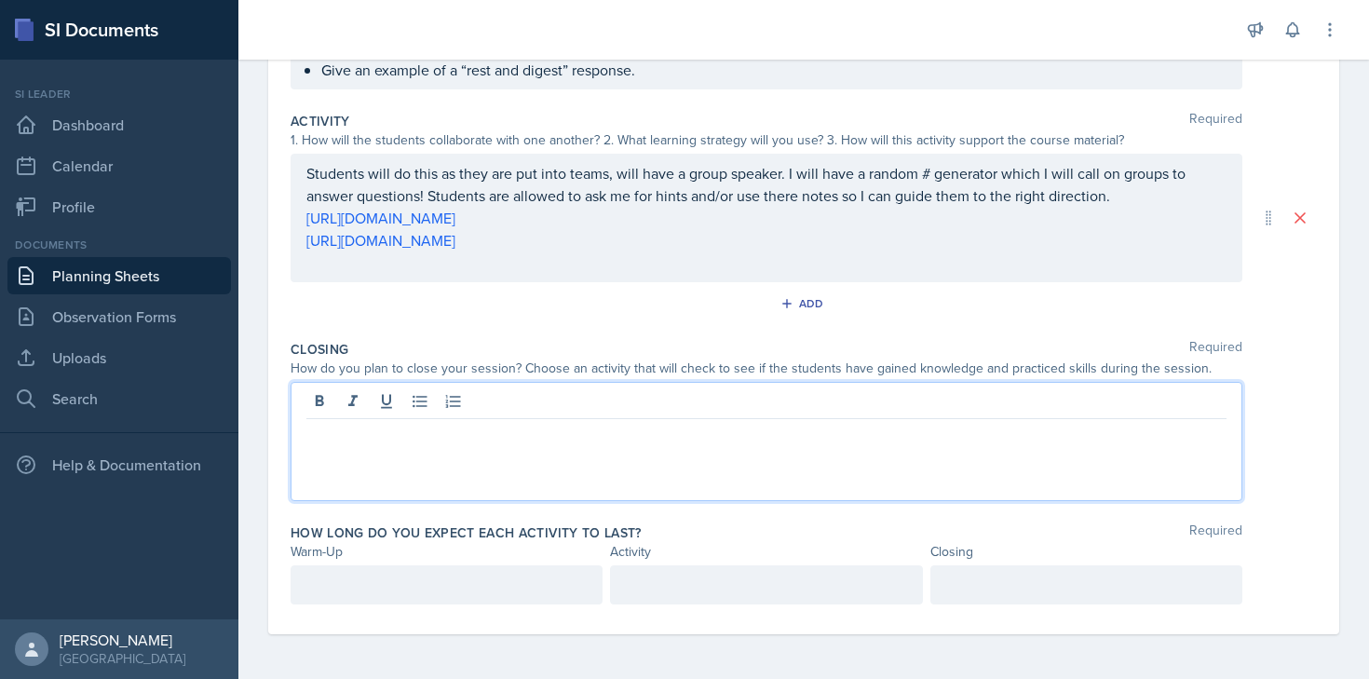
scroll to position [399, 0]
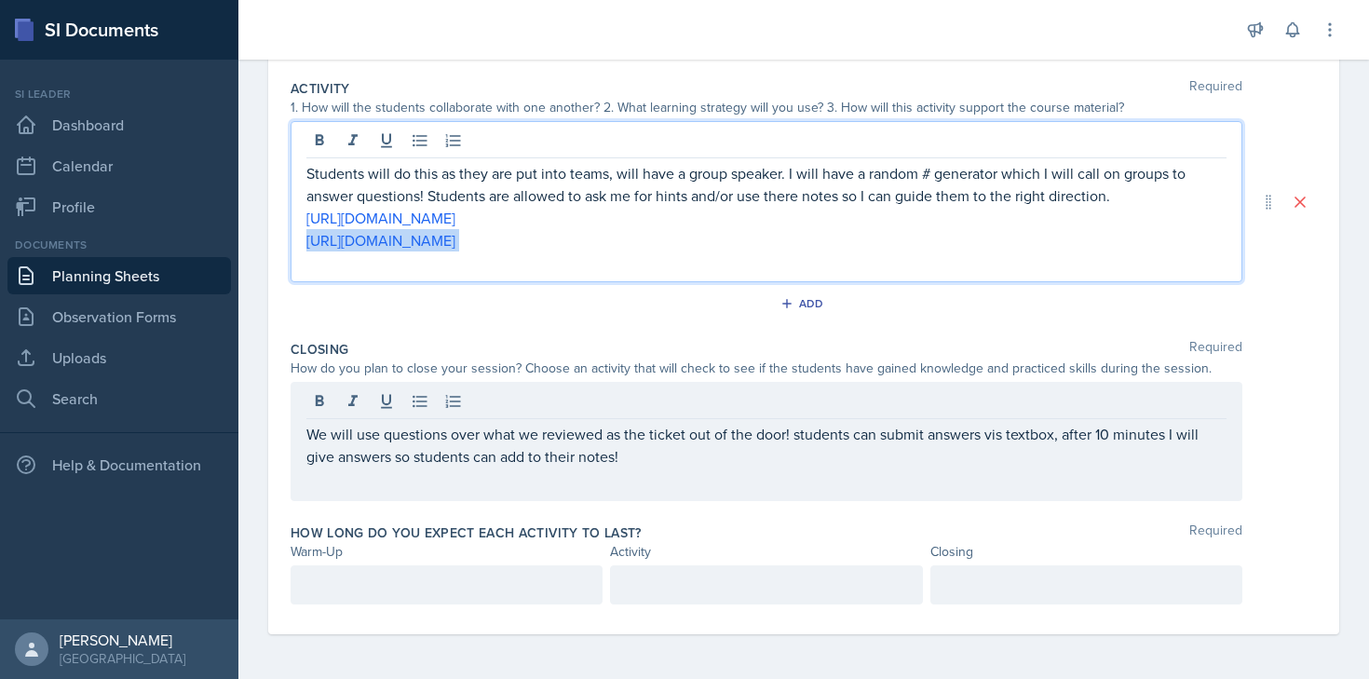
drag, startPoint x: 792, startPoint y: 245, endPoint x: 284, endPoint y: 242, distance: 508.5
click at [284, 242] on div "Date [DATE] [DATE] 28 29 30 1 2 3 4 5 6 7 8 9 10 11 12 13 14 15 16 17 18 19 20 …" at bounding box center [803, 174] width 1071 height 919
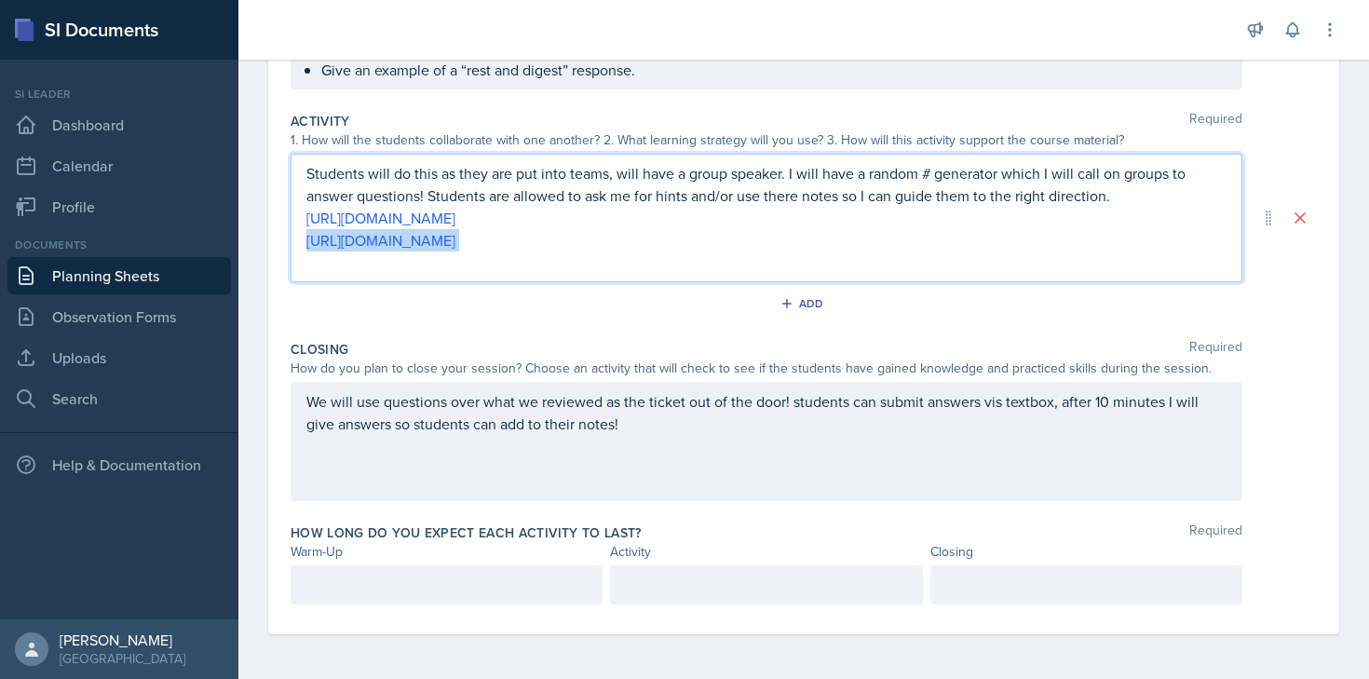
copy p "[URL][DOMAIN_NAME]"
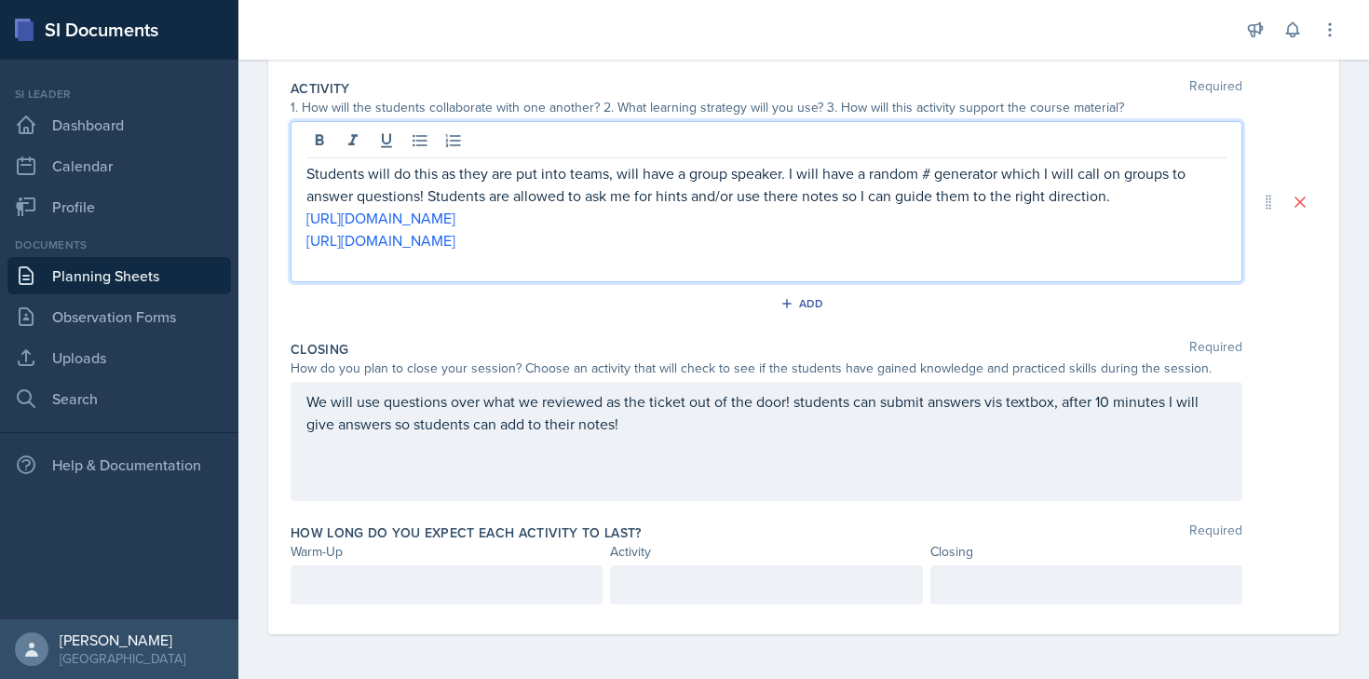
click at [400, 472] on div "We will use questions over what we reviewed as the ticket out of the door! stud…" at bounding box center [767, 441] width 952 height 119
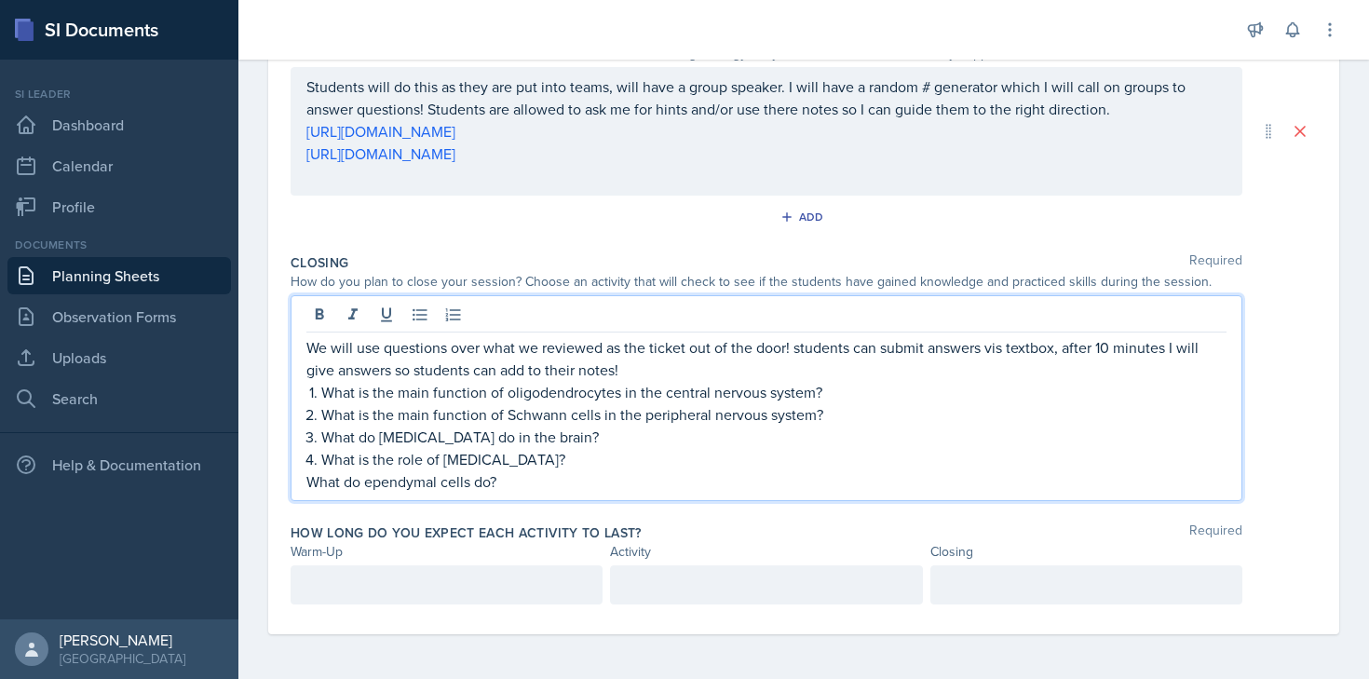
click at [509, 597] on div at bounding box center [447, 584] width 312 height 39
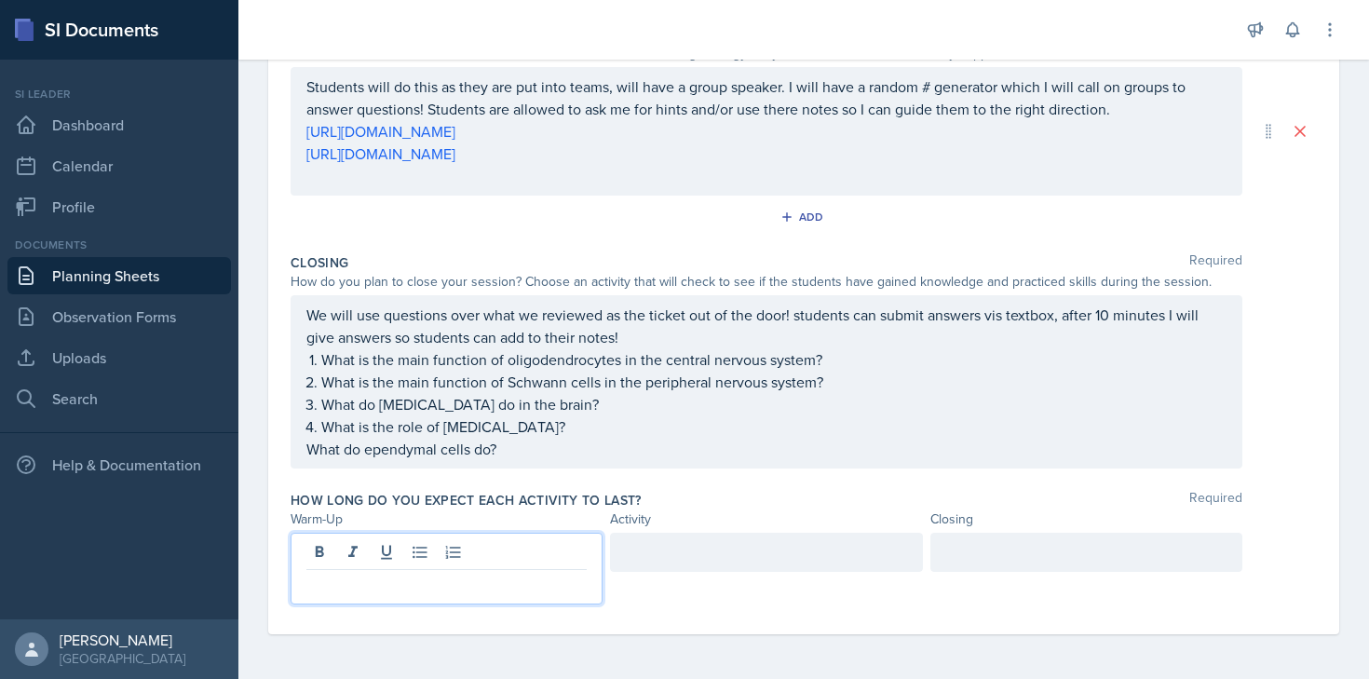
scroll to position [485, 0]
click at [1088, 549] on div at bounding box center [1086, 552] width 312 height 39
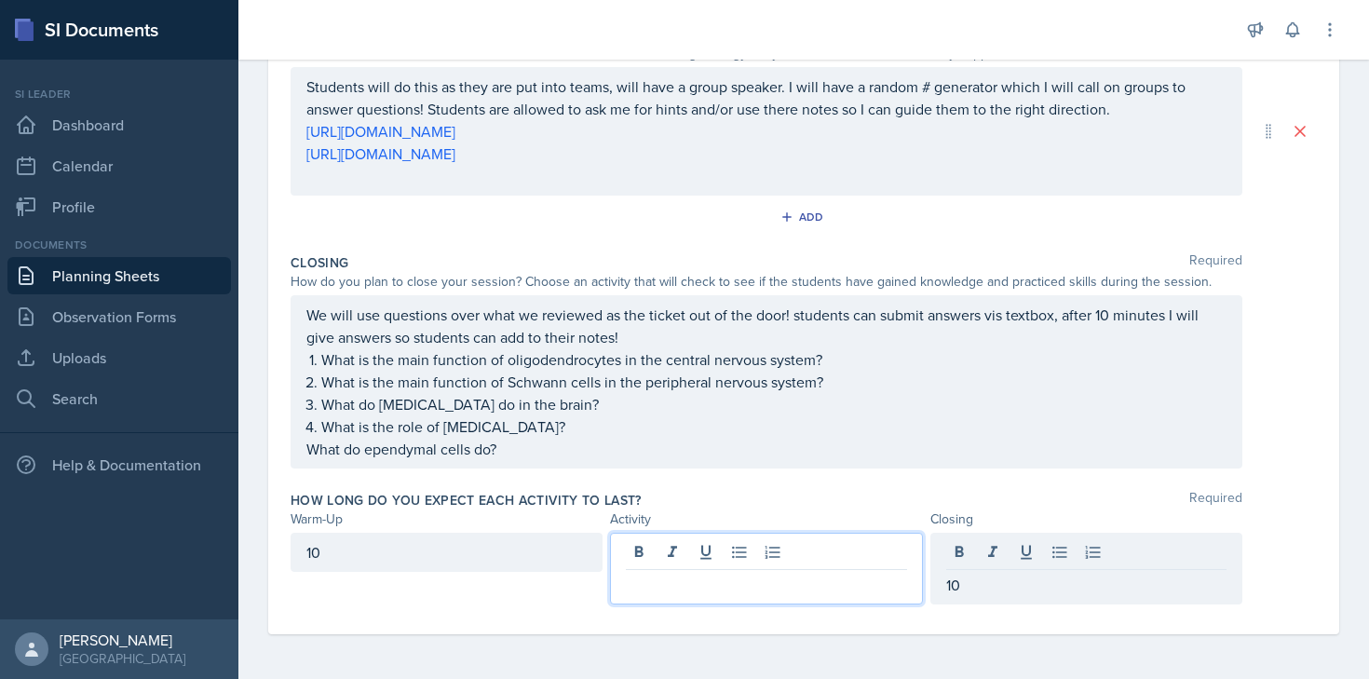
click at [764, 555] on div at bounding box center [766, 569] width 312 height 72
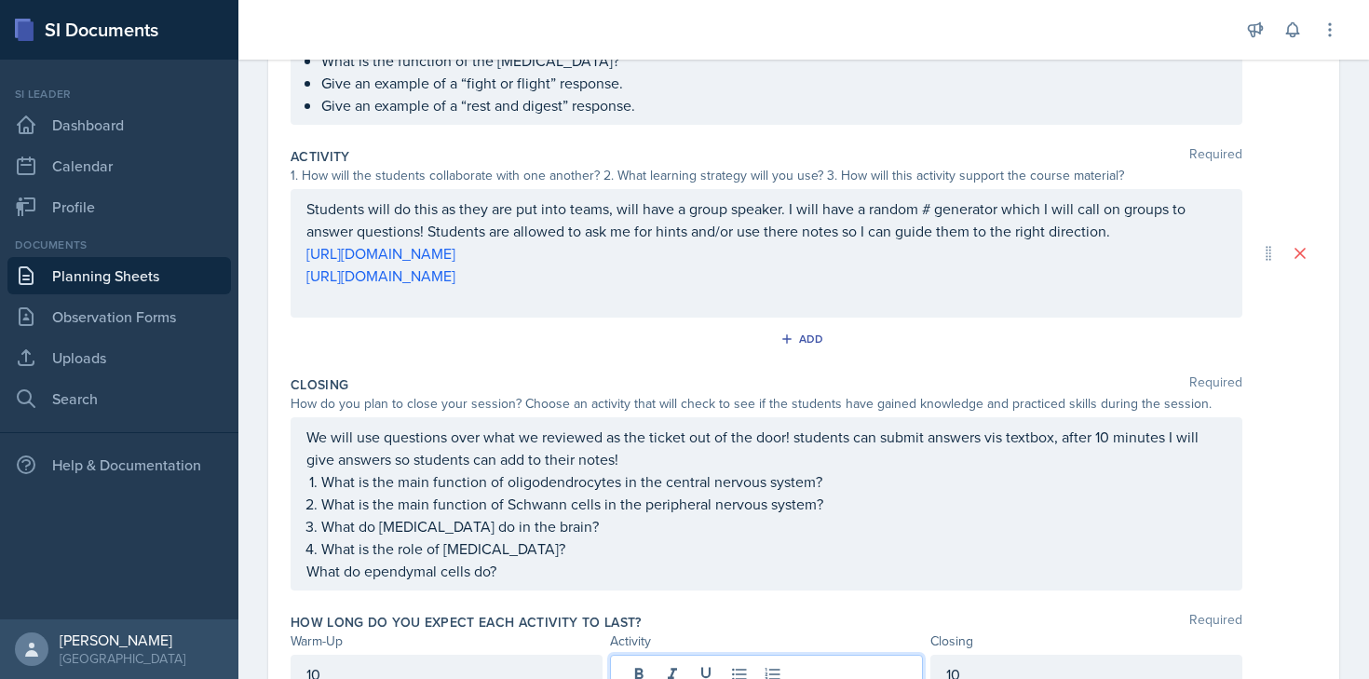
scroll to position [0, 0]
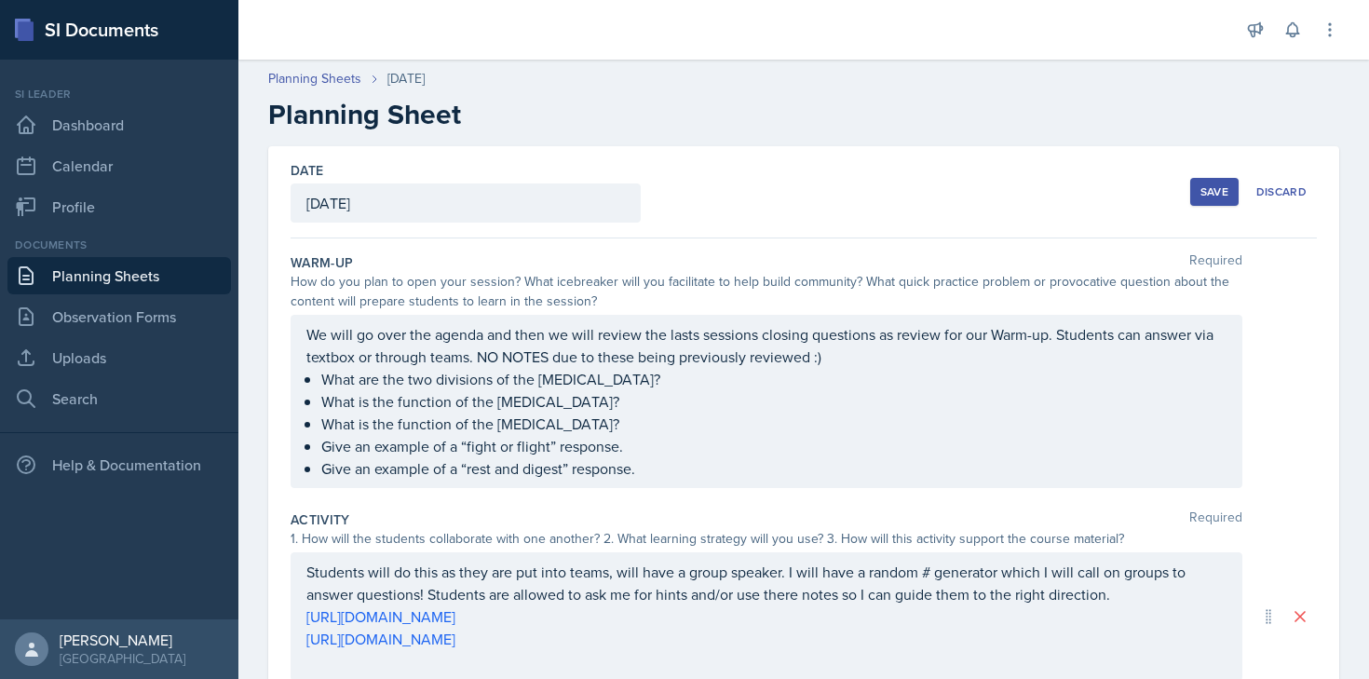
click at [1217, 191] on div "Save" at bounding box center [1214, 191] width 28 height 15
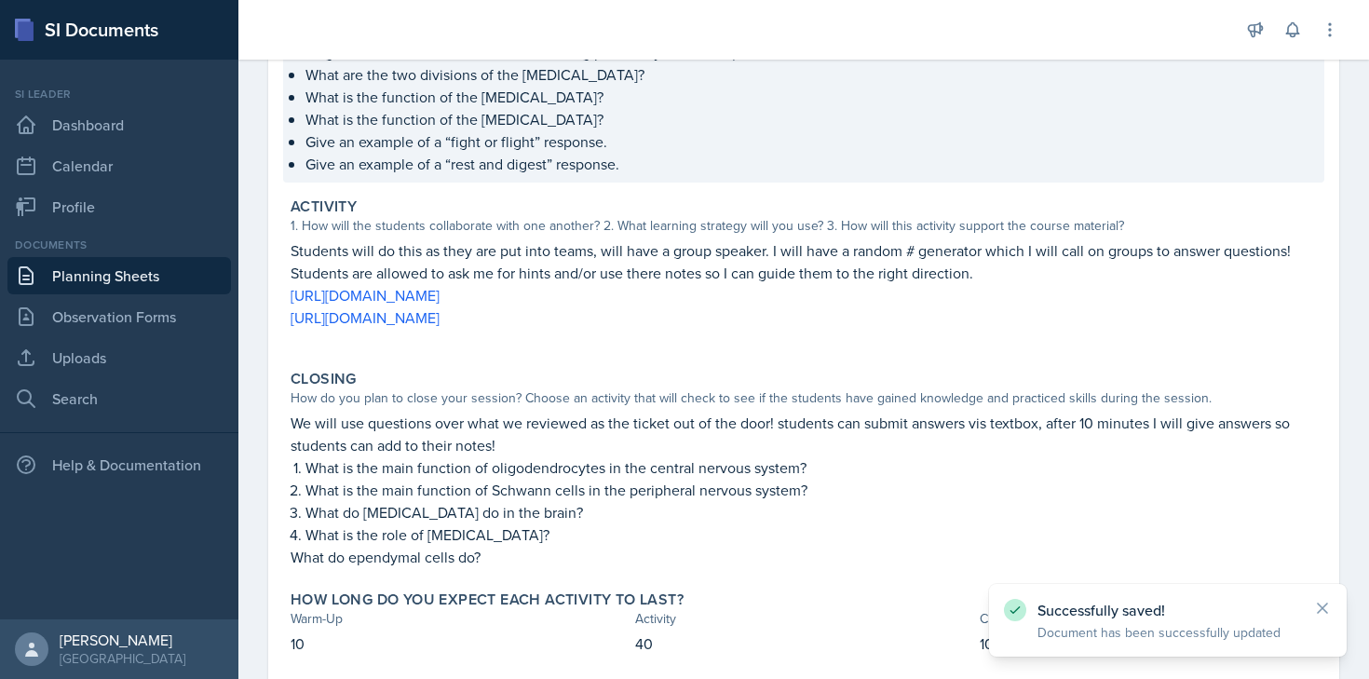
scroll to position [390, 0]
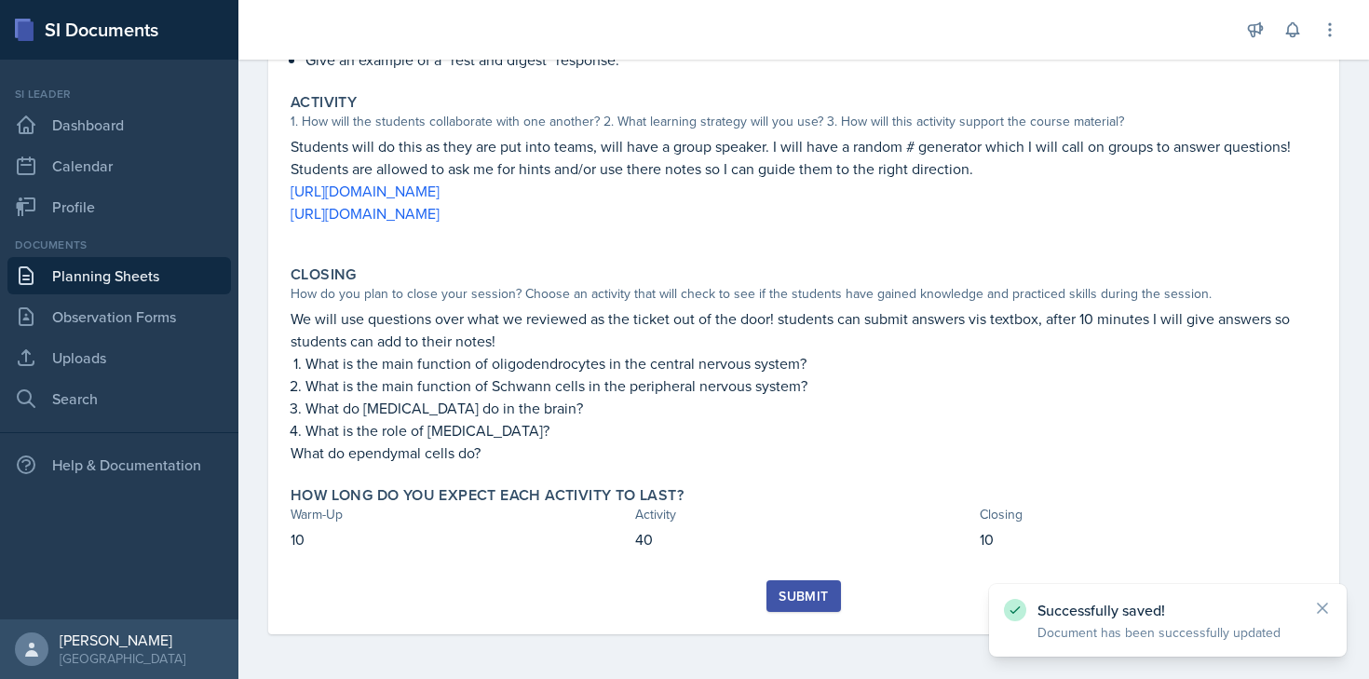
click at [785, 594] on div "Submit" at bounding box center [803, 596] width 49 height 15
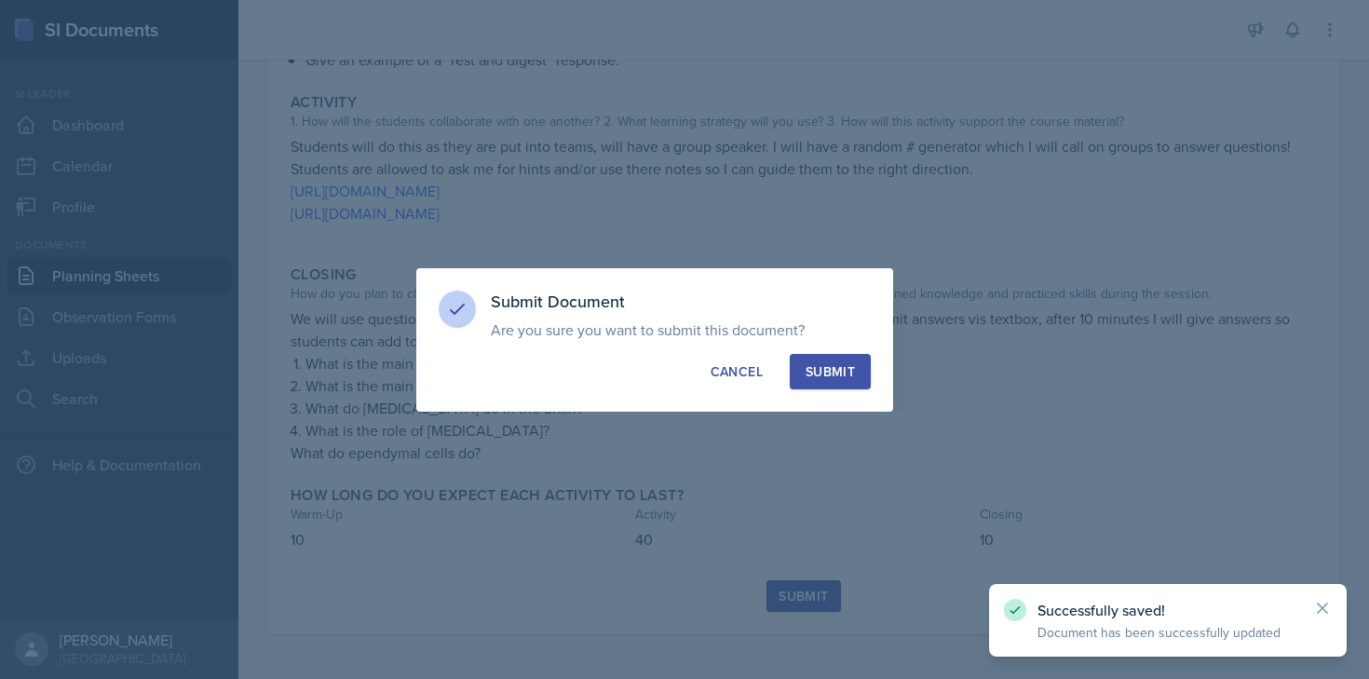
click at [830, 354] on button "Submit" at bounding box center [830, 371] width 81 height 35
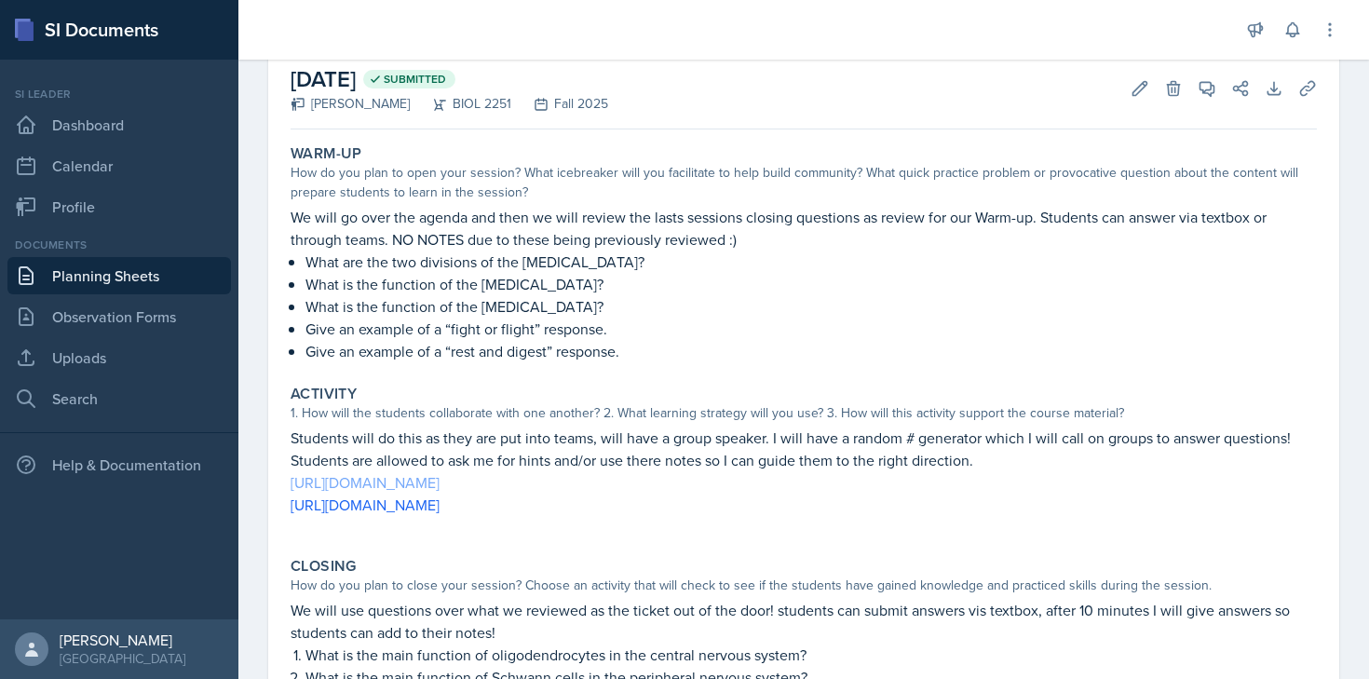
scroll to position [0, 0]
